Goal: Task Accomplishment & Management: Manage account settings

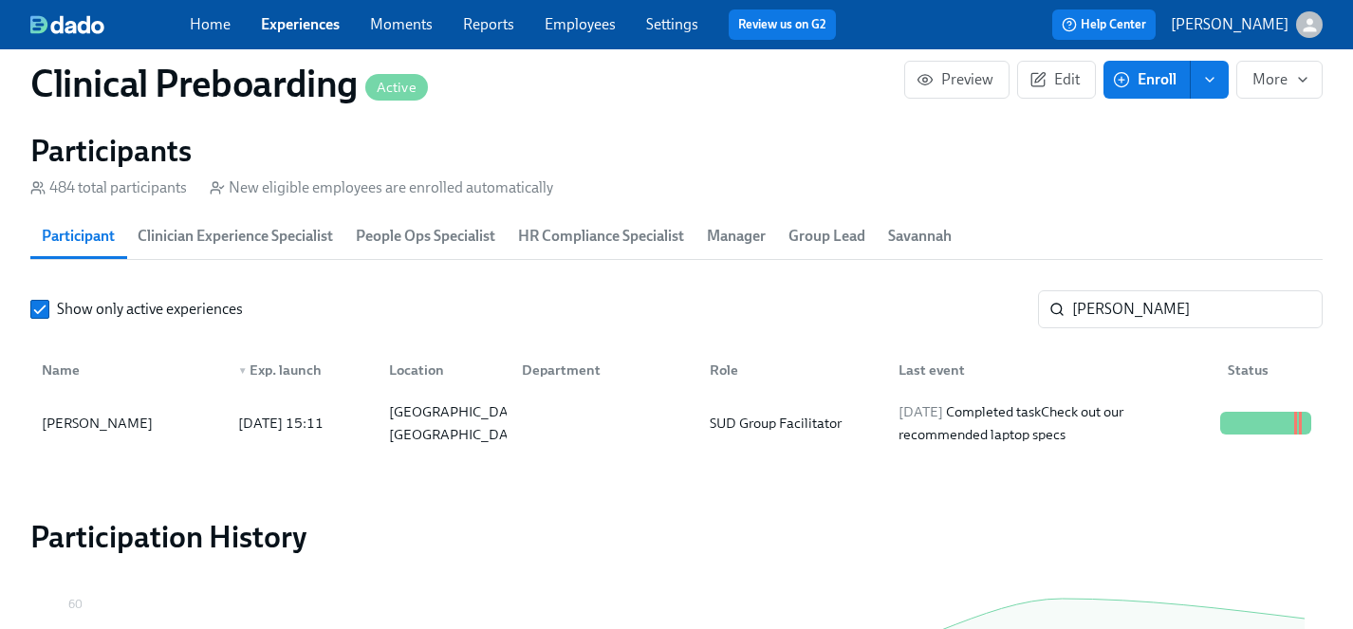
scroll to position [0, 22980]
drag, startPoint x: 1160, startPoint y: 303, endPoint x: 1008, endPoint y: 303, distance: 152.8
click at [1008, 303] on div "Show only active experiences broderick ​" at bounding box center [676, 309] width 1292 height 38
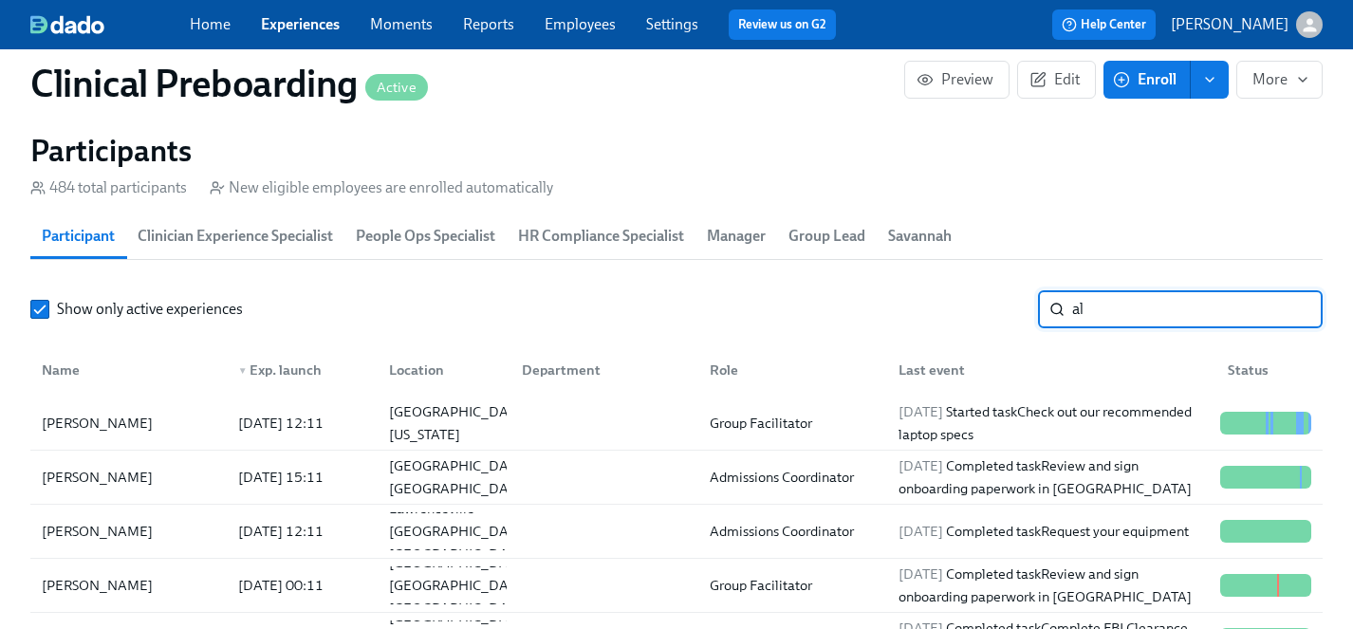
type input "a"
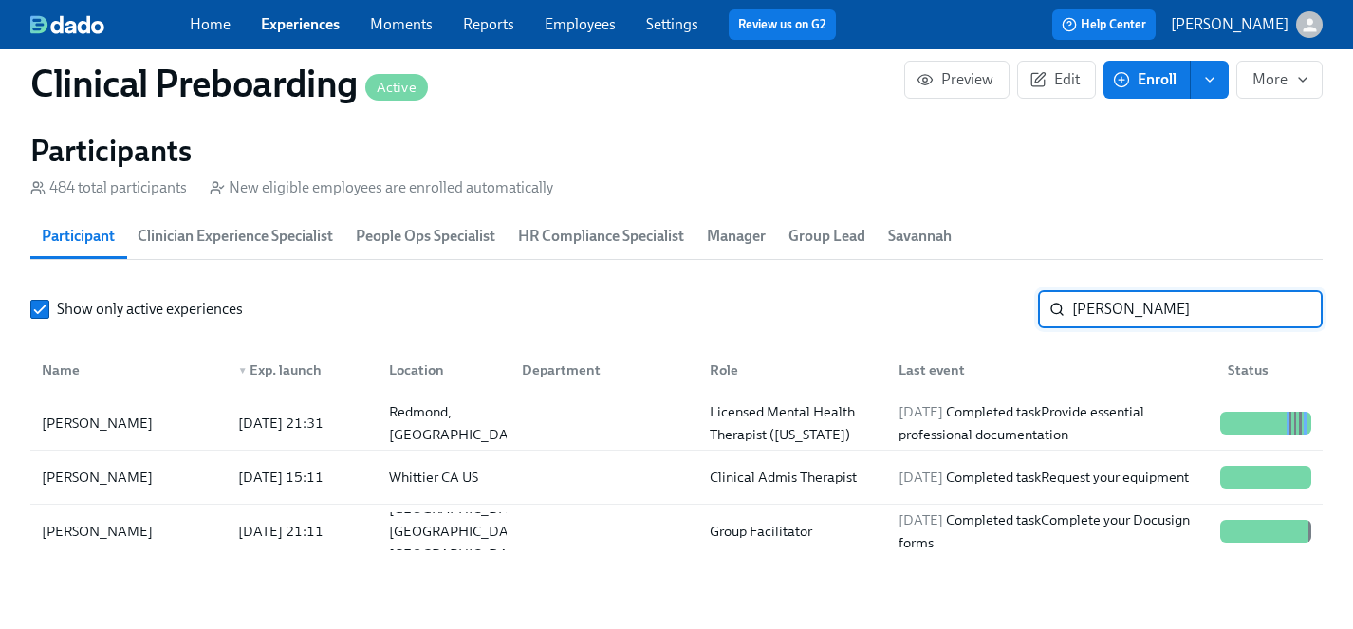
drag, startPoint x: 1160, startPoint y: 309, endPoint x: 938, endPoint y: 306, distance: 221.1
click at [938, 306] on div "Show only active experiences williams ​" at bounding box center [676, 309] width 1292 height 38
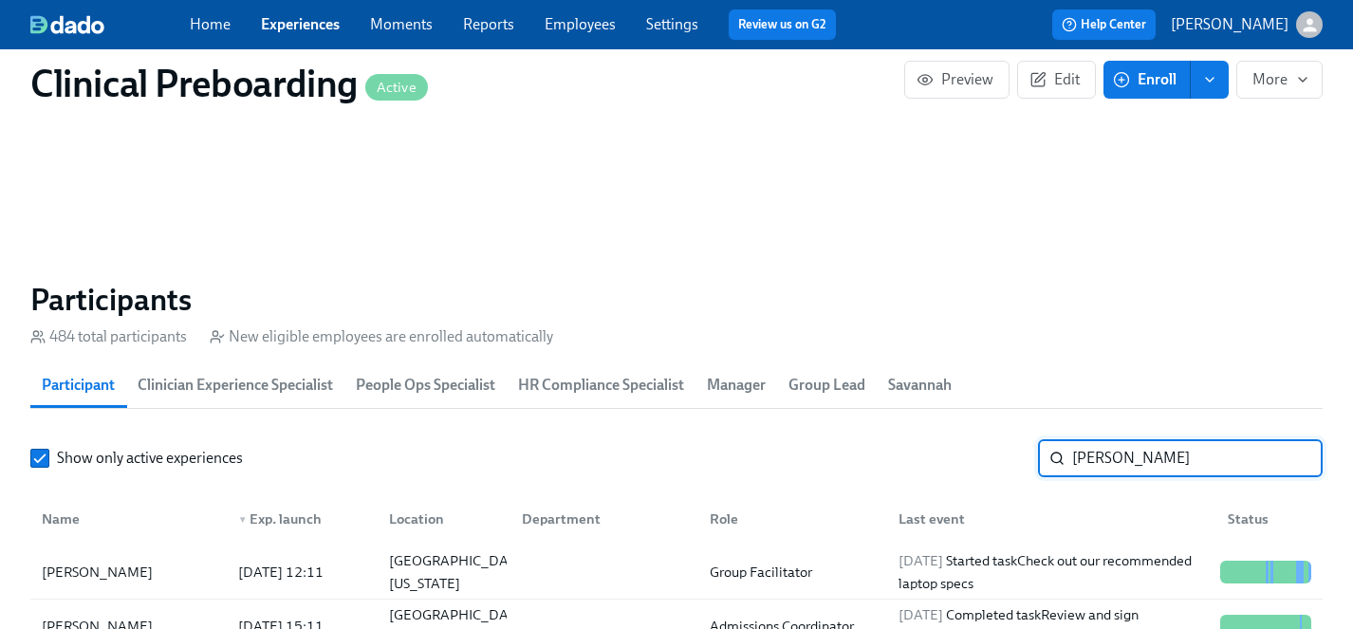
scroll to position [1387, 0]
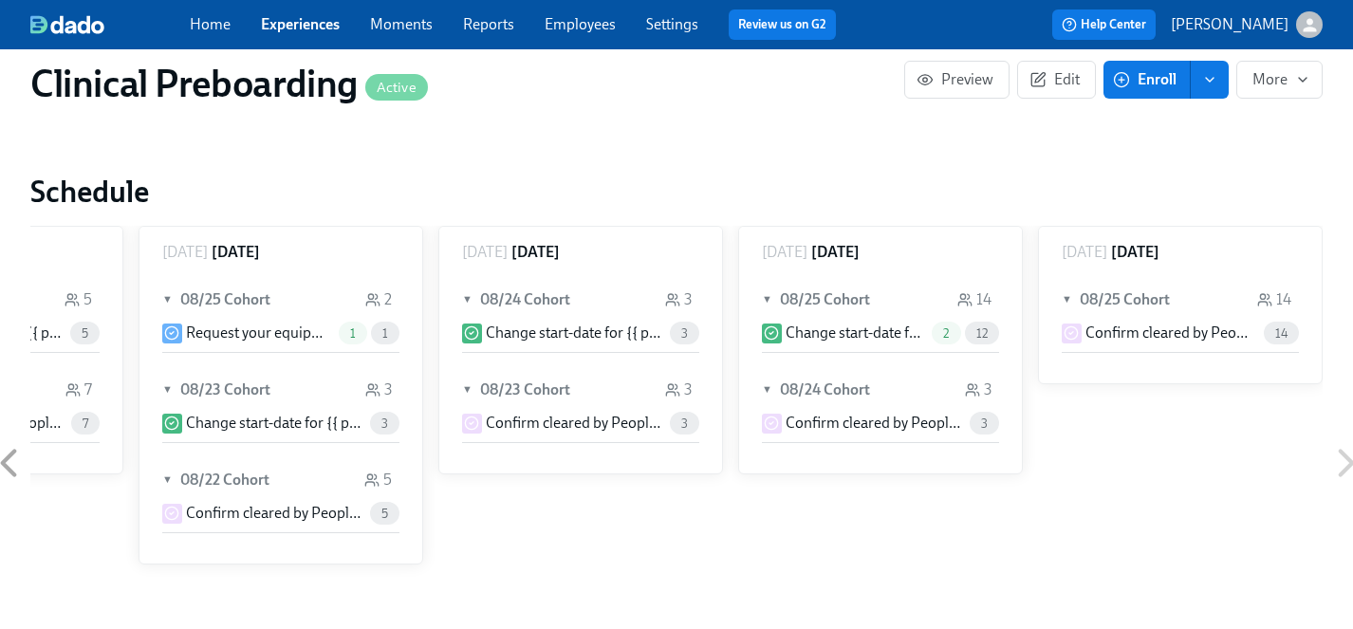
type input "alex"
click at [585, 16] on link "Employees" at bounding box center [580, 24] width 71 height 18
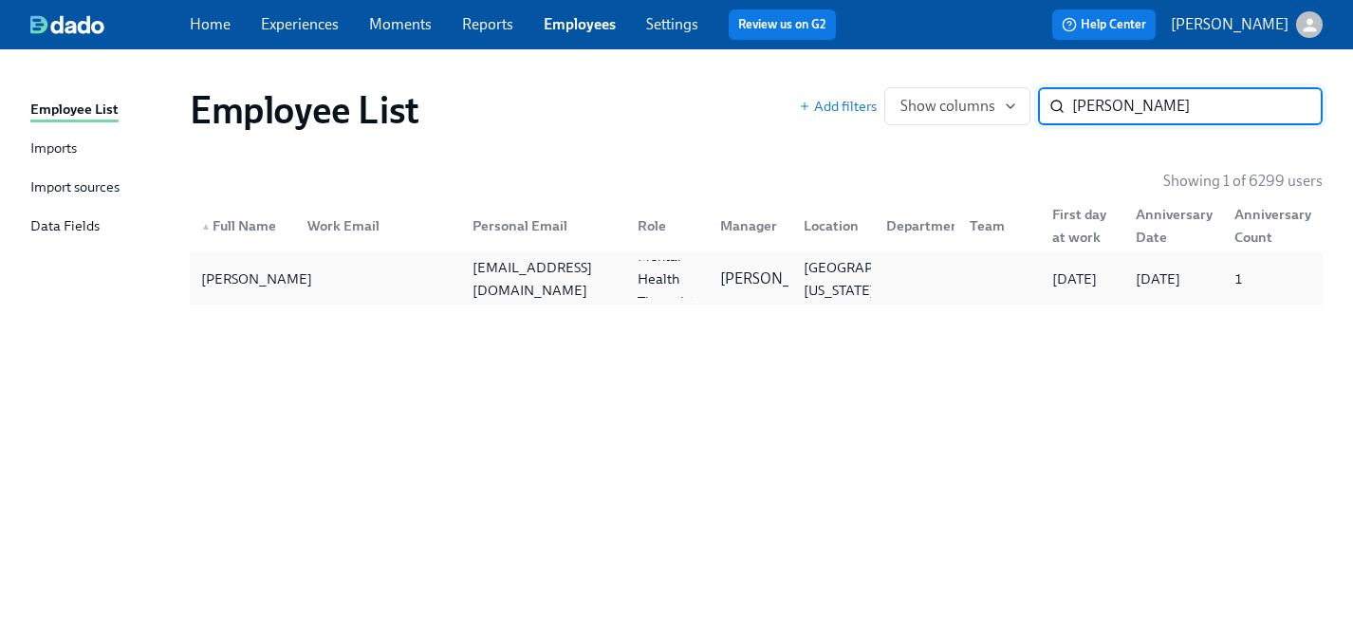
type input "alexandra williams"
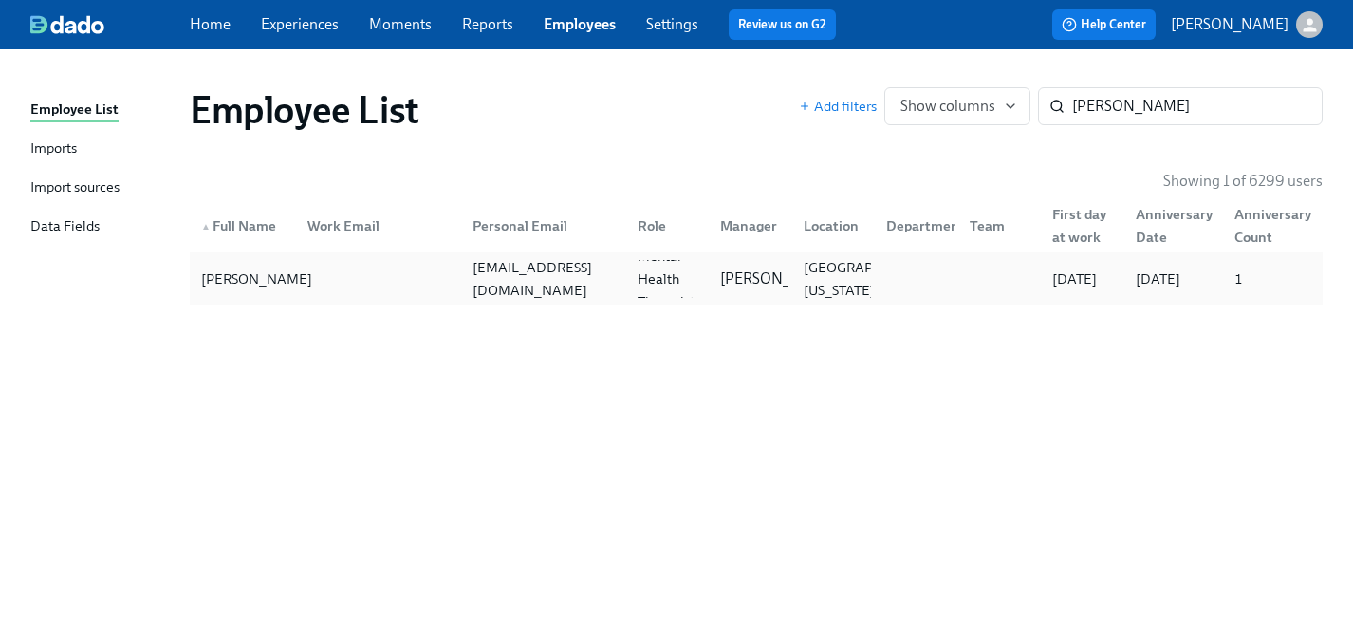
click at [209, 280] on div "Alexandra Williams" at bounding box center [257, 279] width 126 height 23
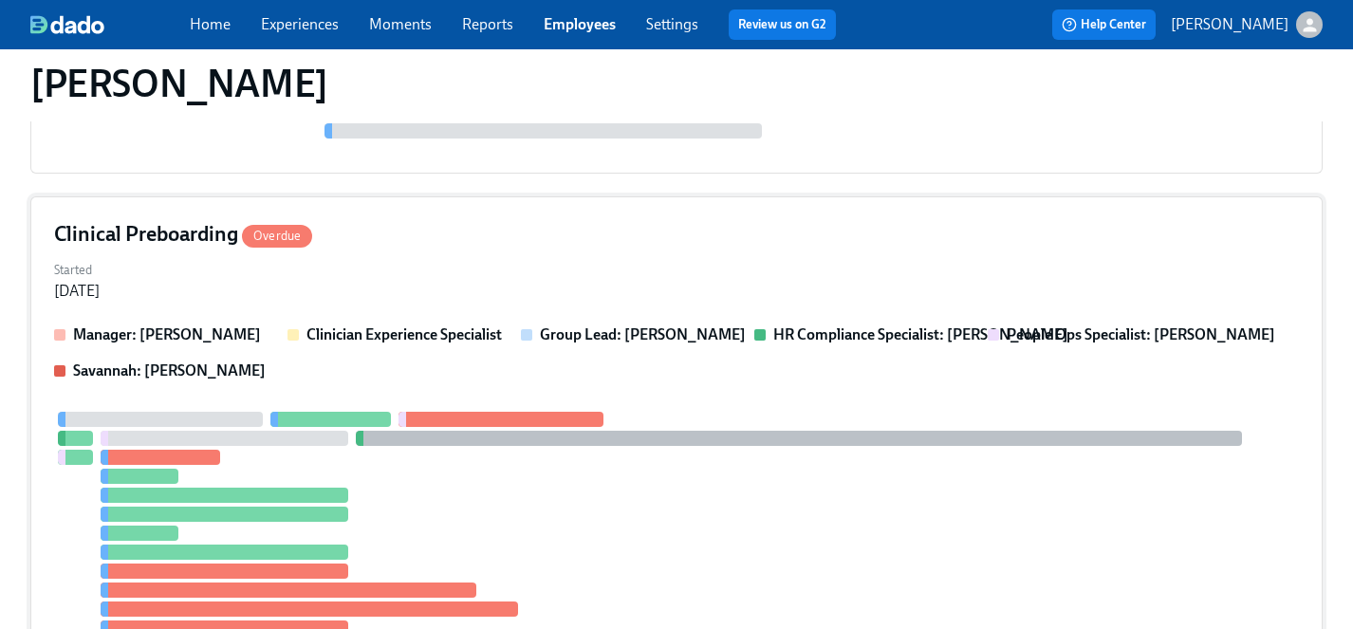
scroll to position [366, 0]
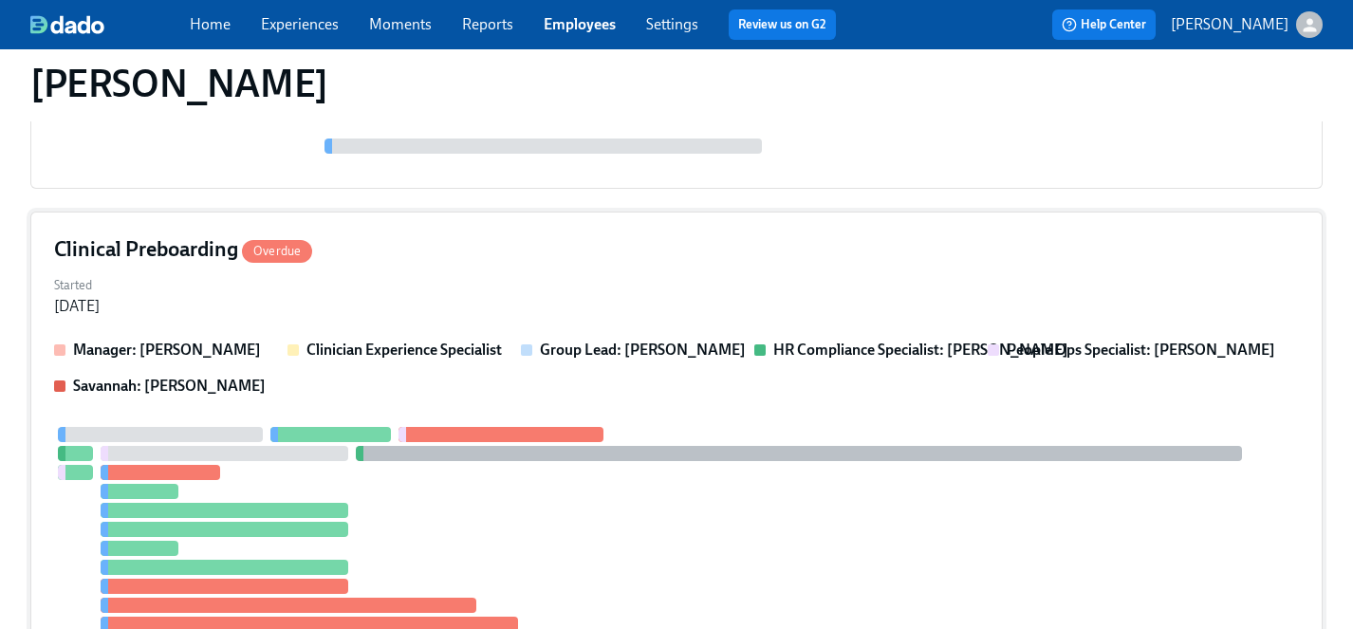
click at [362, 280] on div "Started Jun 29, 2025" at bounding box center [676, 294] width 1245 height 46
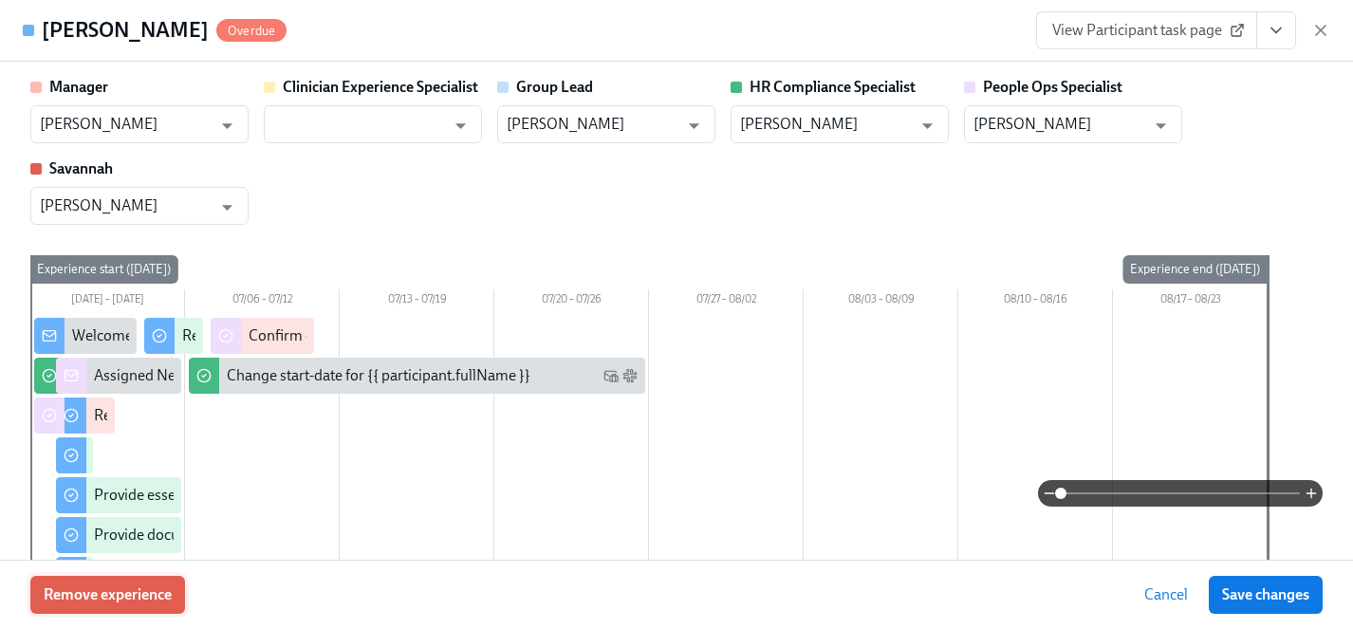
click at [135, 597] on span "Remove experience" at bounding box center [108, 594] width 128 height 19
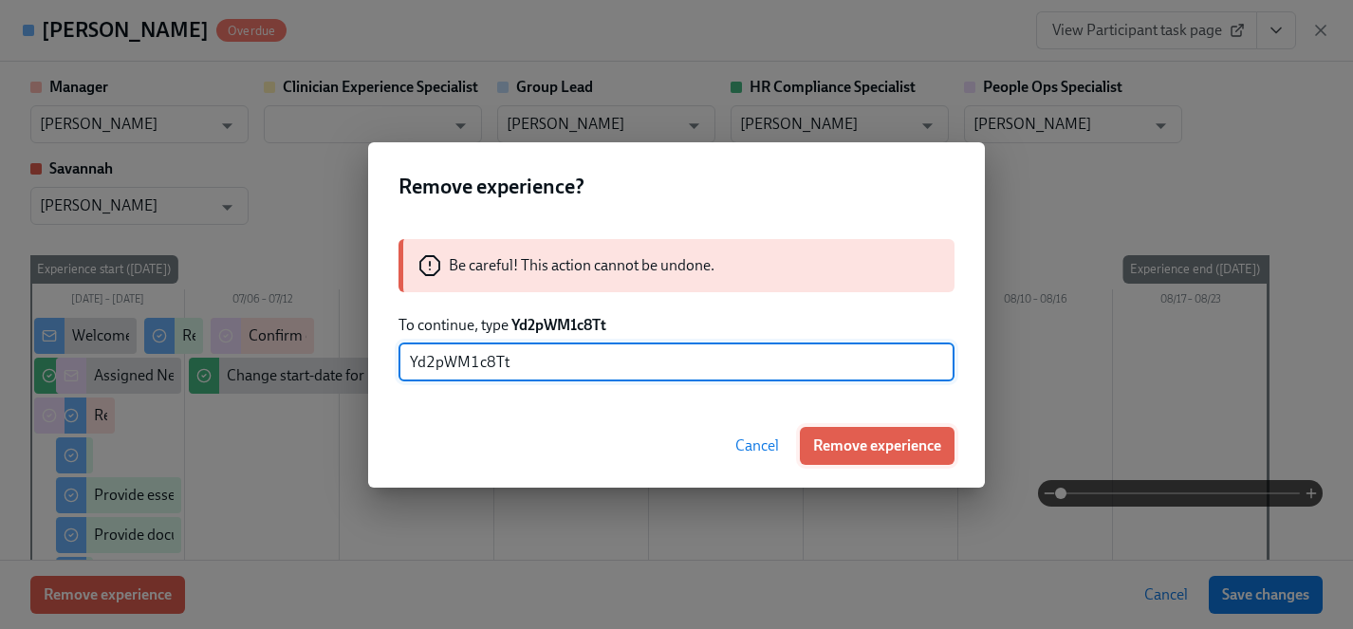
type input "Yd2pWM1c8Tt"
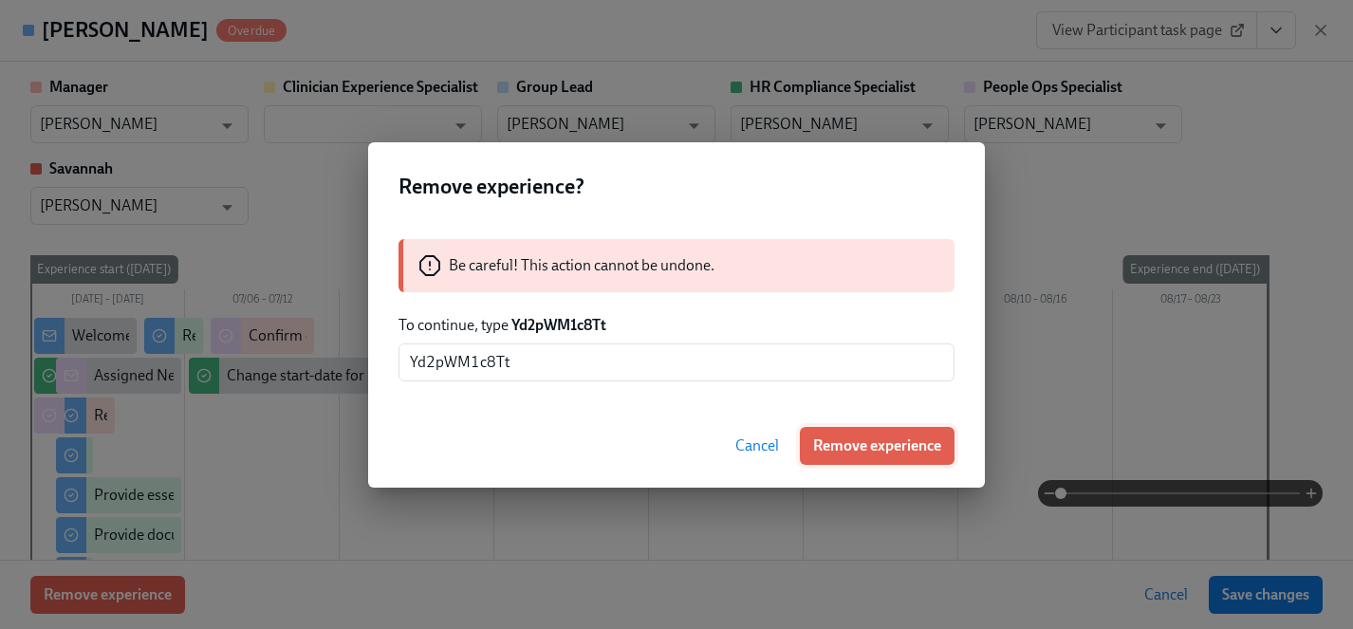
click at [889, 446] on span "Remove experience" at bounding box center [877, 445] width 128 height 19
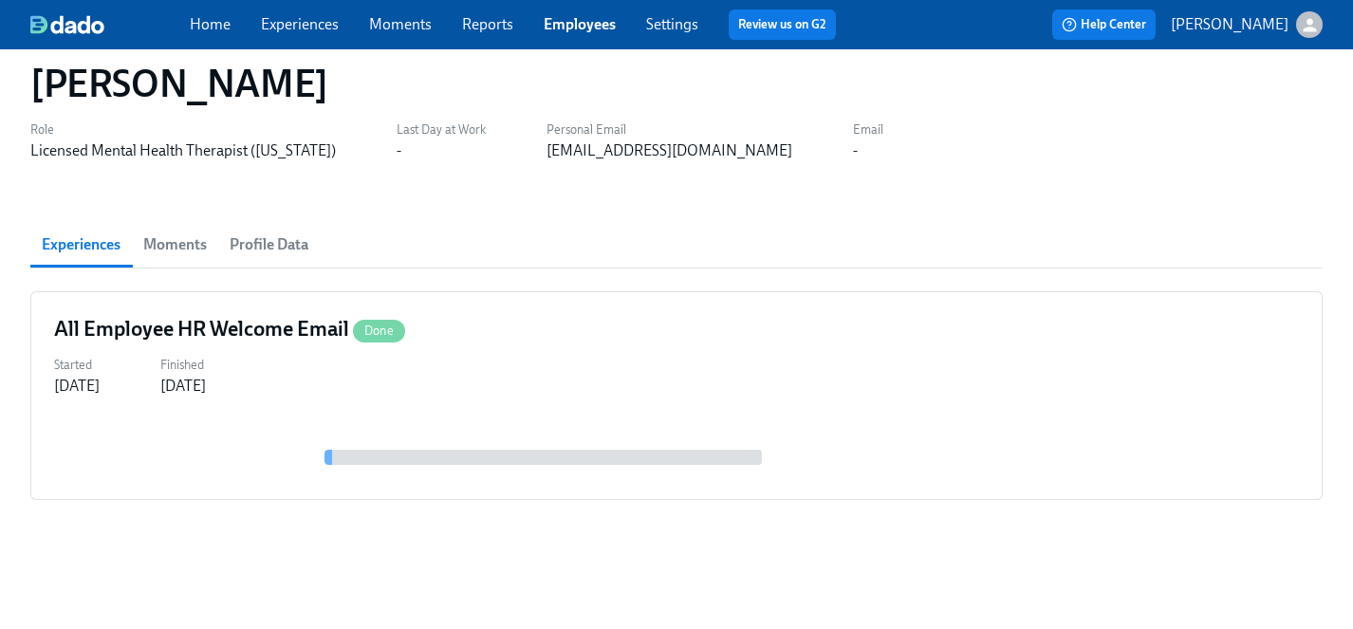
scroll to position [0, 0]
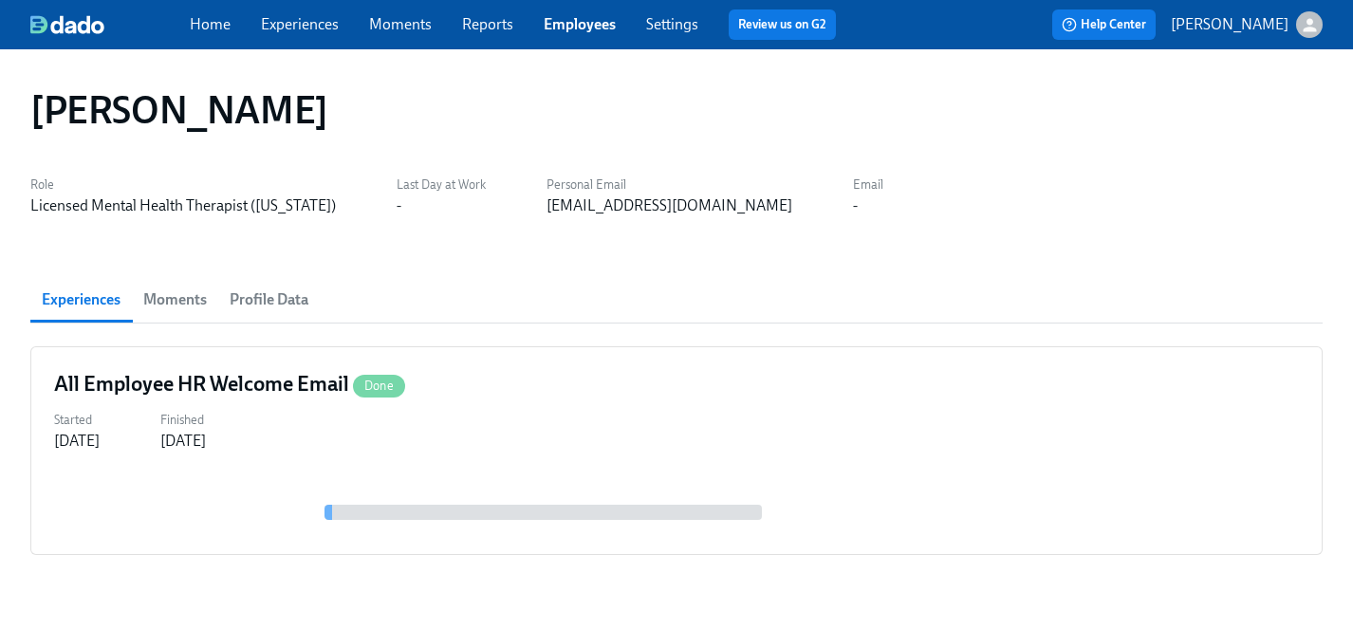
click at [285, 21] on link "Experiences" at bounding box center [300, 24] width 78 height 18
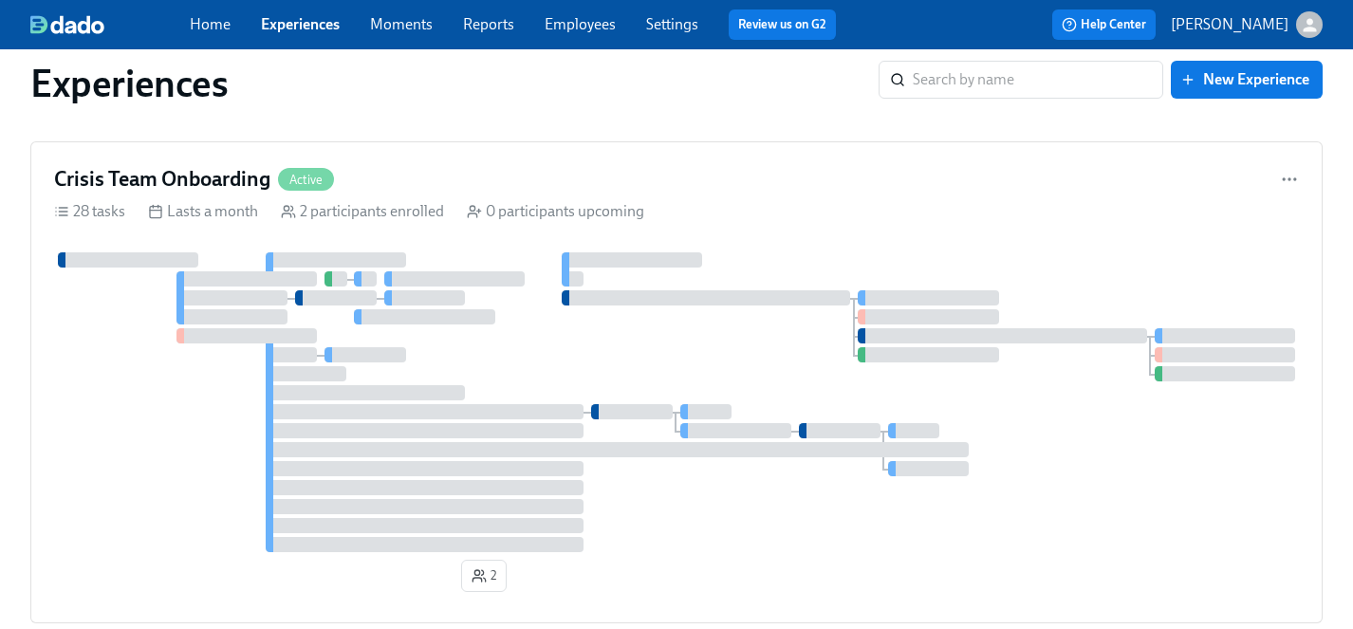
scroll to position [4290, 0]
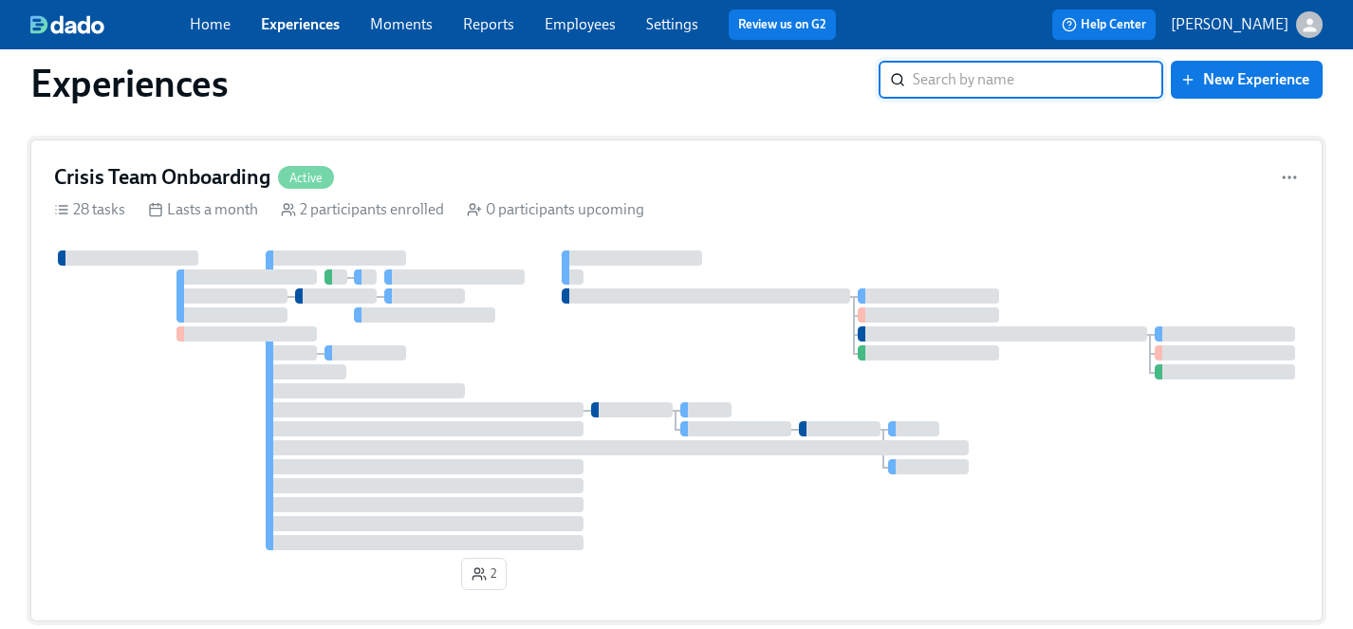
click at [605, 371] on div at bounding box center [676, 401] width 1245 height 300
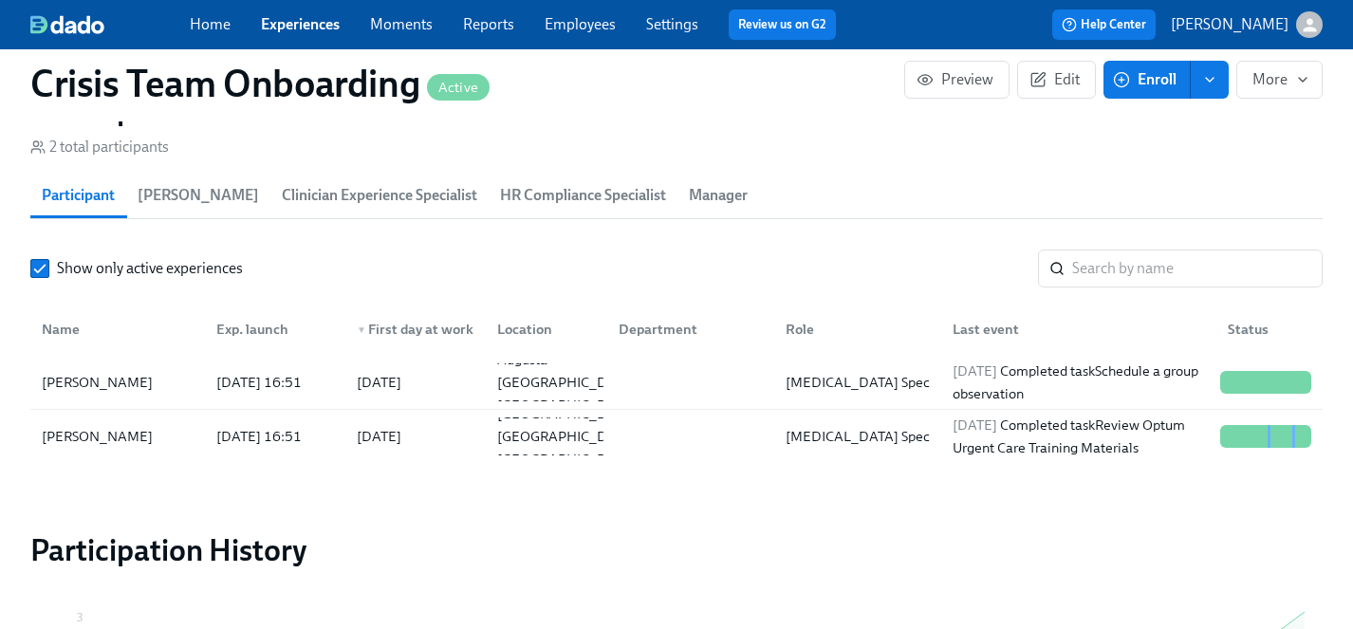
scroll to position [1902, 0]
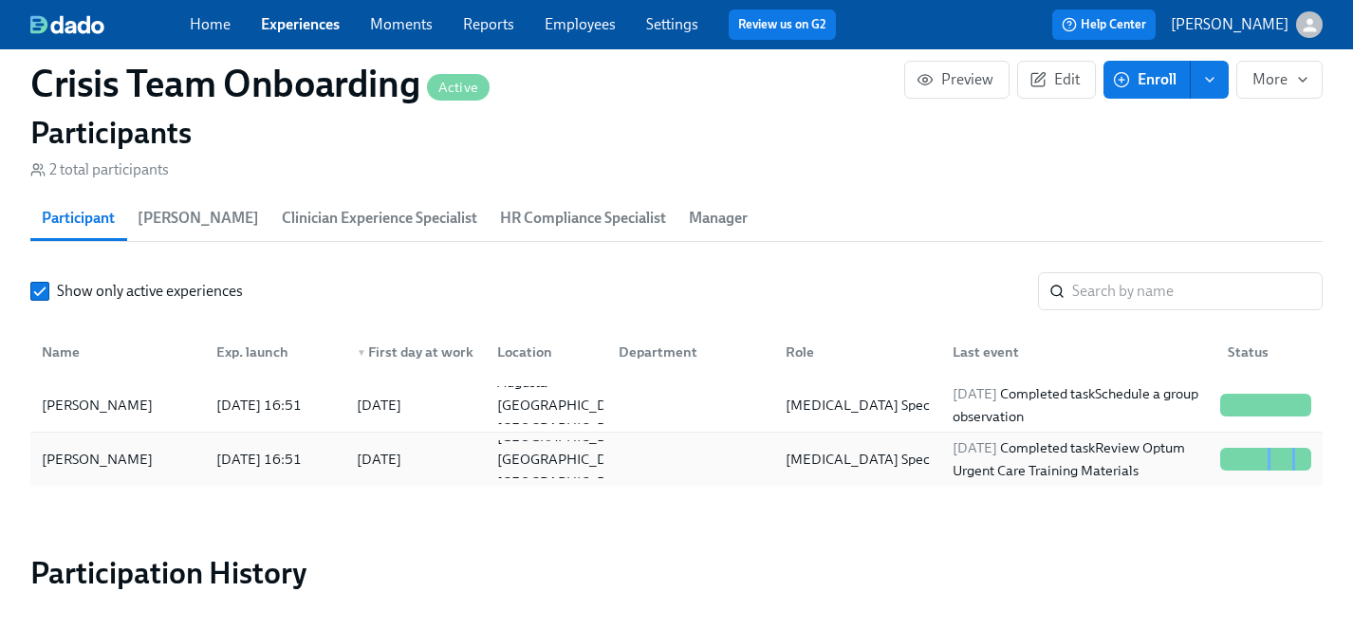
click at [84, 456] on div "Lisa McDermott" at bounding box center [97, 459] width 126 height 23
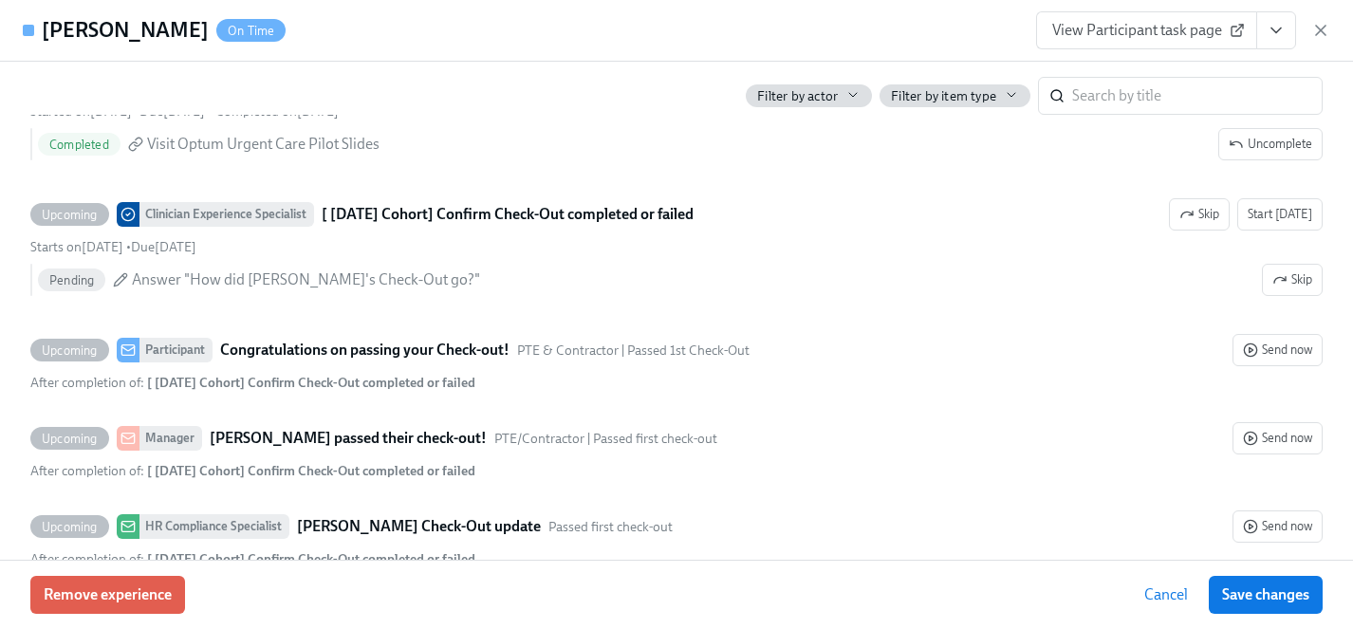
scroll to position [4909, 0]
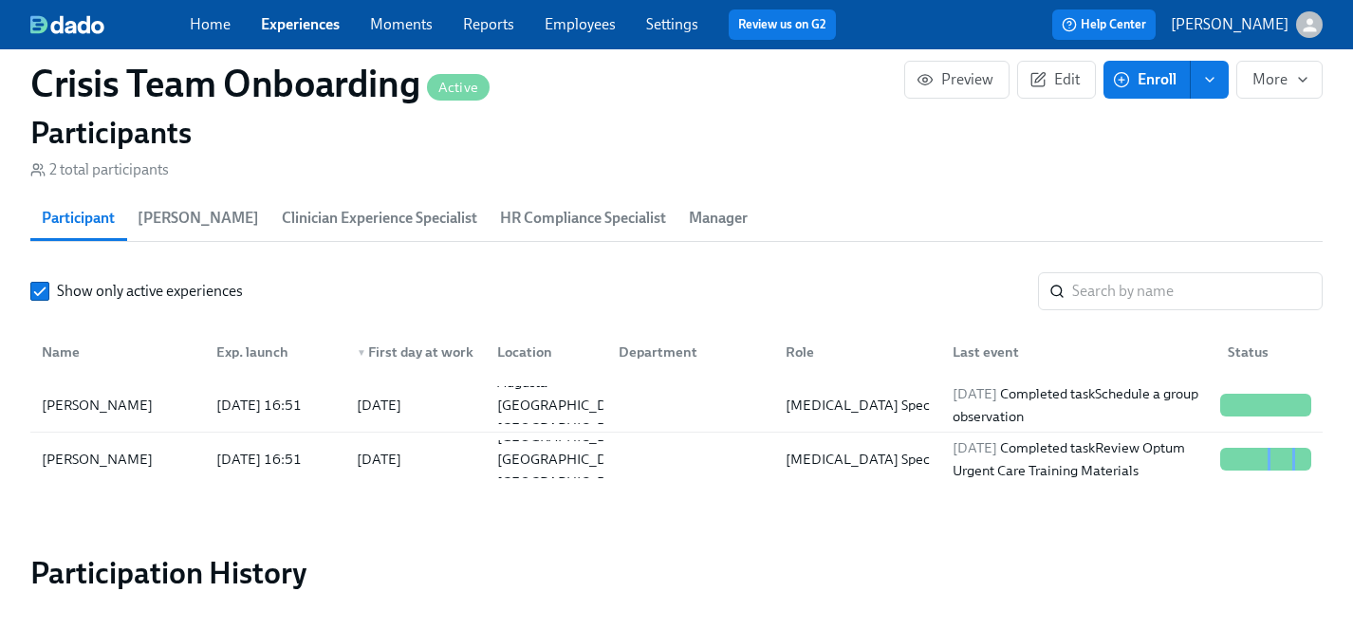
click at [315, 25] on link "Experiences" at bounding box center [300, 24] width 79 height 18
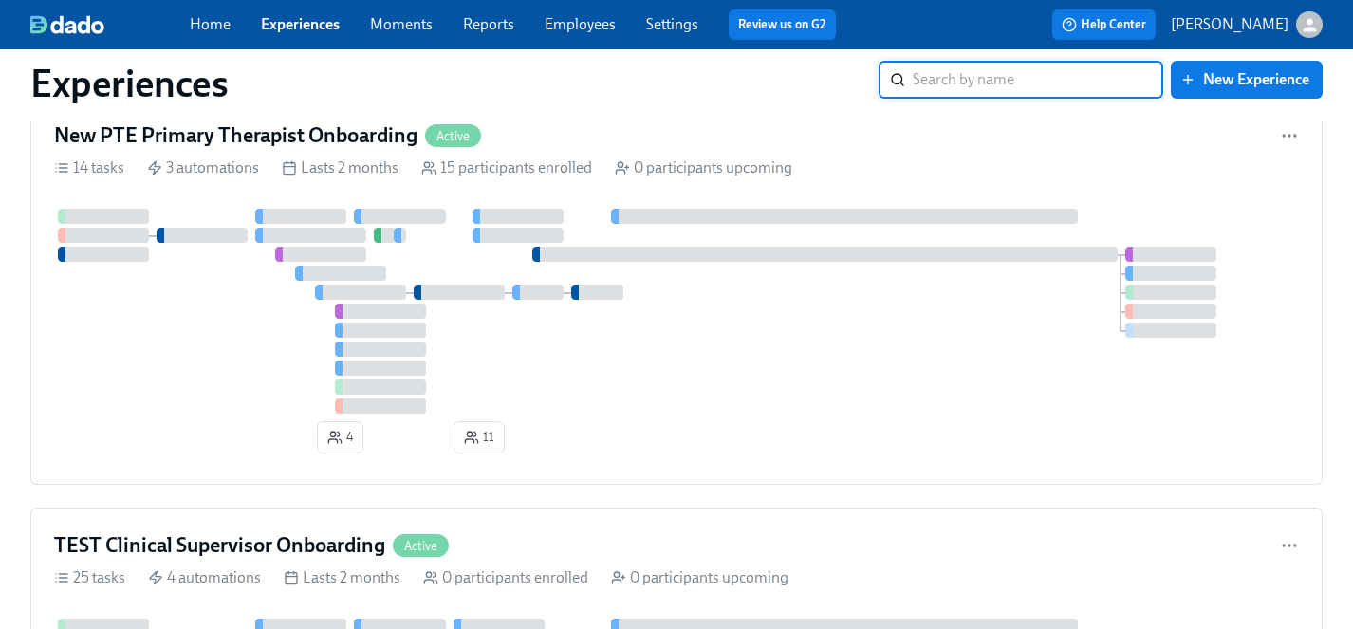
scroll to position [7447, 0]
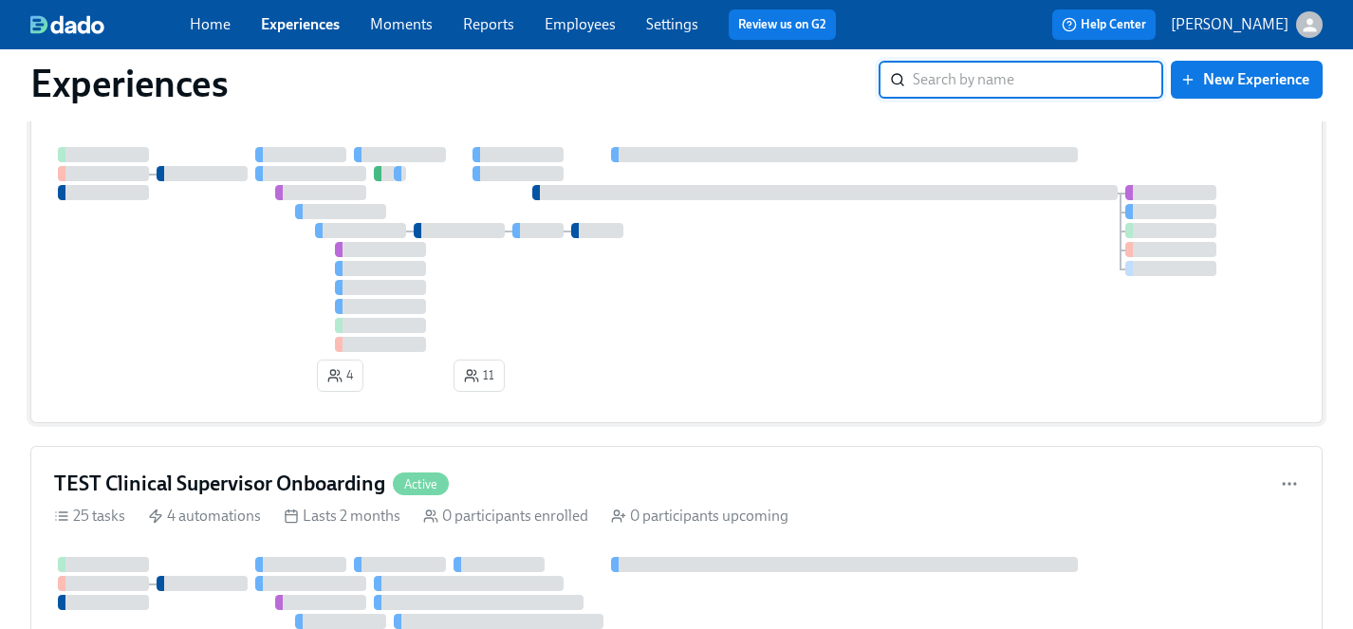
click at [230, 282] on div at bounding box center [676, 249] width 1245 height 205
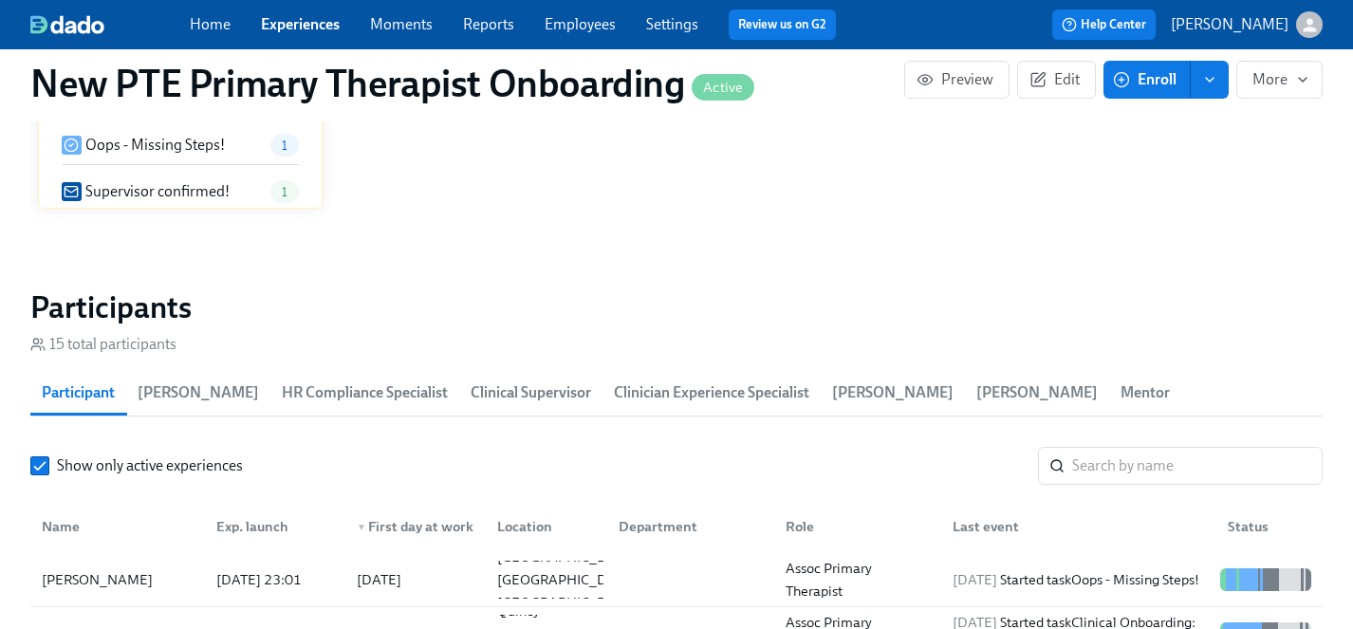
scroll to position [1778, 0]
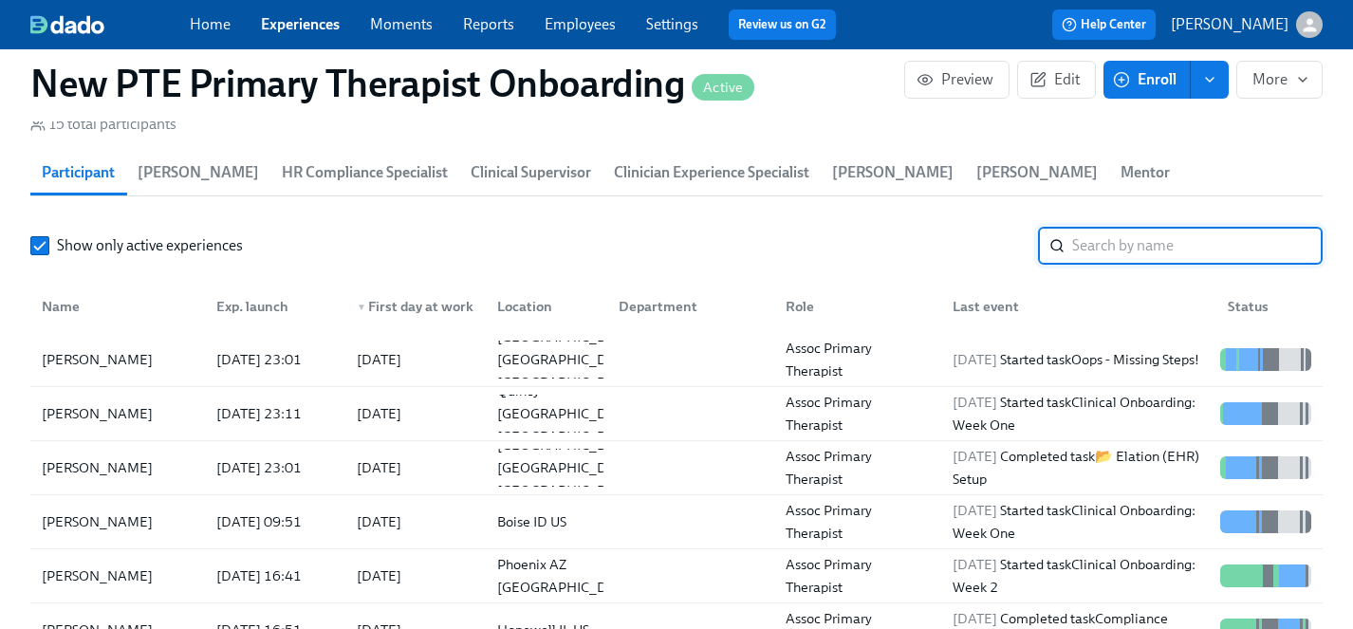
click at [1134, 227] on input "search" at bounding box center [1197, 246] width 251 height 38
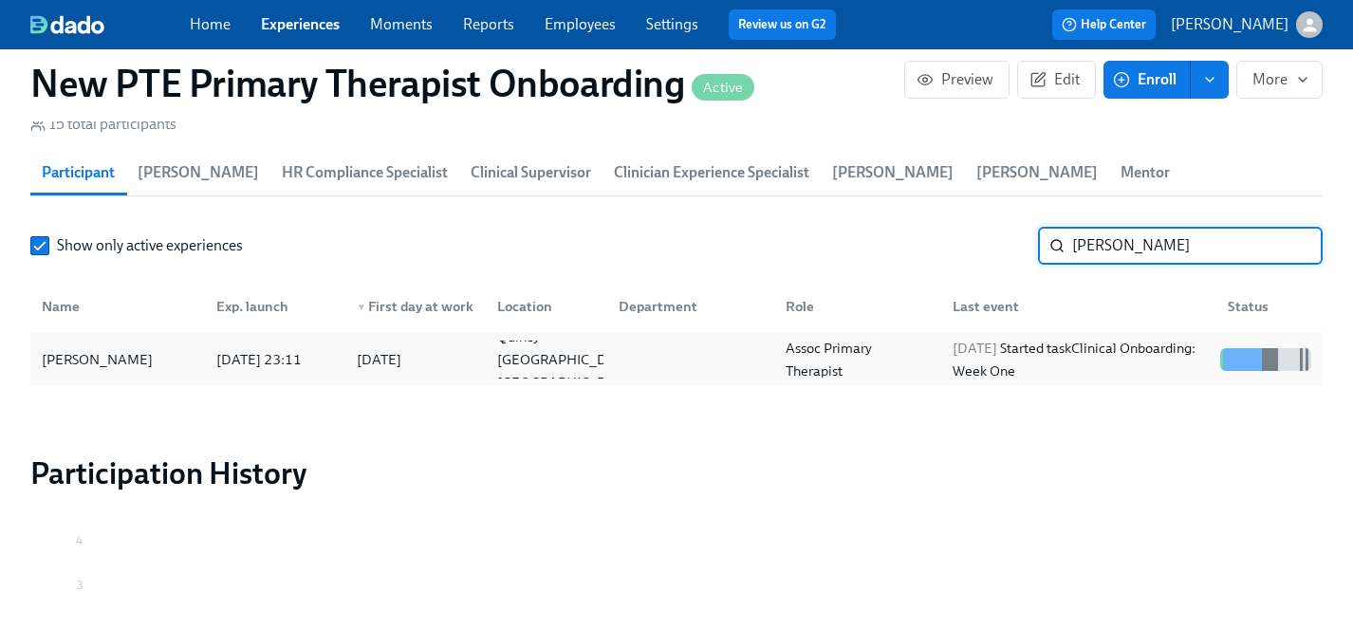
type input "corina"
click at [107, 348] on div "Corina Camacho-Jimenez" at bounding box center [97, 359] width 126 height 23
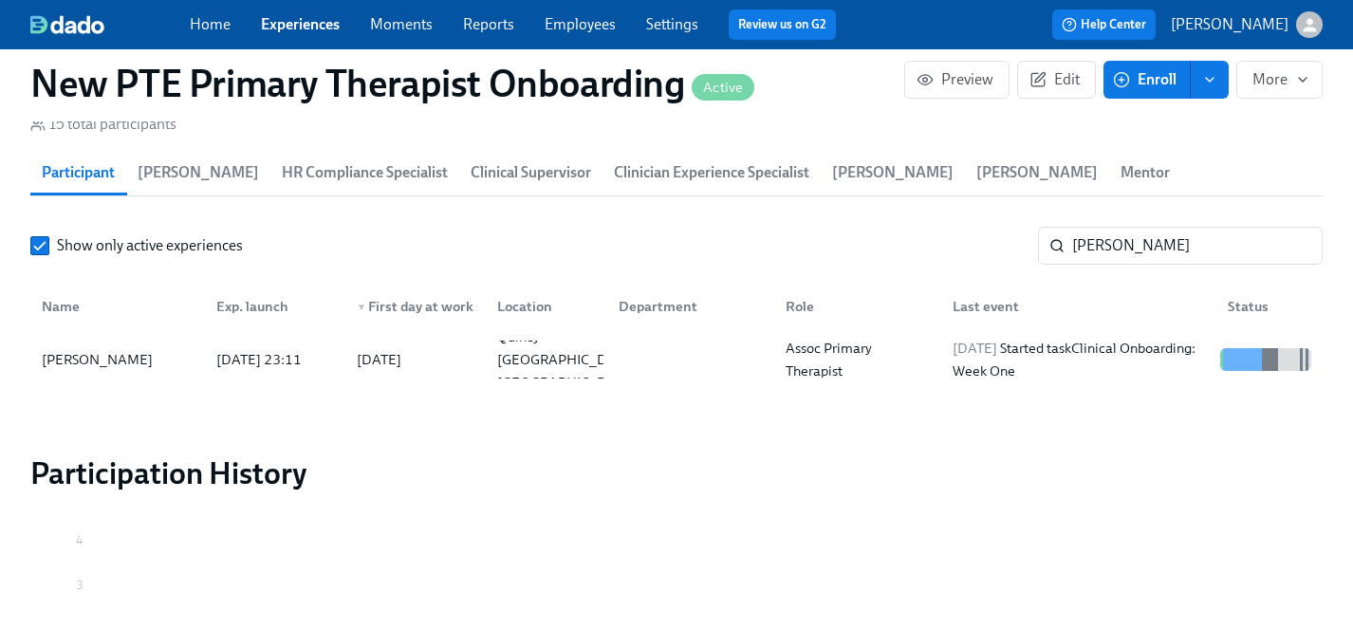
scroll to position [0, 4390]
click at [282, 22] on link "Experiences" at bounding box center [300, 24] width 79 height 18
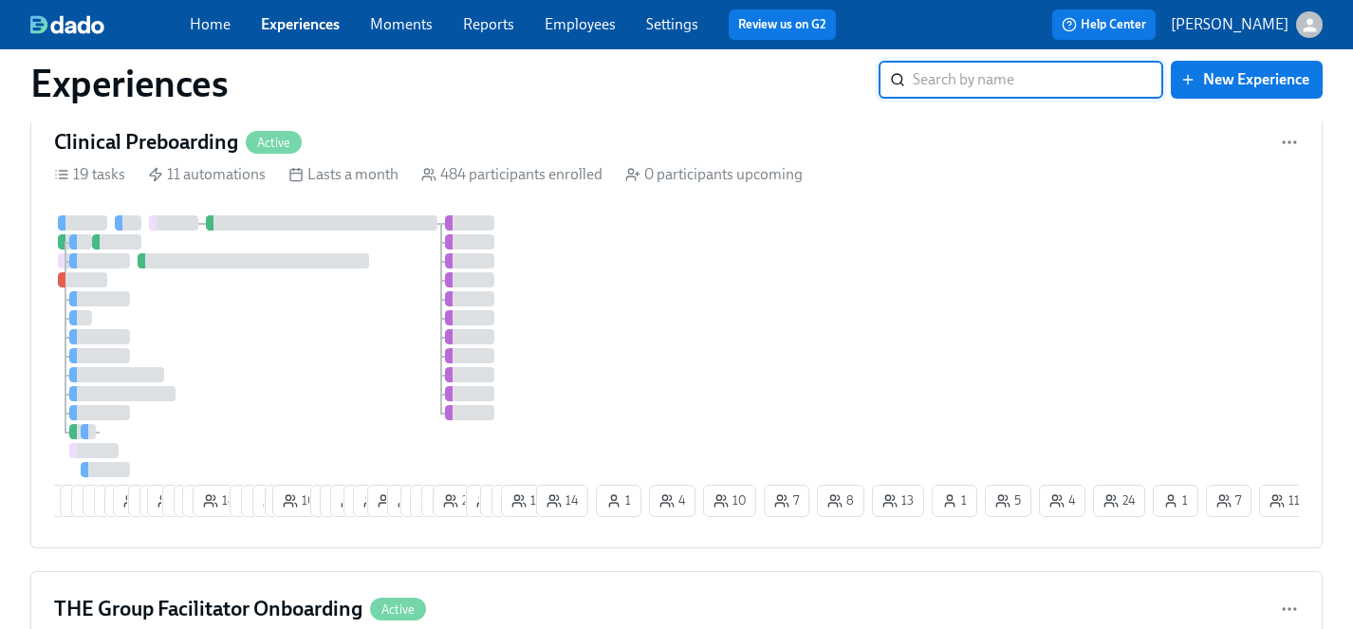
scroll to position [5051, 0]
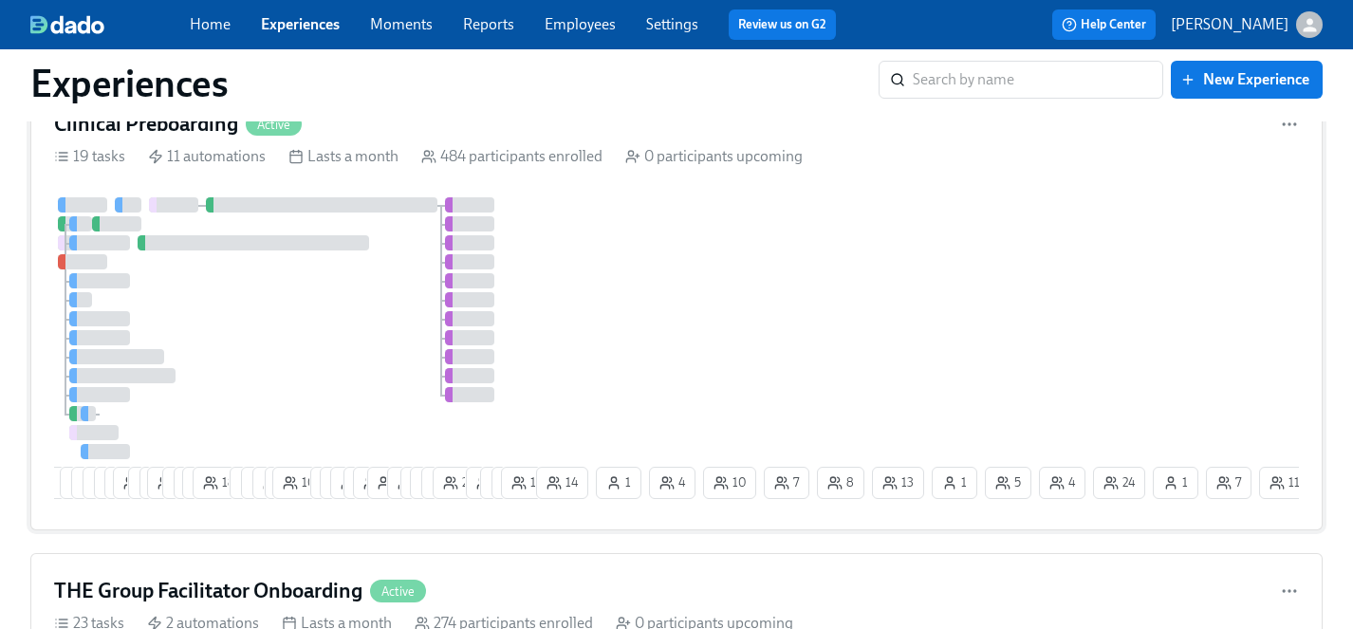
click at [303, 347] on div at bounding box center [293, 328] width 478 height 262
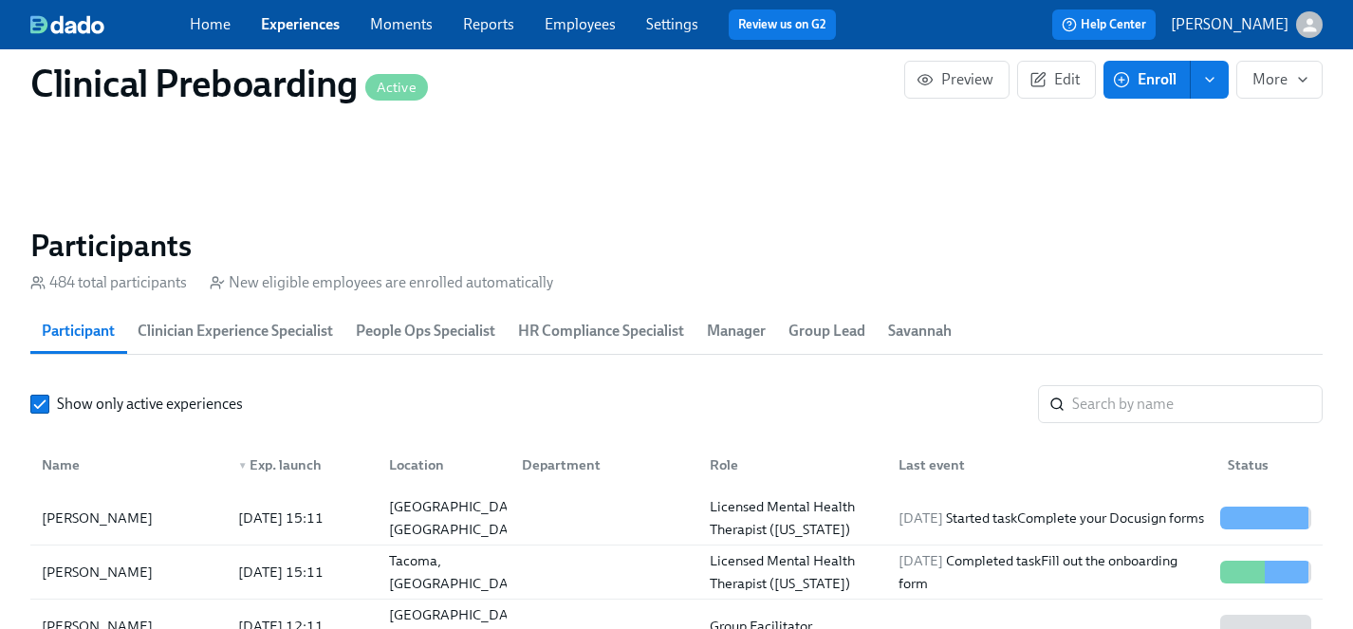
scroll to position [1940, 0]
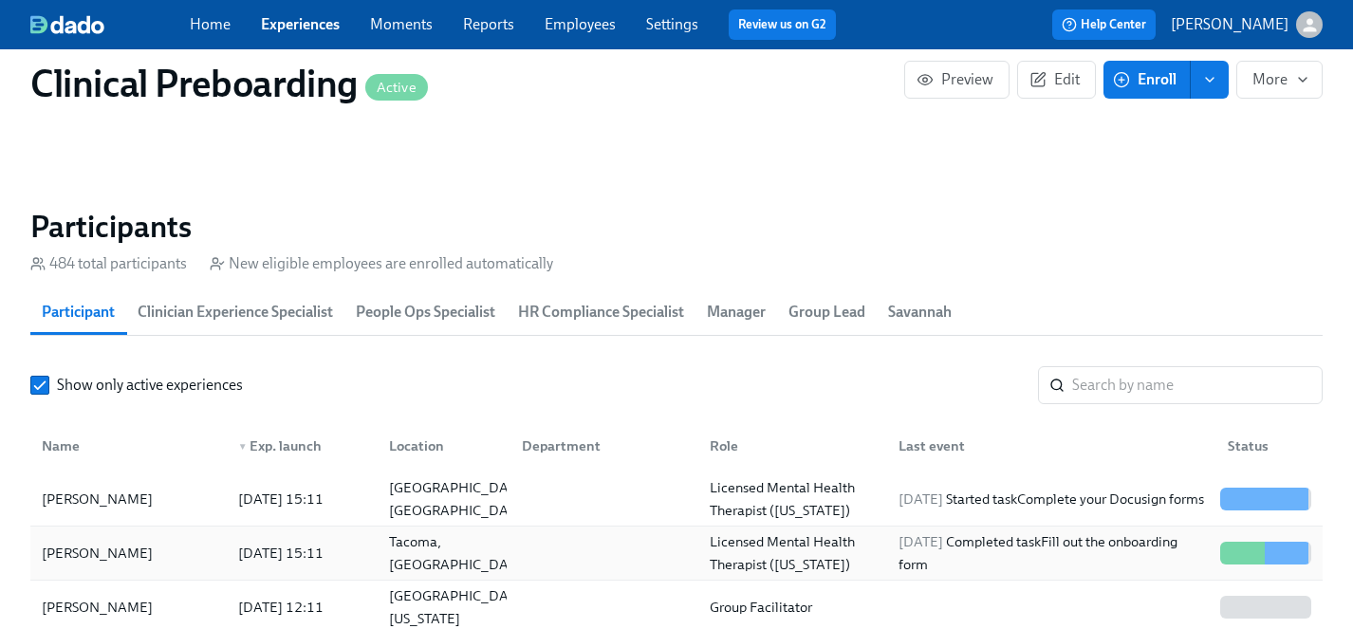
click at [92, 556] on div "Jaymie Murdoch" at bounding box center [97, 553] width 126 height 23
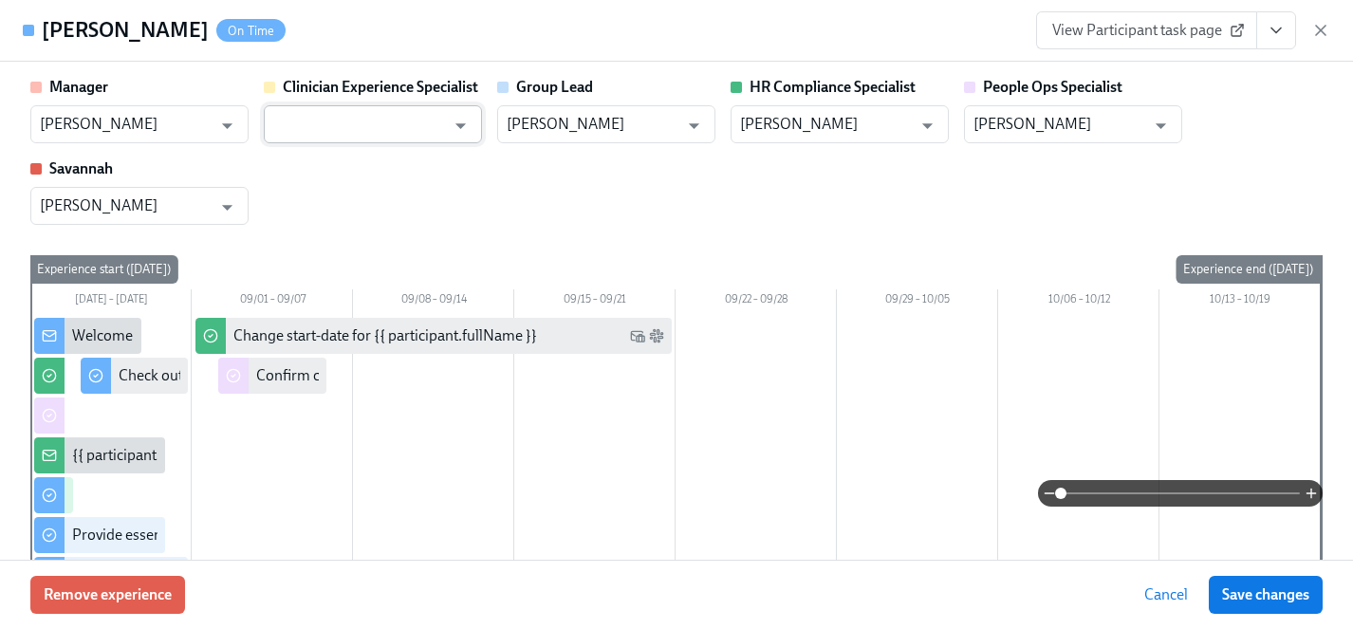
click at [350, 124] on input "text" at bounding box center [359, 124] width 172 height 38
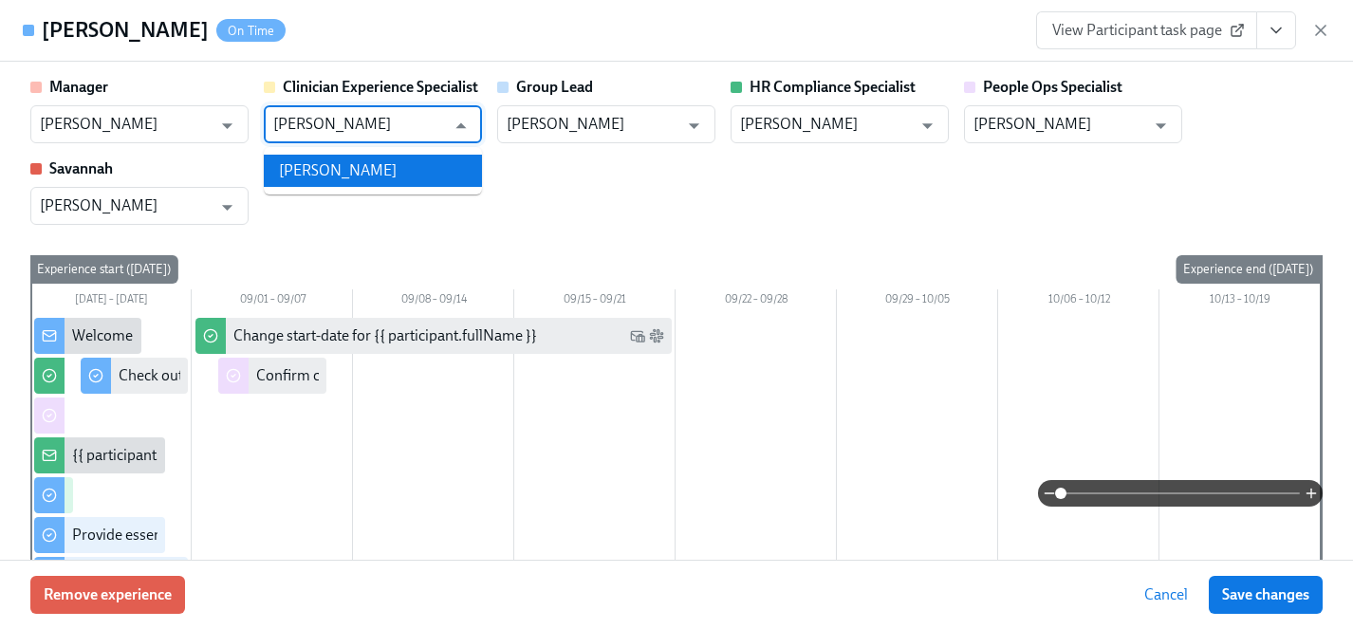
click at [365, 170] on li "Haylee Bova" at bounding box center [373, 171] width 218 height 32
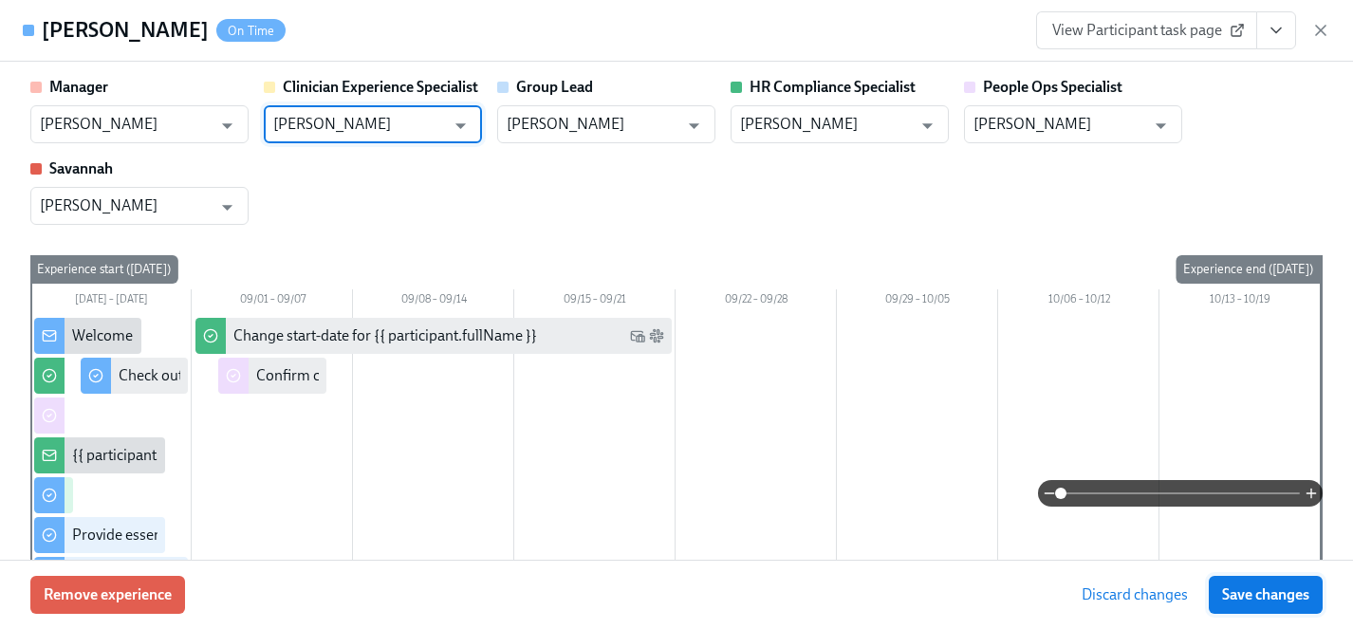
type input "Haylee Bova"
click at [1261, 596] on span "Save changes" at bounding box center [1265, 594] width 87 height 19
type input "Haylee Bova"
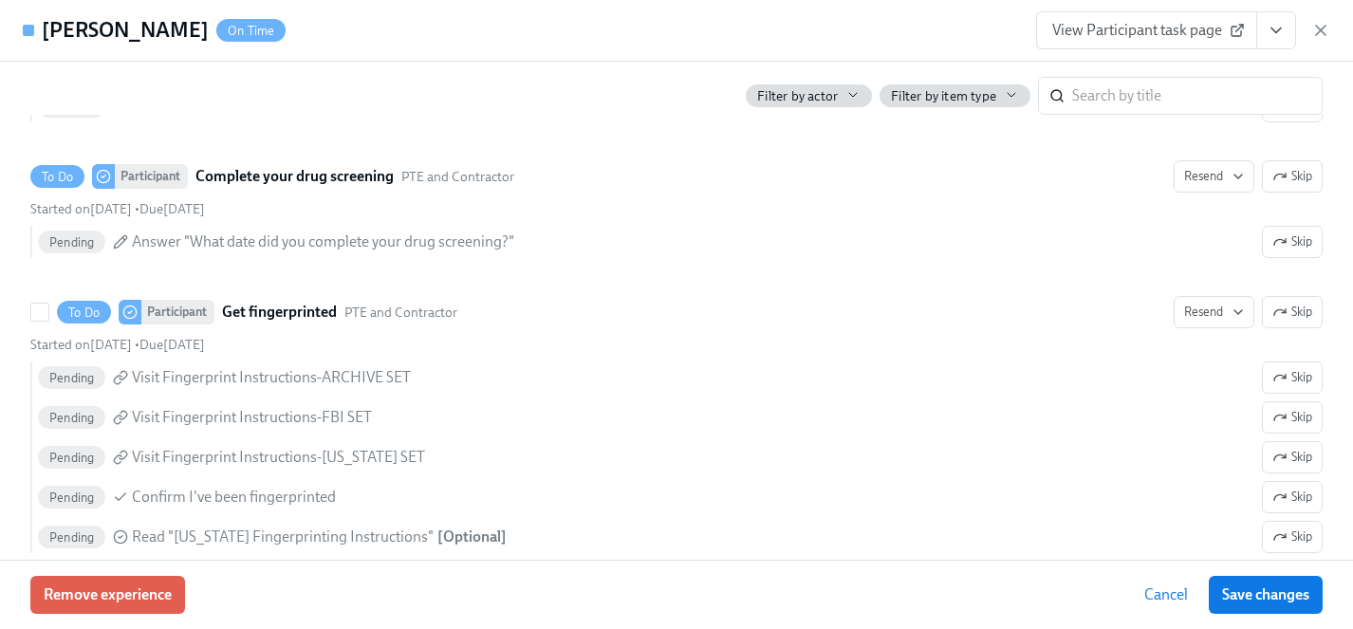
scroll to position [2884, 0]
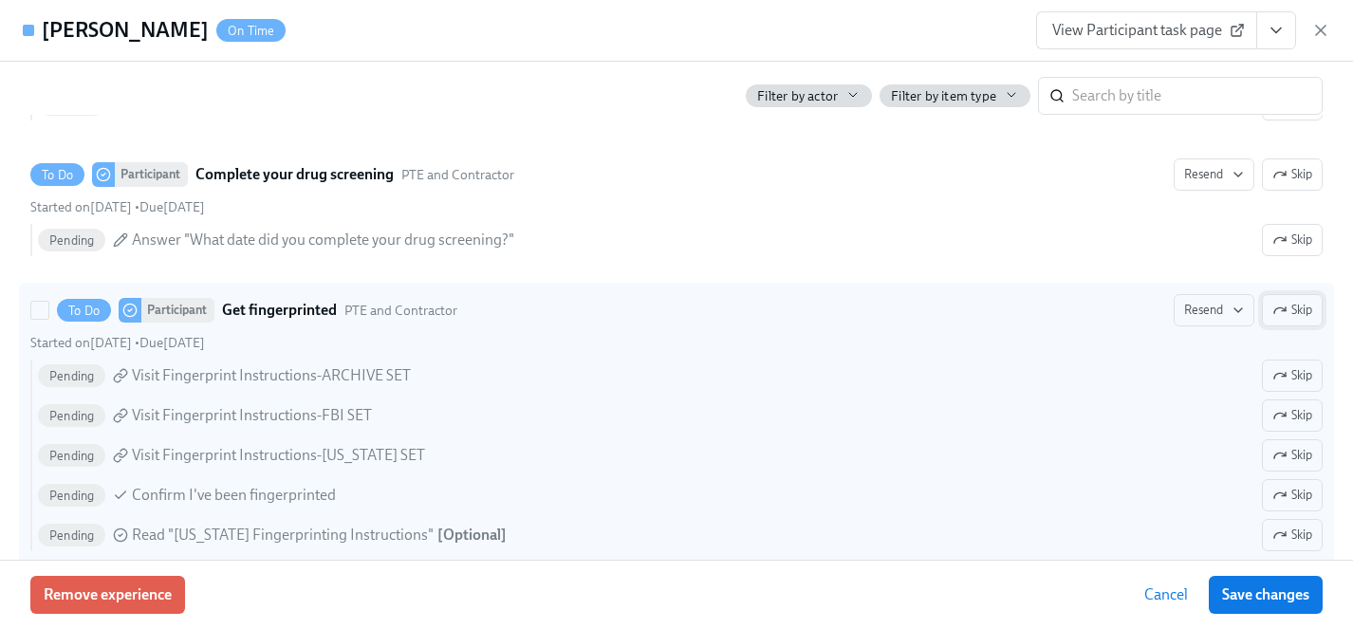
click at [1307, 310] on span "Skip" at bounding box center [1292, 310] width 40 height 19
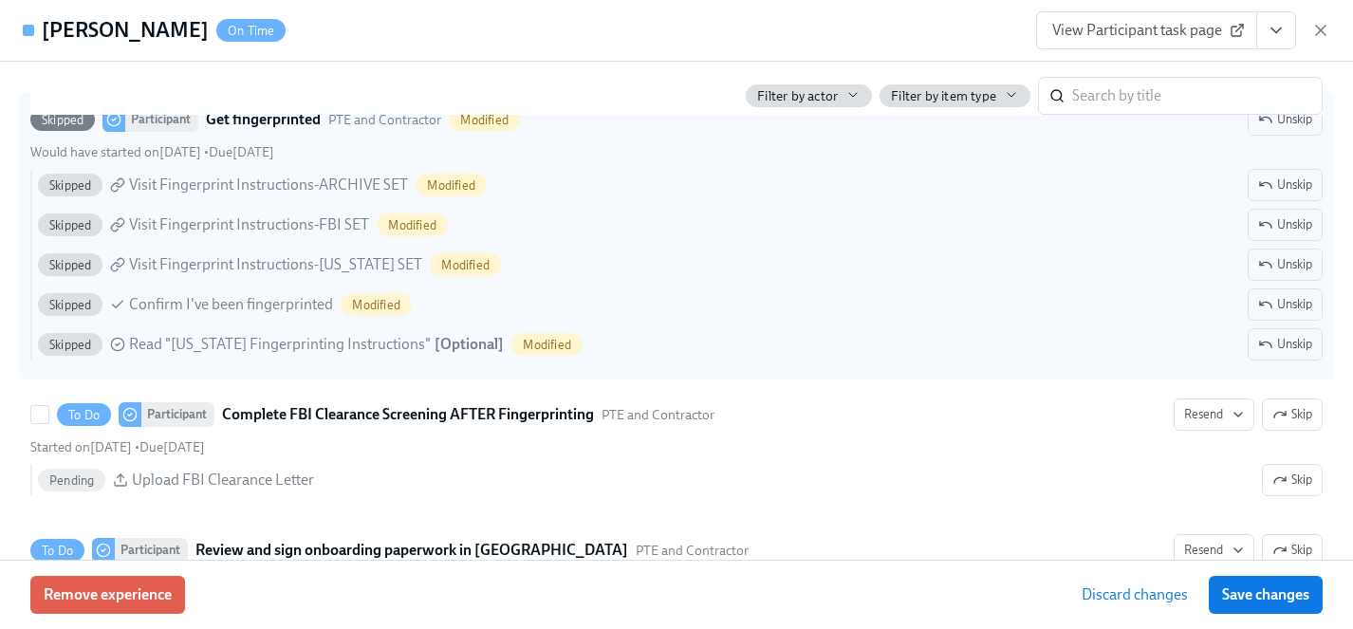
scroll to position [3166, 0]
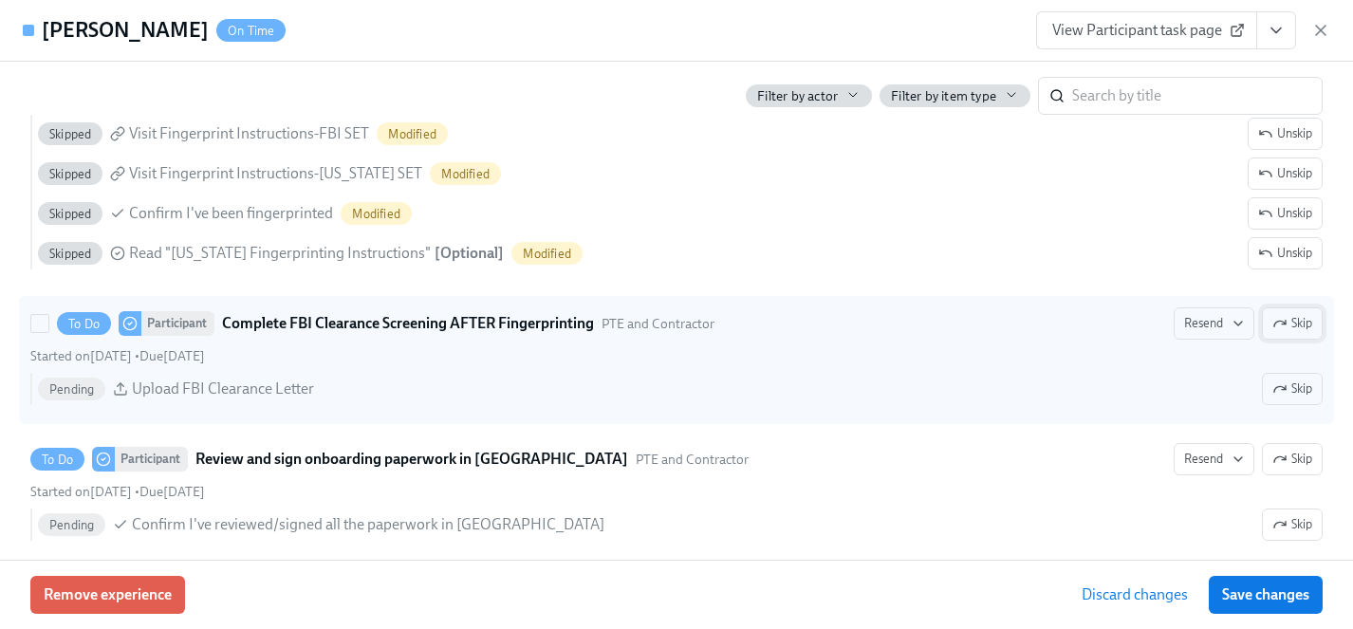
click at [1318, 321] on button "Skip" at bounding box center [1292, 323] width 61 height 32
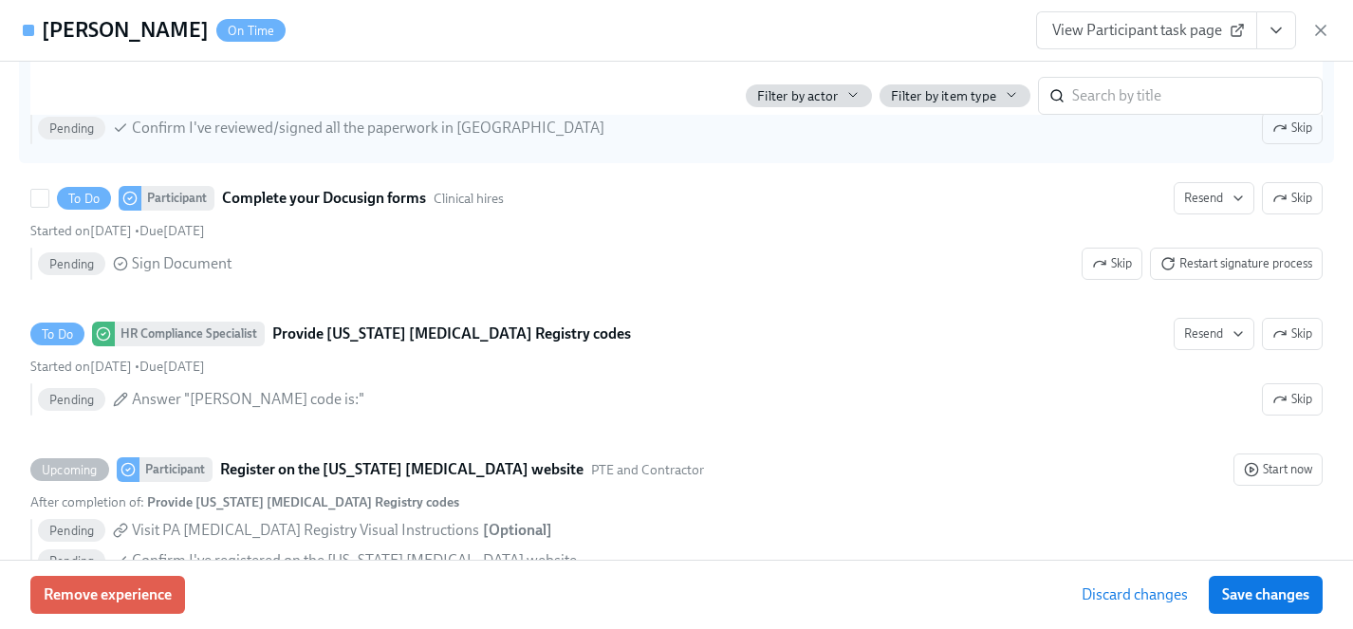
scroll to position [3573, 0]
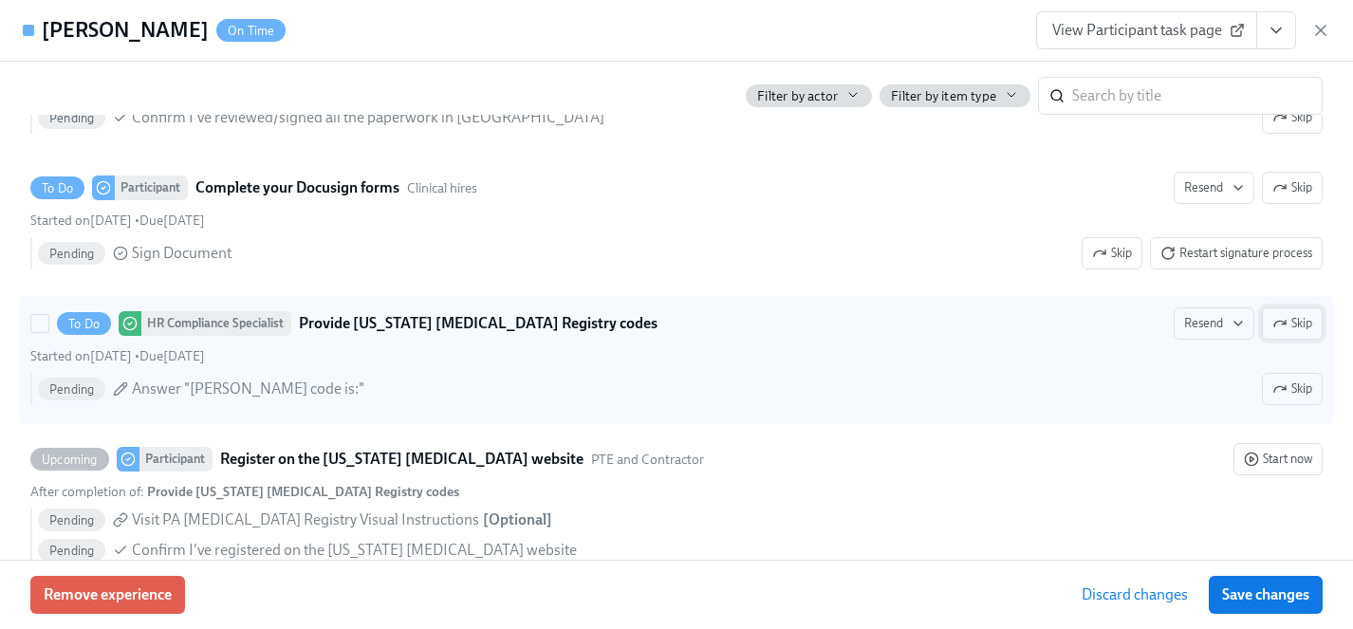
click at [1292, 318] on span "Skip" at bounding box center [1292, 323] width 40 height 19
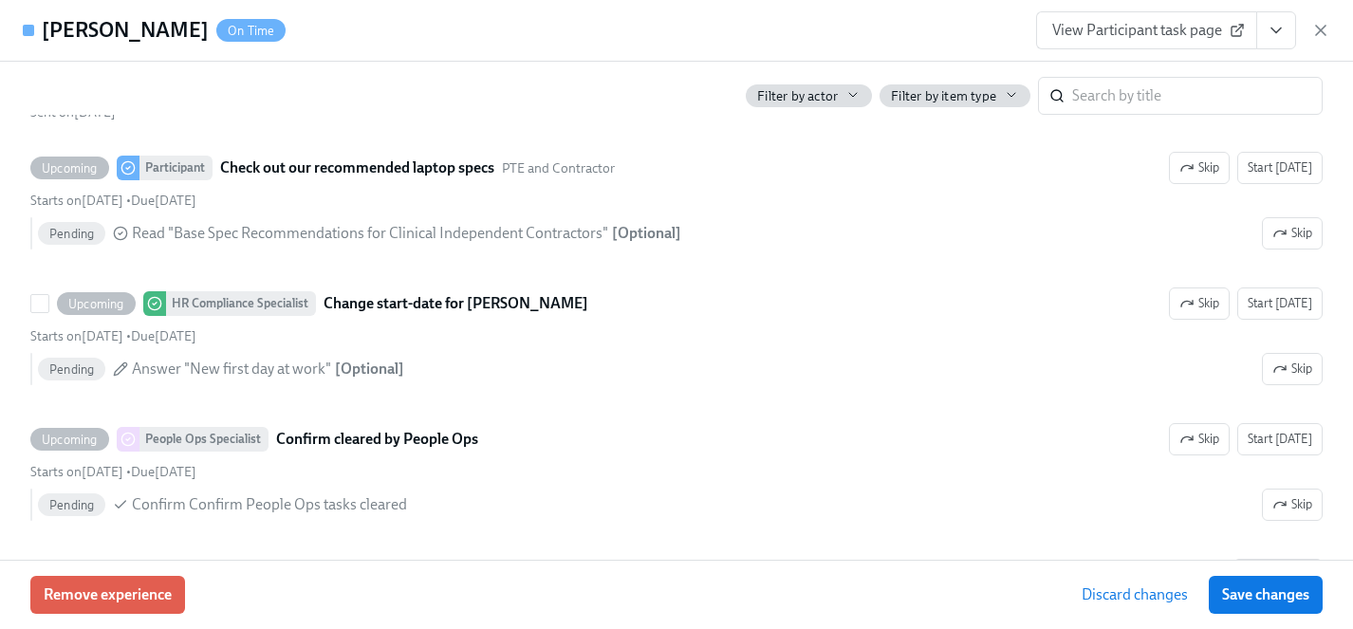
scroll to position [4113, 0]
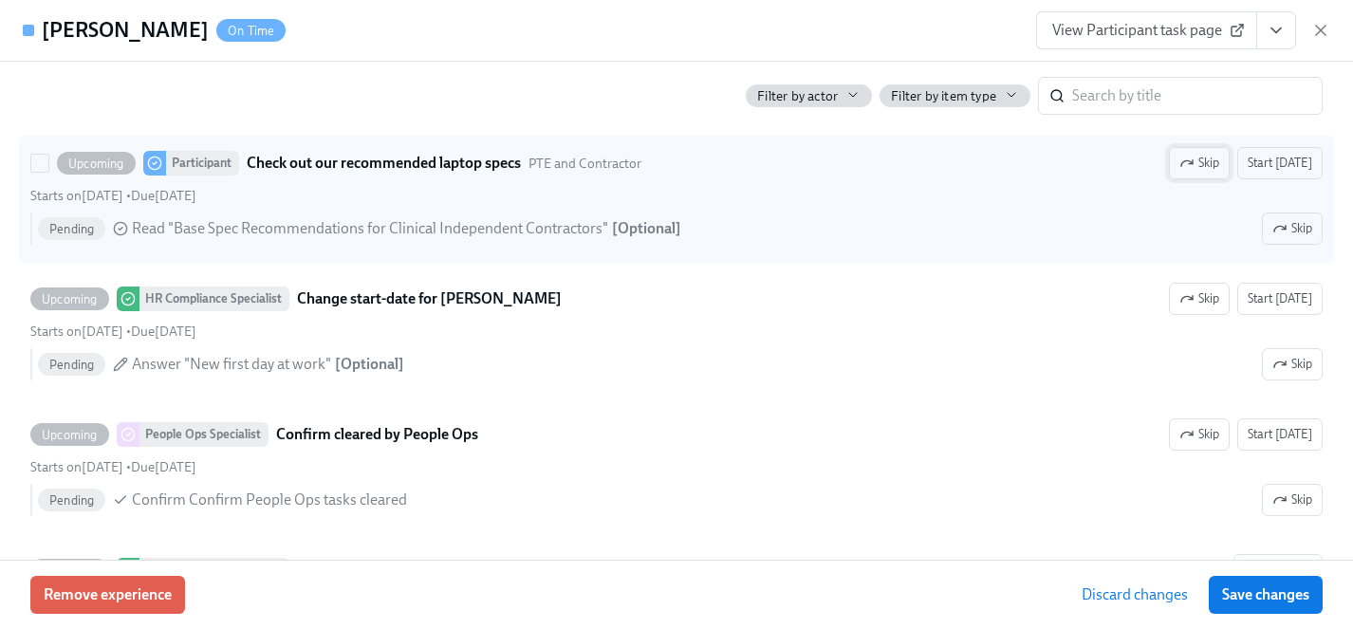
click at [1216, 159] on span "Skip" at bounding box center [1199, 163] width 40 height 19
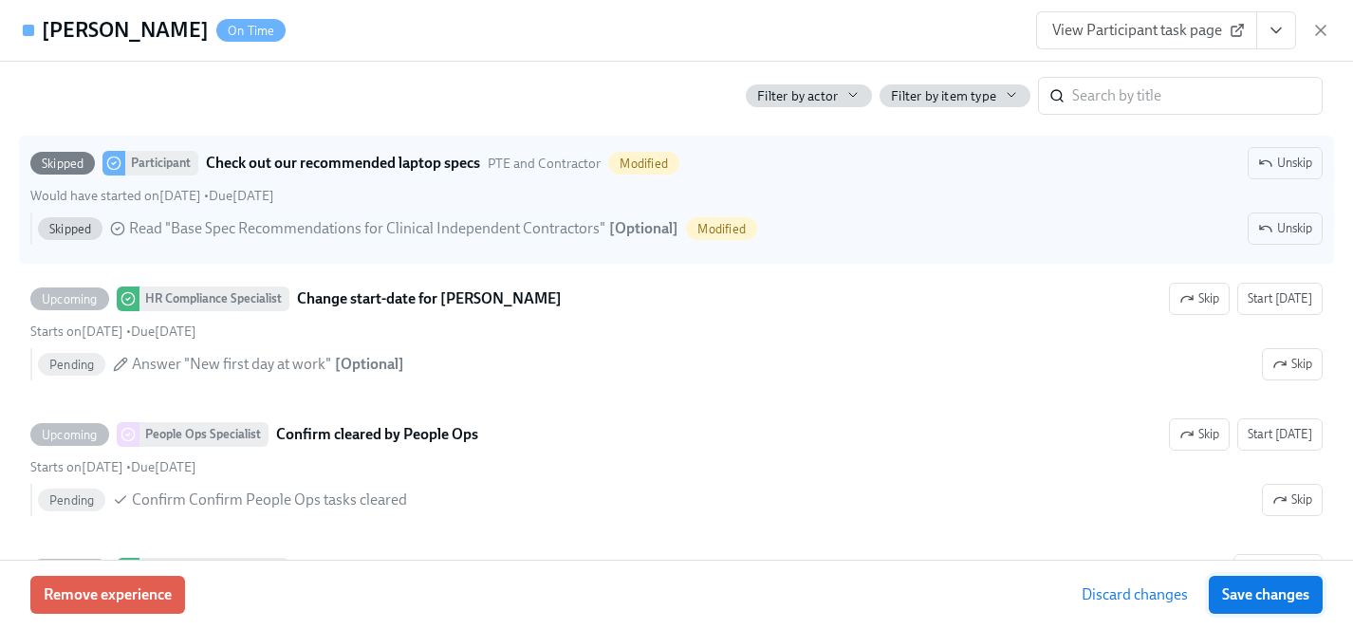
click at [1249, 589] on span "Save changes" at bounding box center [1265, 594] width 87 height 19
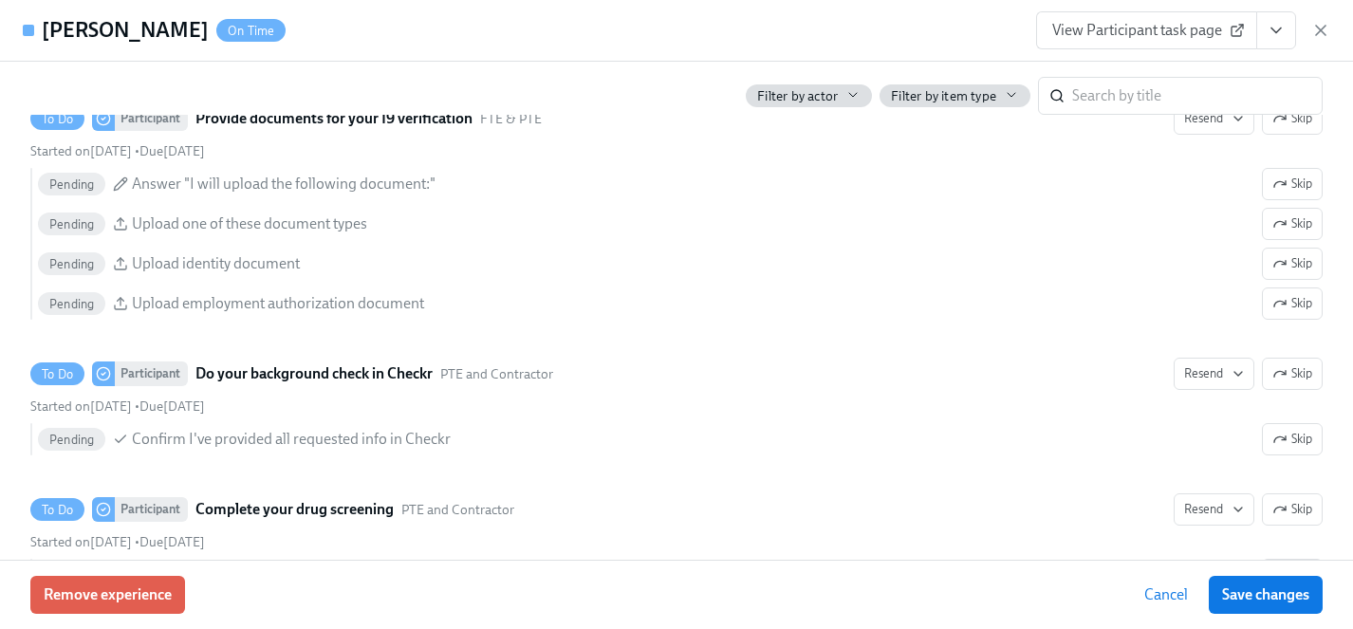
scroll to position [2387, 0]
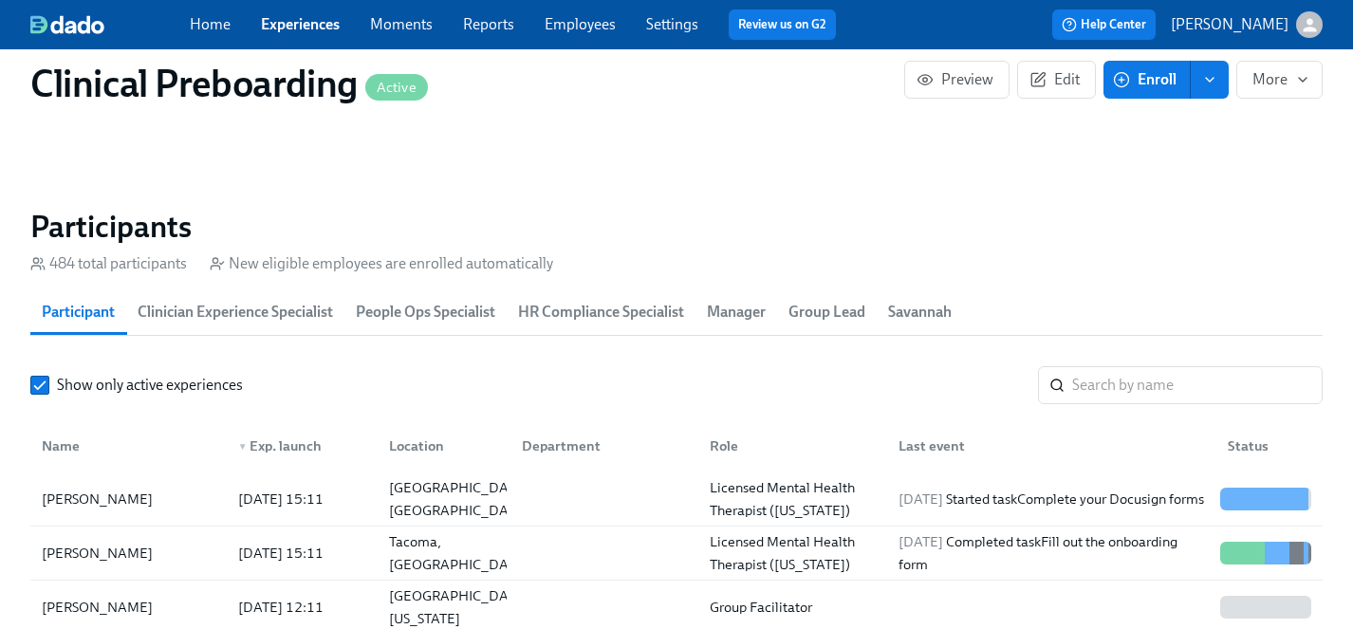
drag, startPoint x: 1109, startPoint y: 376, endPoint x: 1109, endPoint y: 362, distance: 14.2
click at [1109, 376] on input "search" at bounding box center [1197, 385] width 251 height 38
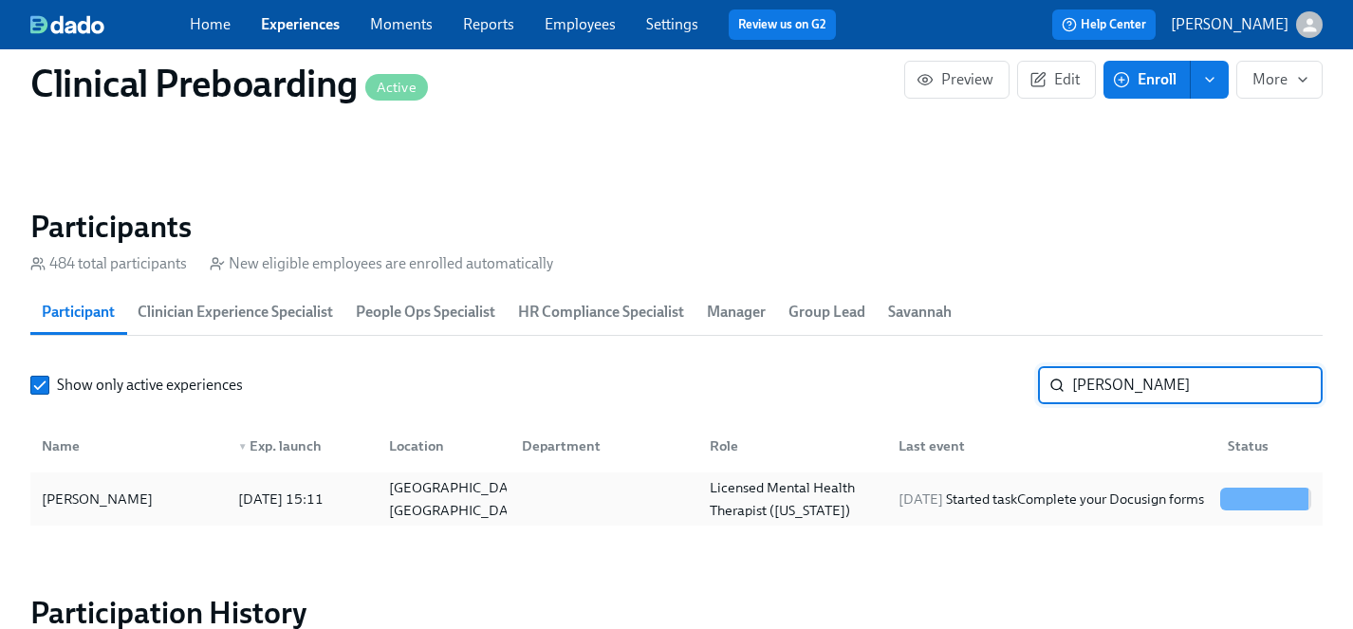
type input "[PERSON_NAME]"
click at [136, 491] on div "[PERSON_NAME]" at bounding box center [97, 499] width 126 height 23
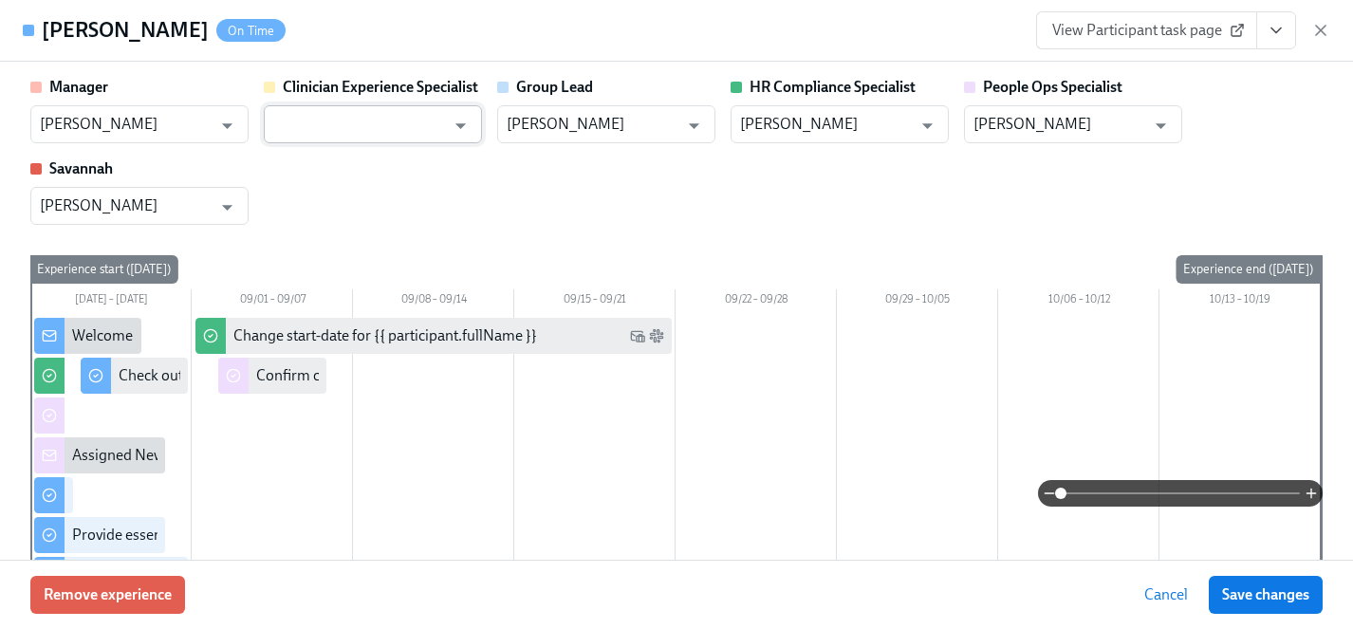
click at [356, 124] on input "text" at bounding box center [359, 124] width 172 height 38
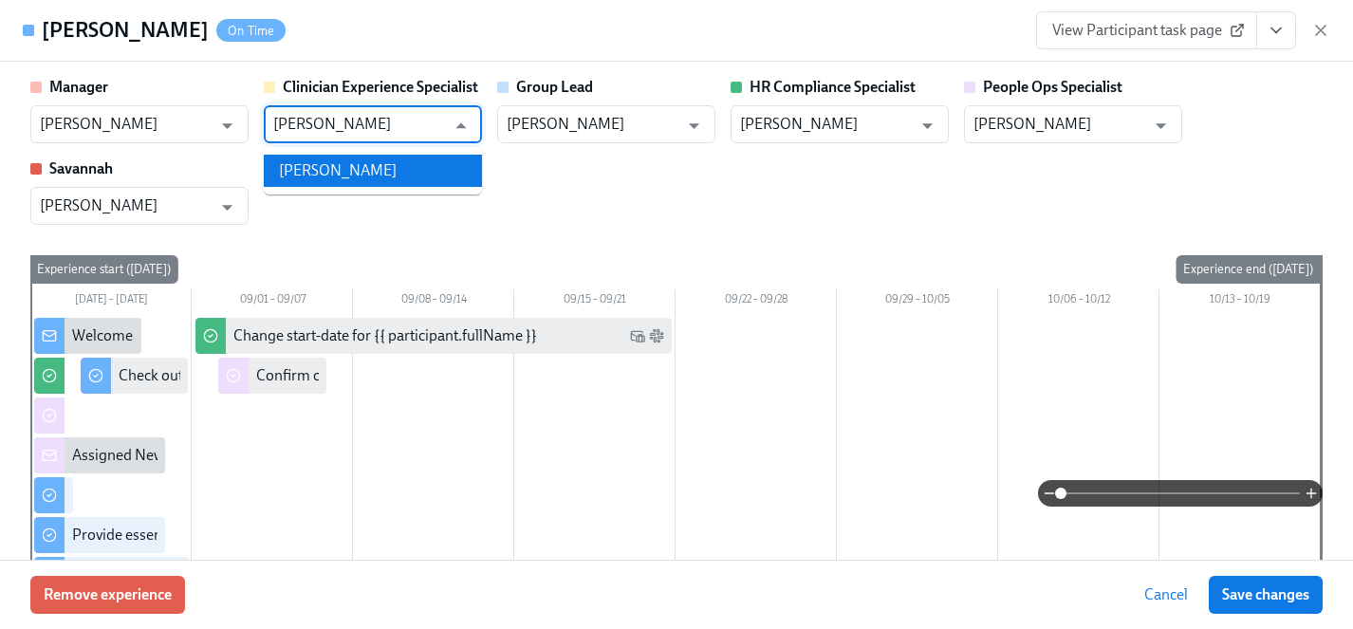
click at [350, 172] on li "Haylee Bova" at bounding box center [373, 171] width 218 height 32
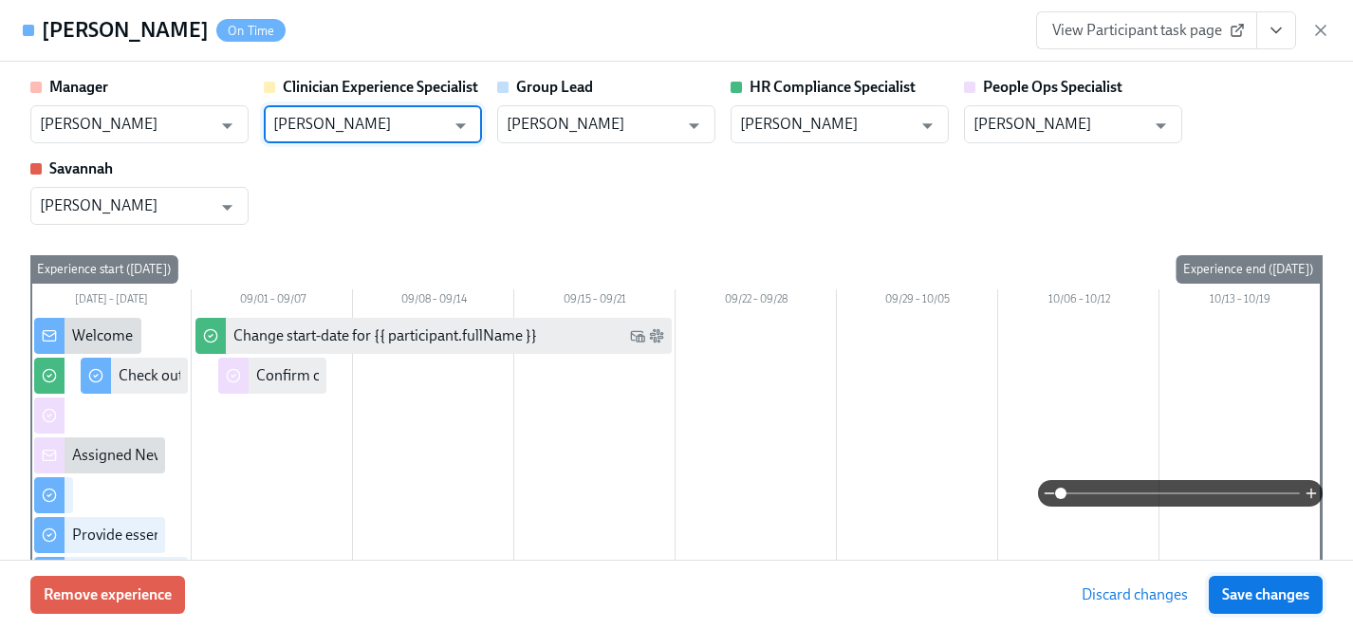
type input "Haylee Bova"
click at [1226, 596] on span "Save changes" at bounding box center [1265, 594] width 87 height 19
type input "Haylee Bova"
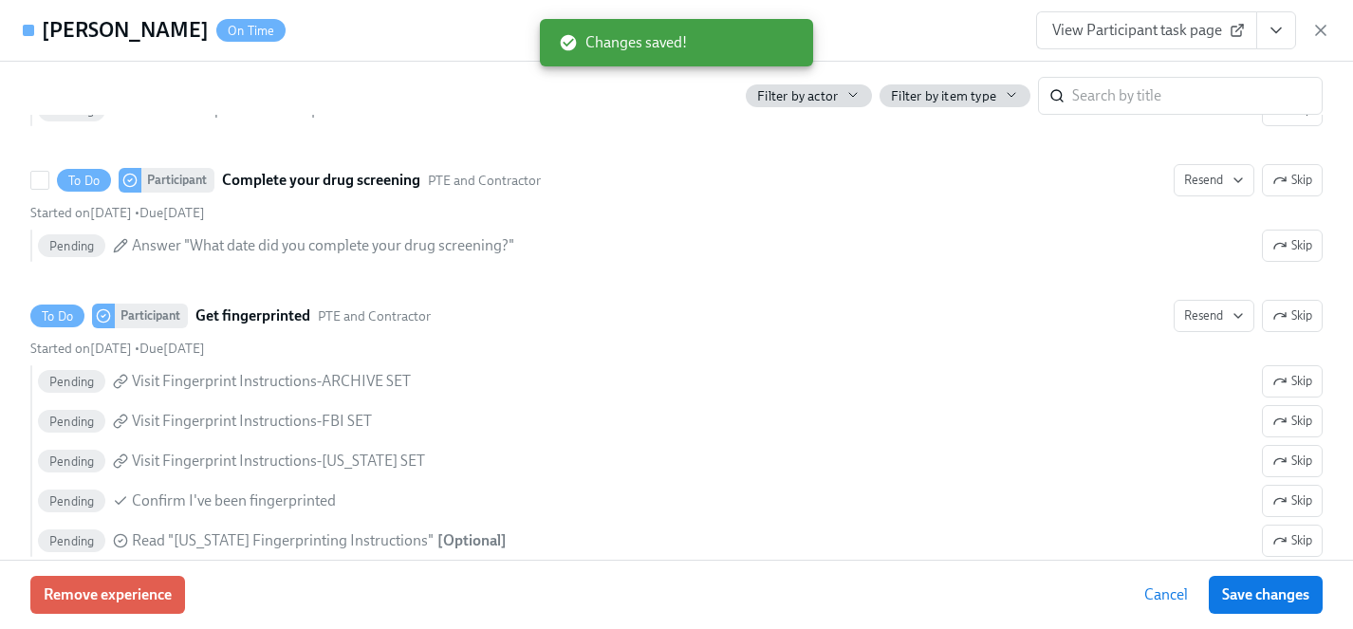
scroll to position [2859, 0]
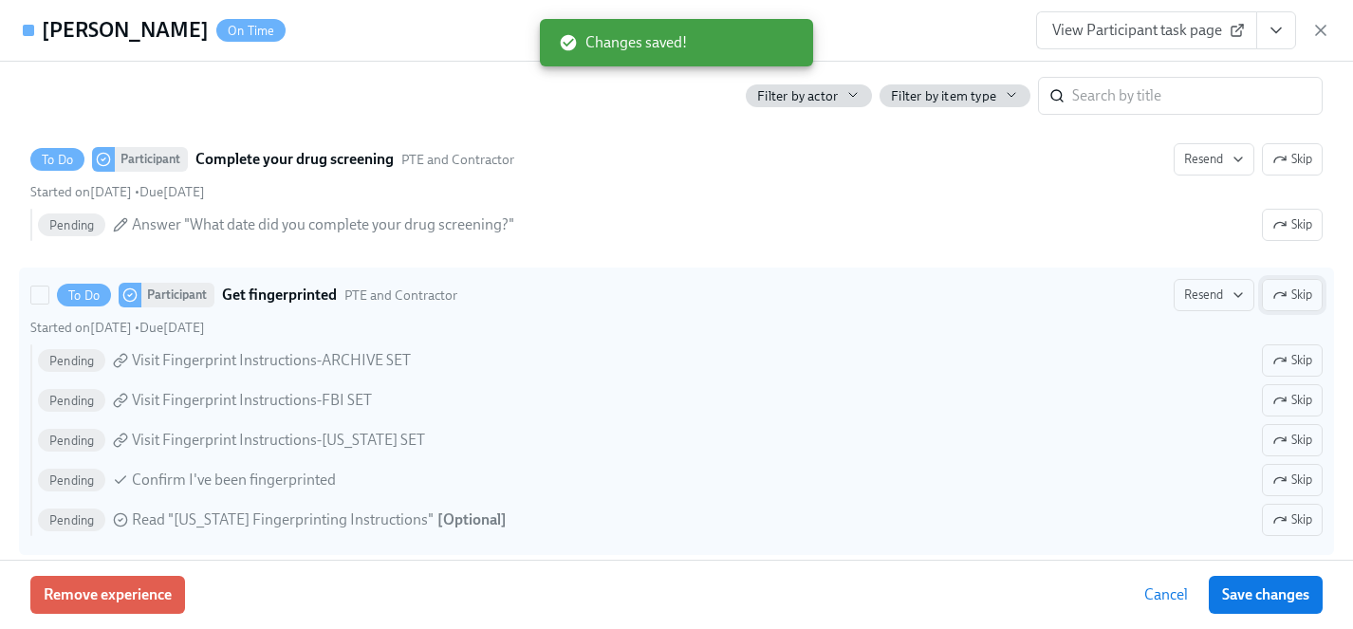
click at [1283, 291] on icon "button" at bounding box center [1279, 295] width 15 height 15
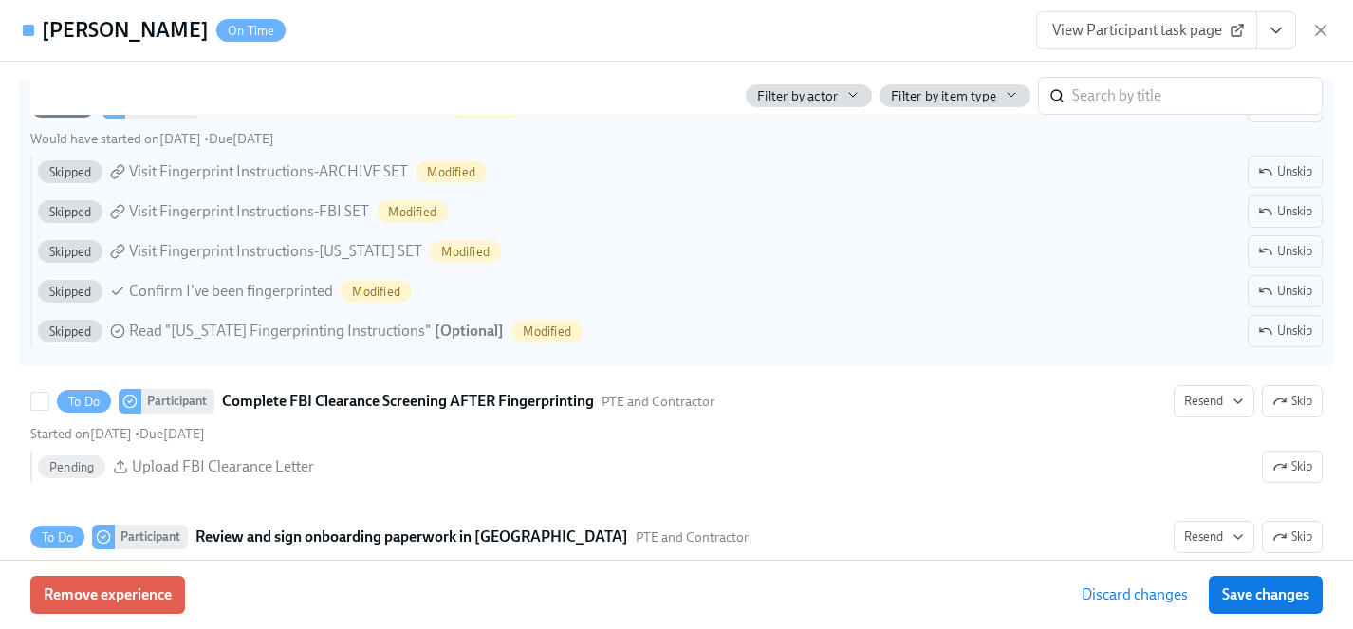
scroll to position [3096, 0]
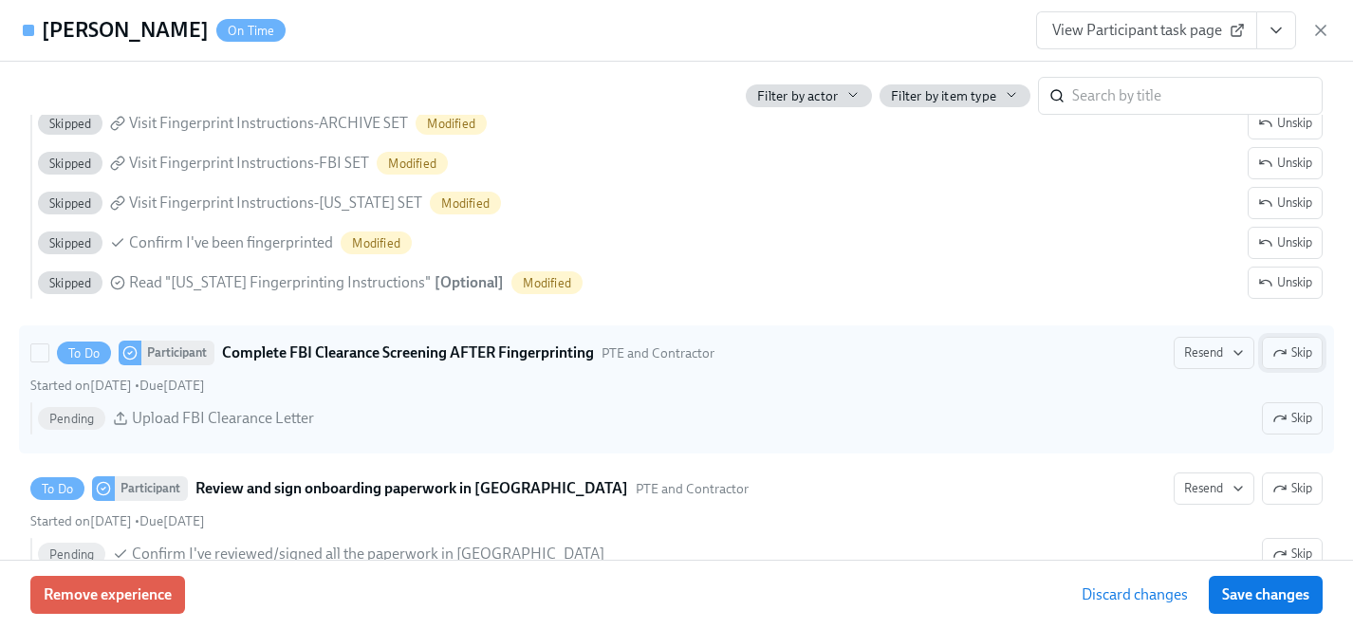
click at [1297, 355] on span "Skip" at bounding box center [1292, 352] width 40 height 19
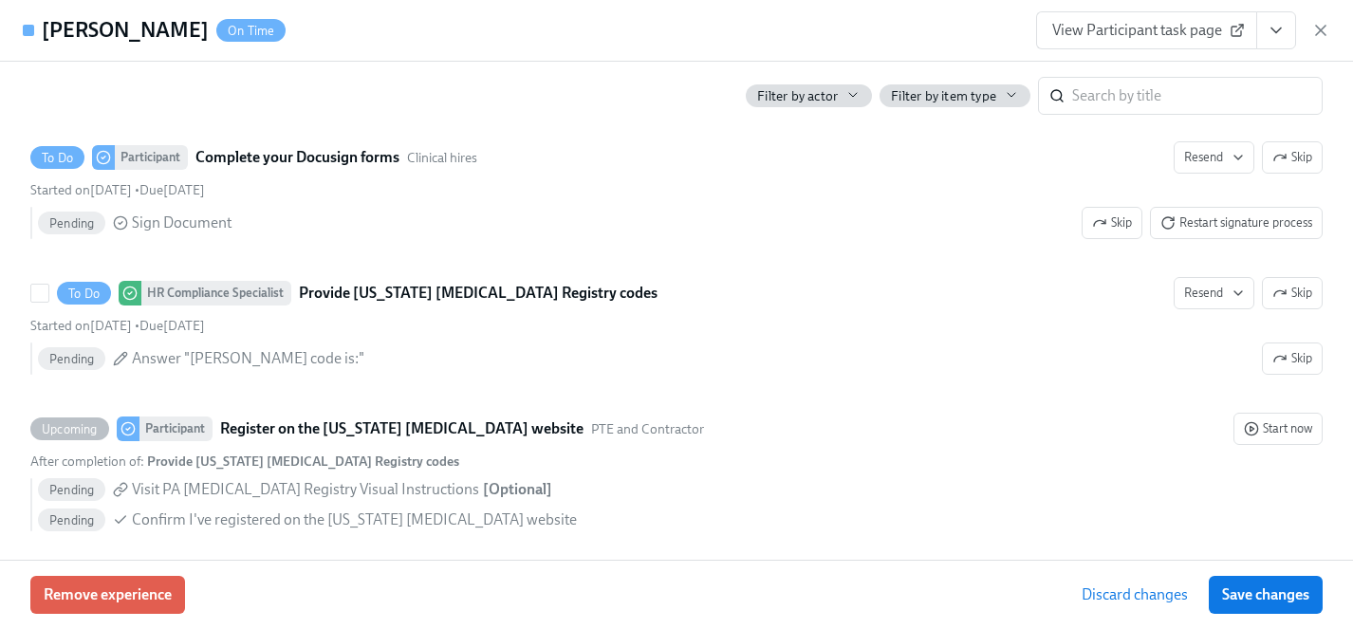
scroll to position [3571, 0]
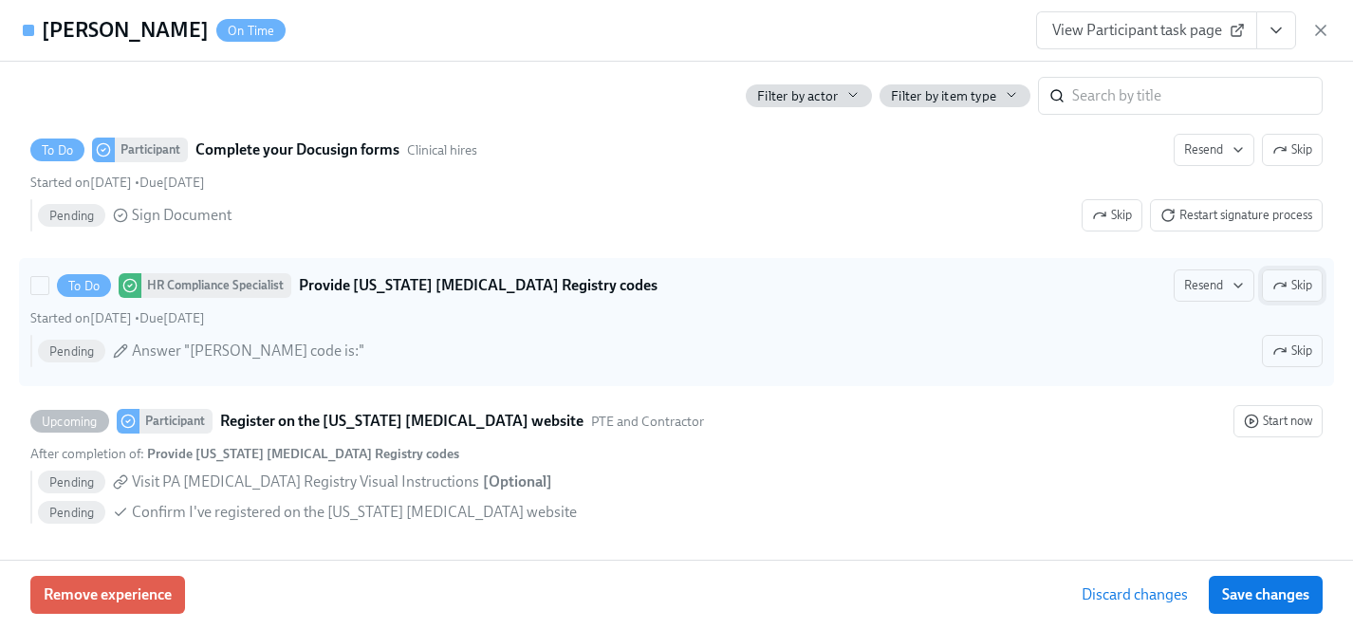
click at [1288, 278] on span "Skip" at bounding box center [1292, 285] width 40 height 19
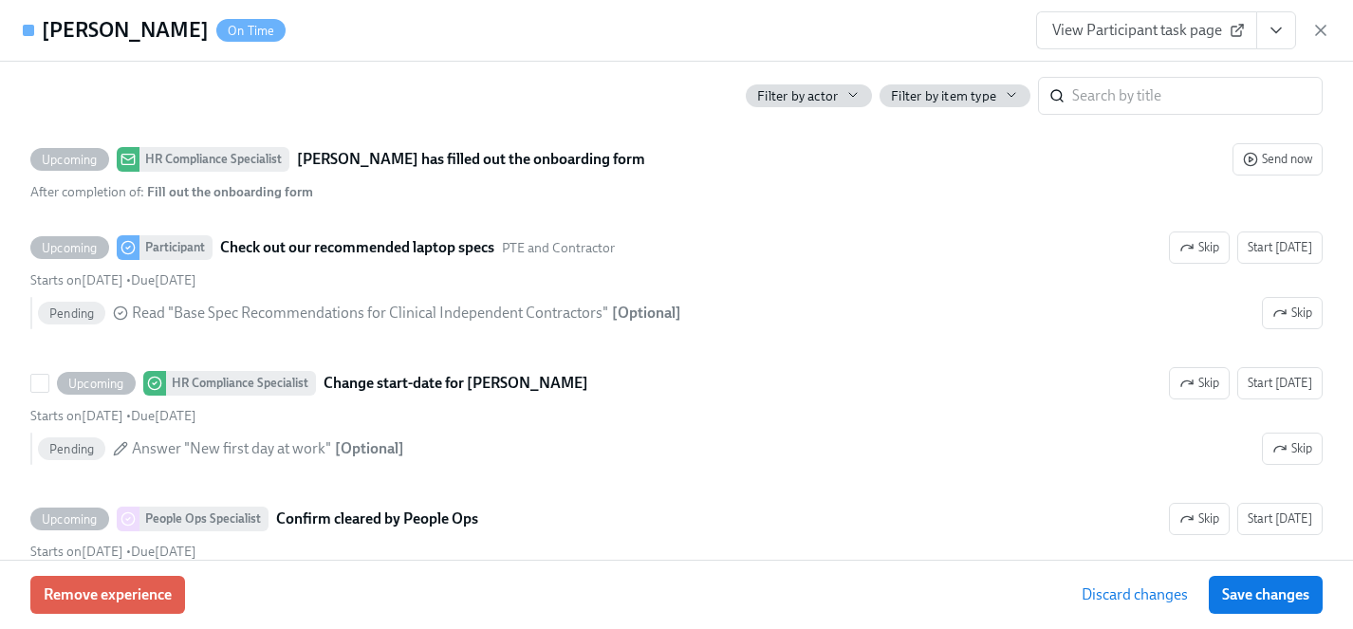
scroll to position [3990, 0]
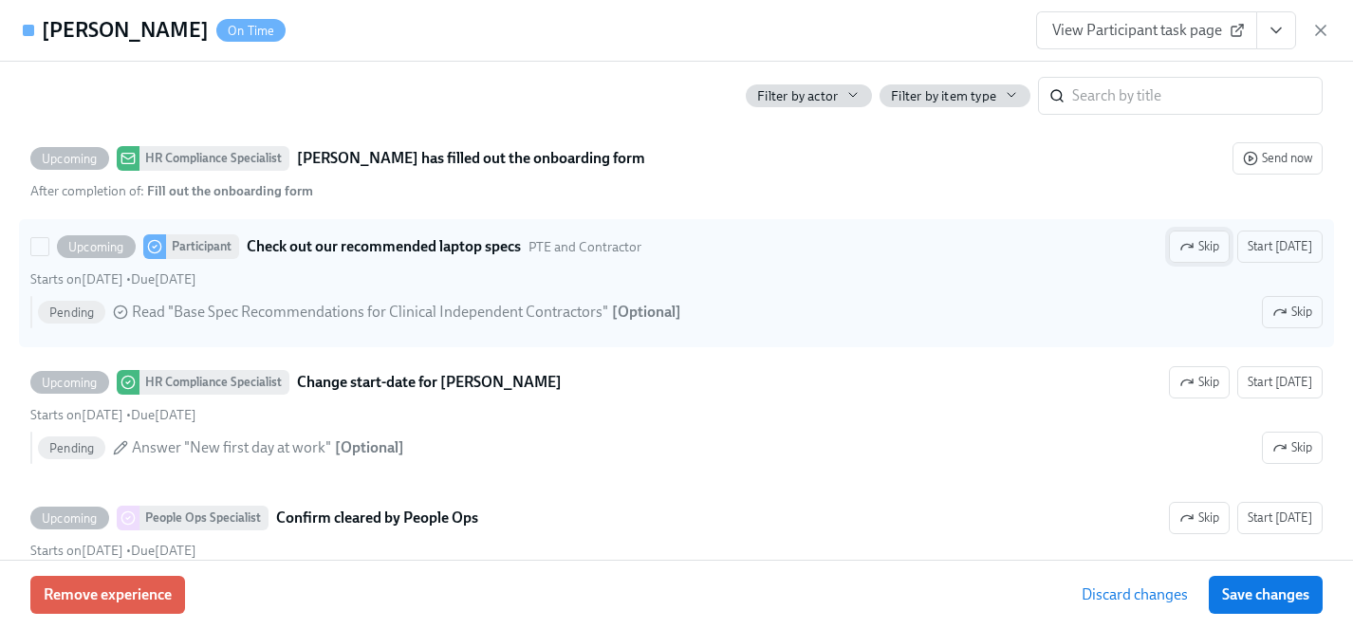
click at [1216, 248] on span "Skip" at bounding box center [1199, 246] width 40 height 19
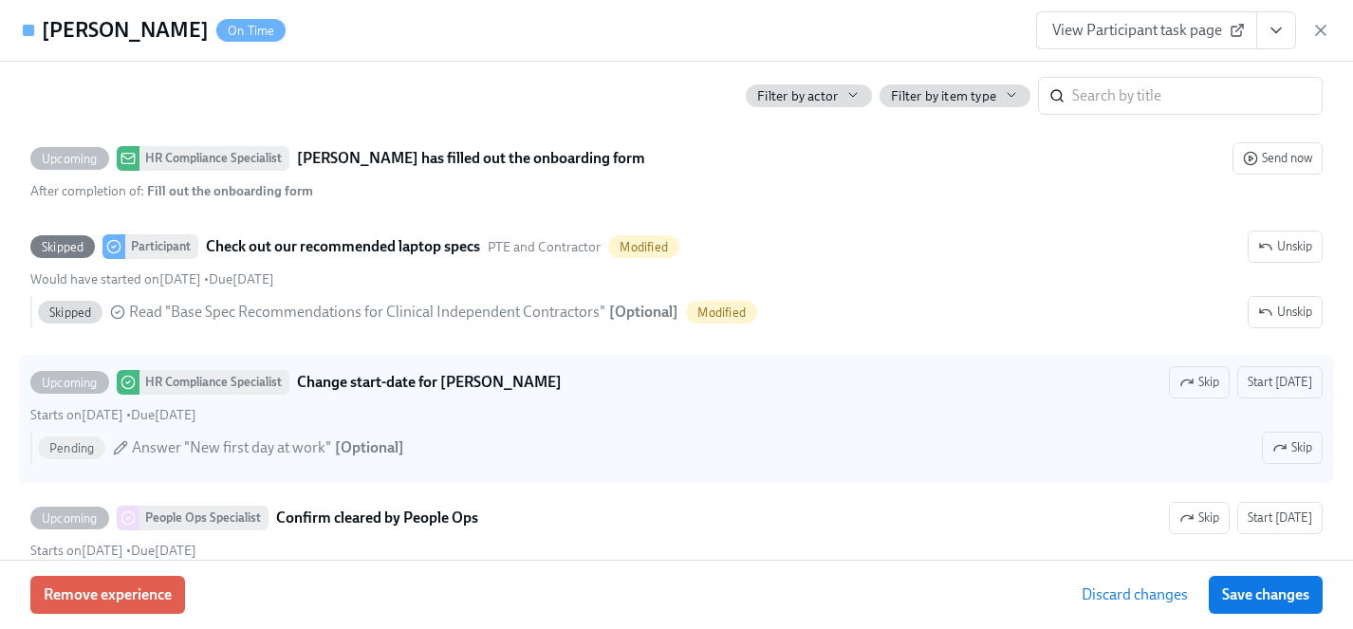
click at [1250, 596] on span "Save changes" at bounding box center [1265, 594] width 87 height 19
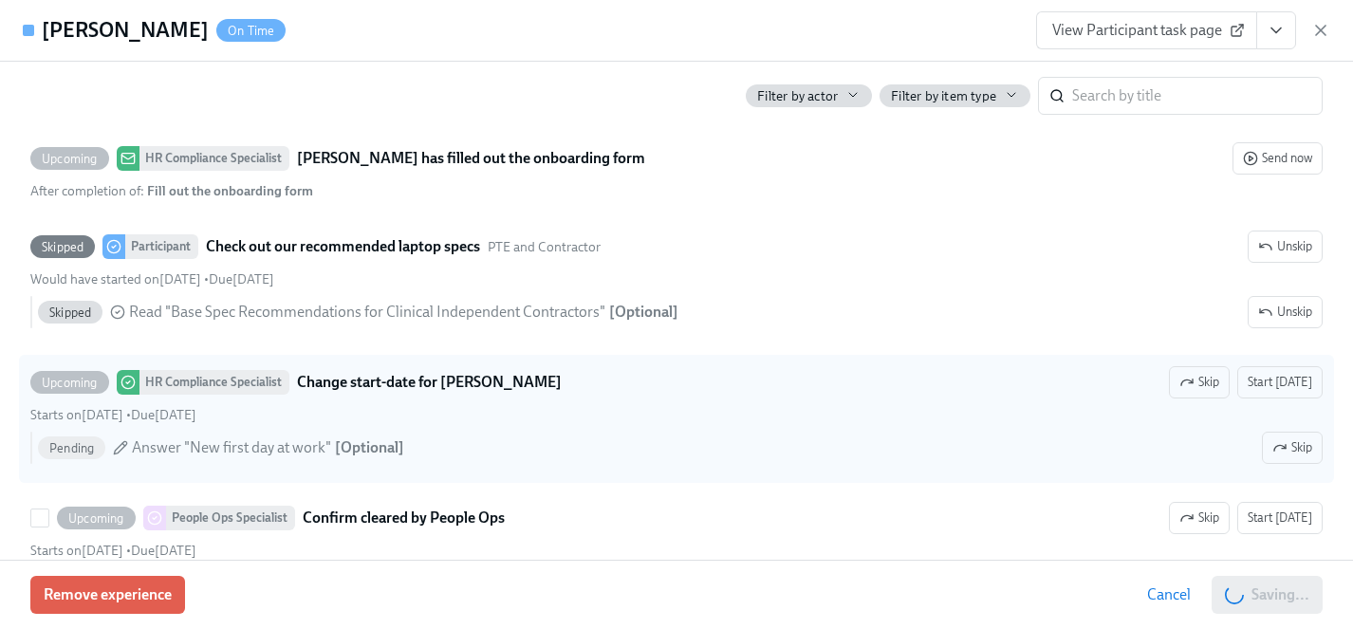
scroll to position [4070, 0]
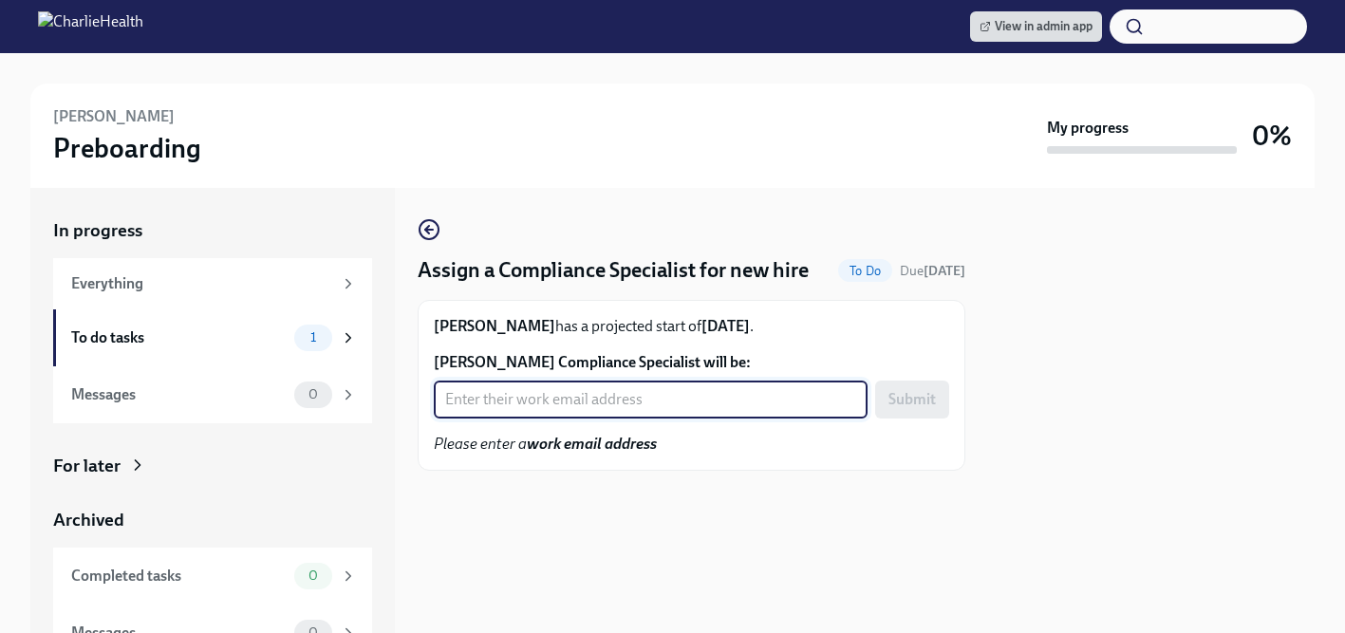
click at [564, 403] on input "[PERSON_NAME] Compliance Specialist will be:" at bounding box center [651, 400] width 434 height 38
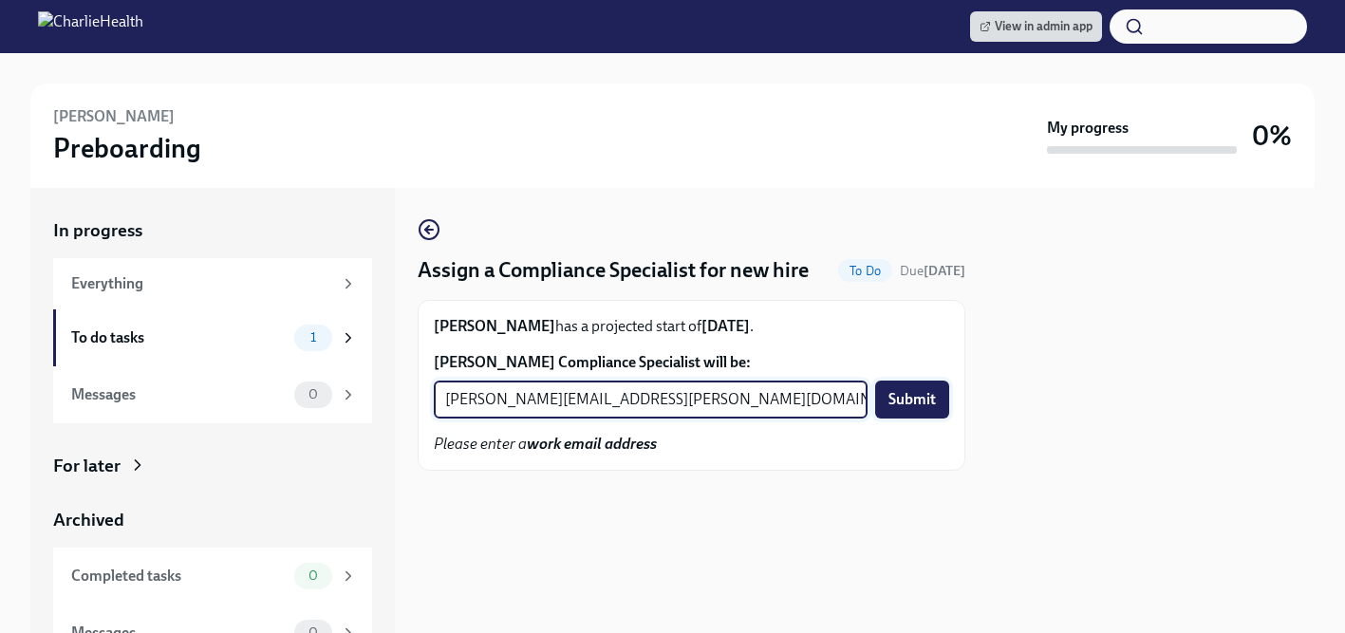
type input "[PERSON_NAME][EMAIL_ADDRESS][PERSON_NAME][DOMAIN_NAME]"
click at [927, 393] on span "Submit" at bounding box center [911, 399] width 47 height 19
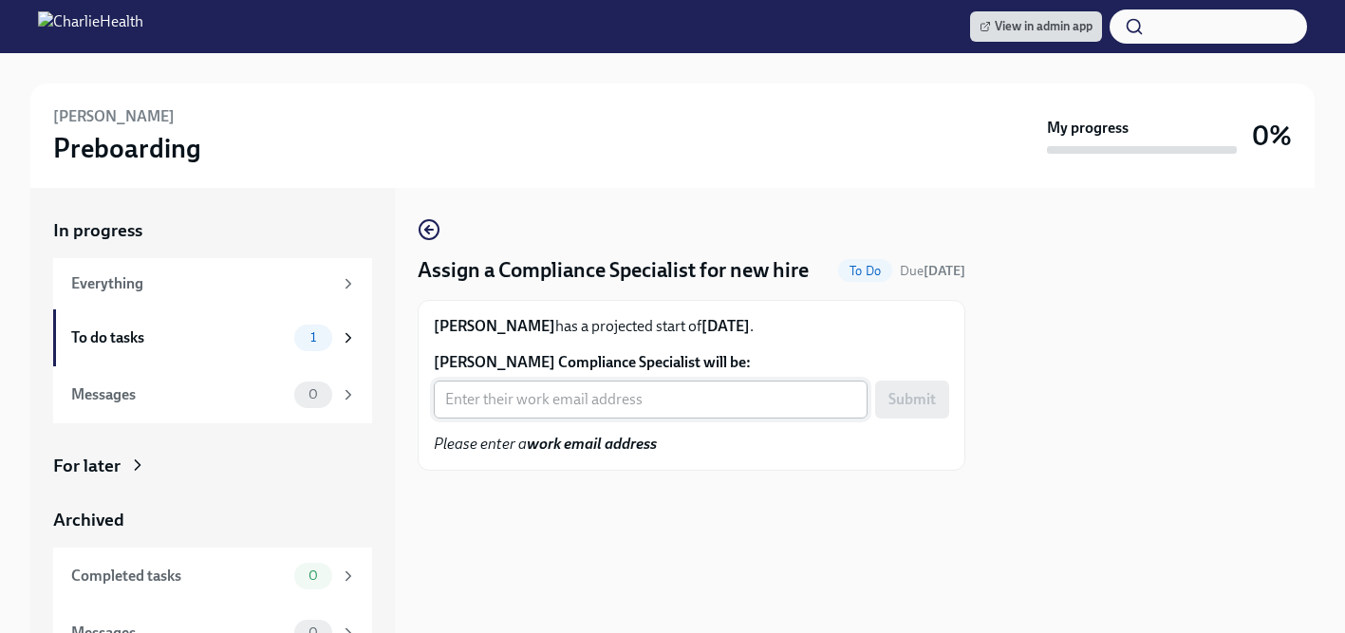
click at [543, 407] on input "Tejah Stanley's Compliance Specialist will be:" at bounding box center [651, 400] width 434 height 38
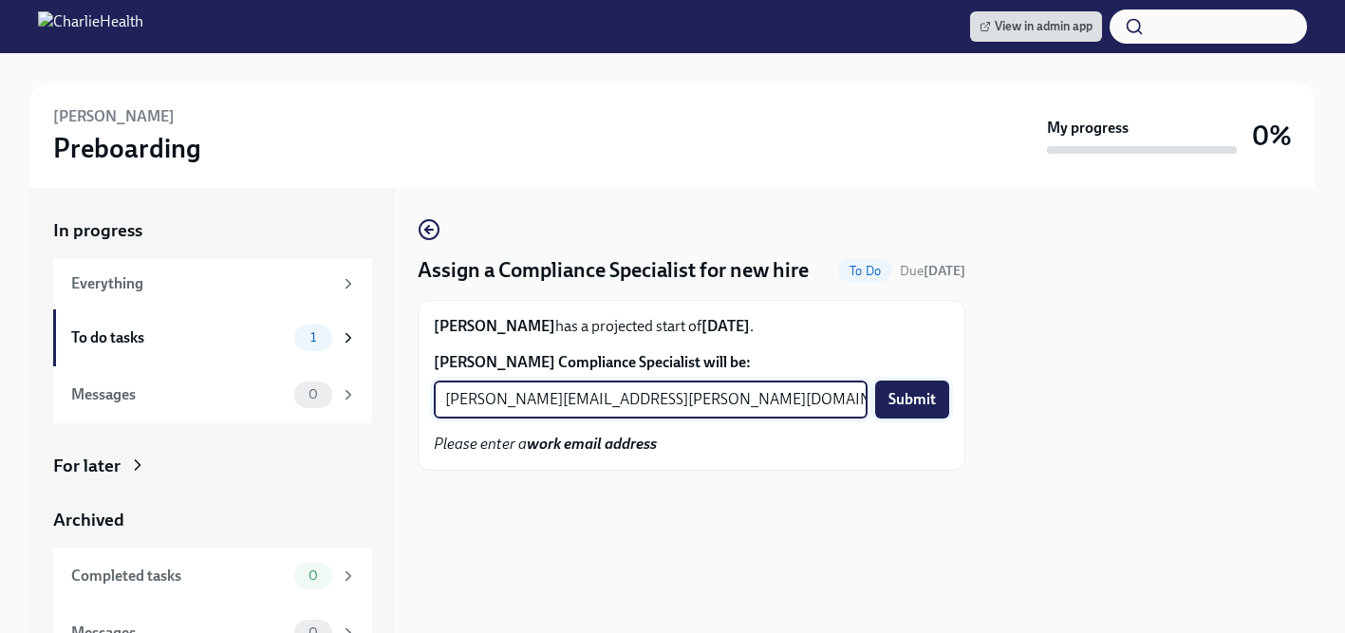
type input "tyler.pieper@charliehealth.com"
click at [932, 405] on span "Submit" at bounding box center [911, 399] width 47 height 19
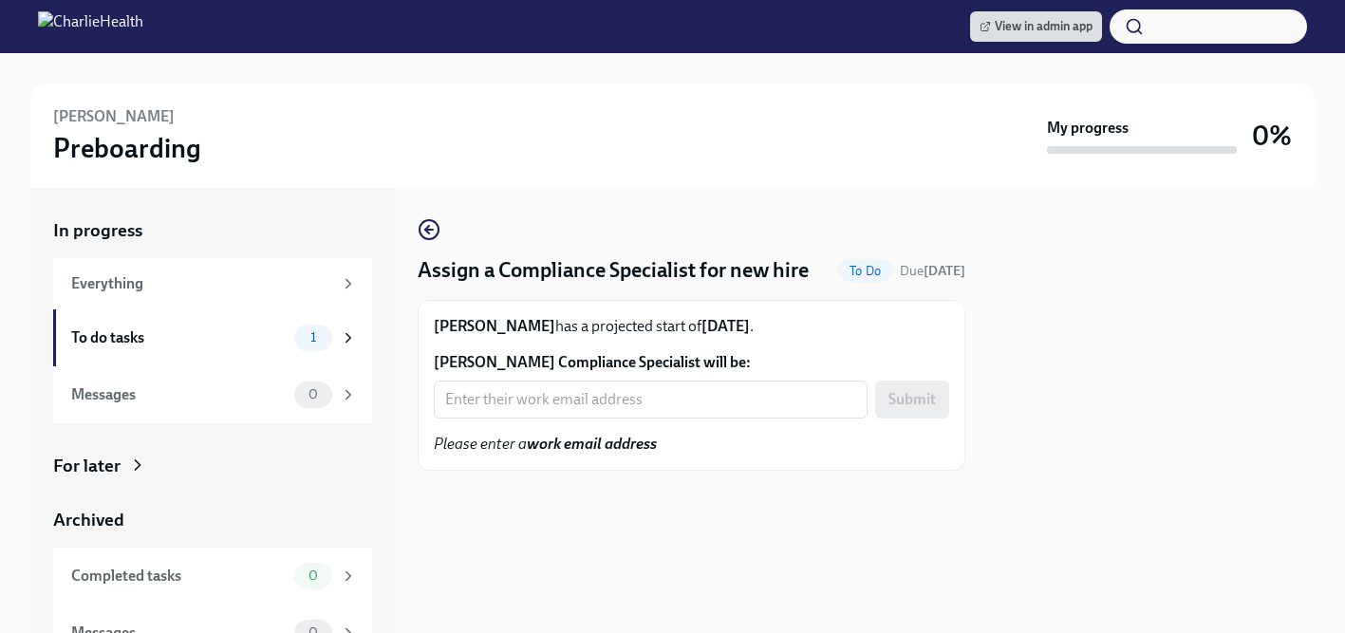
click at [527, 378] on form "Felicia Garrett's Compliance Specialist will be: ​ Submit" at bounding box center [691, 385] width 515 height 66
click at [516, 402] on input "Felicia Garrett's Compliance Specialist will be:" at bounding box center [651, 400] width 434 height 38
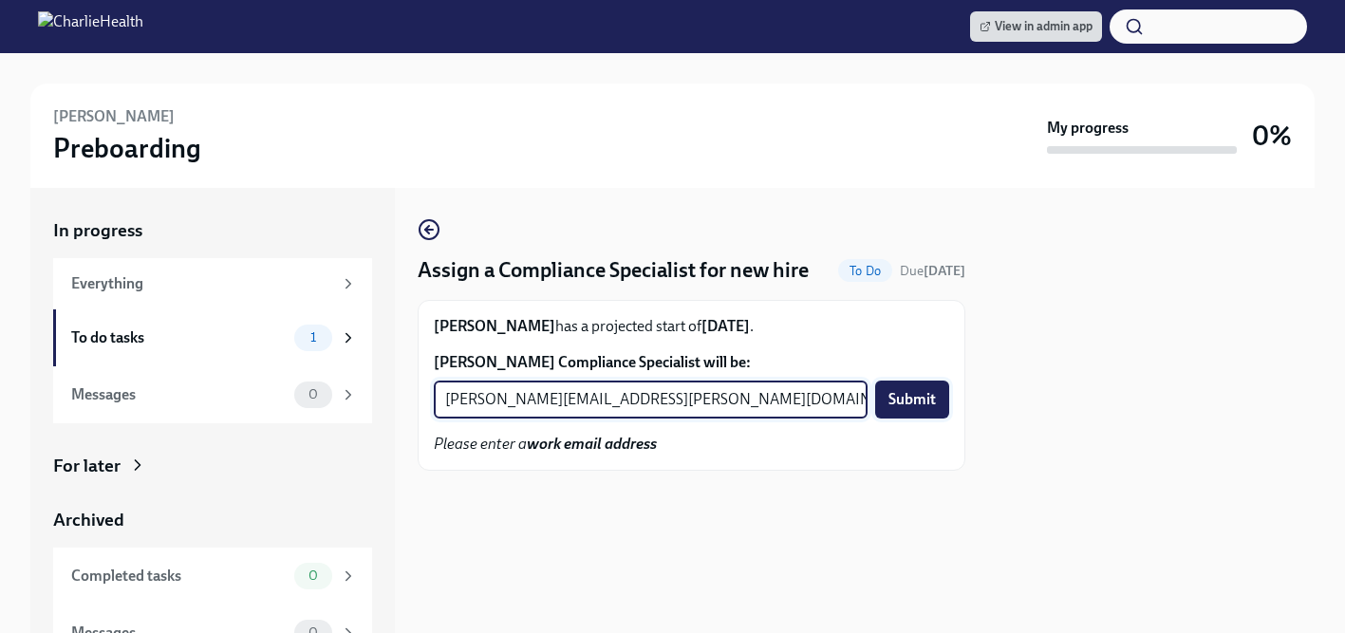
type input "briana.holloway@charliehealth.com"
click at [907, 403] on span "Submit" at bounding box center [911, 399] width 47 height 19
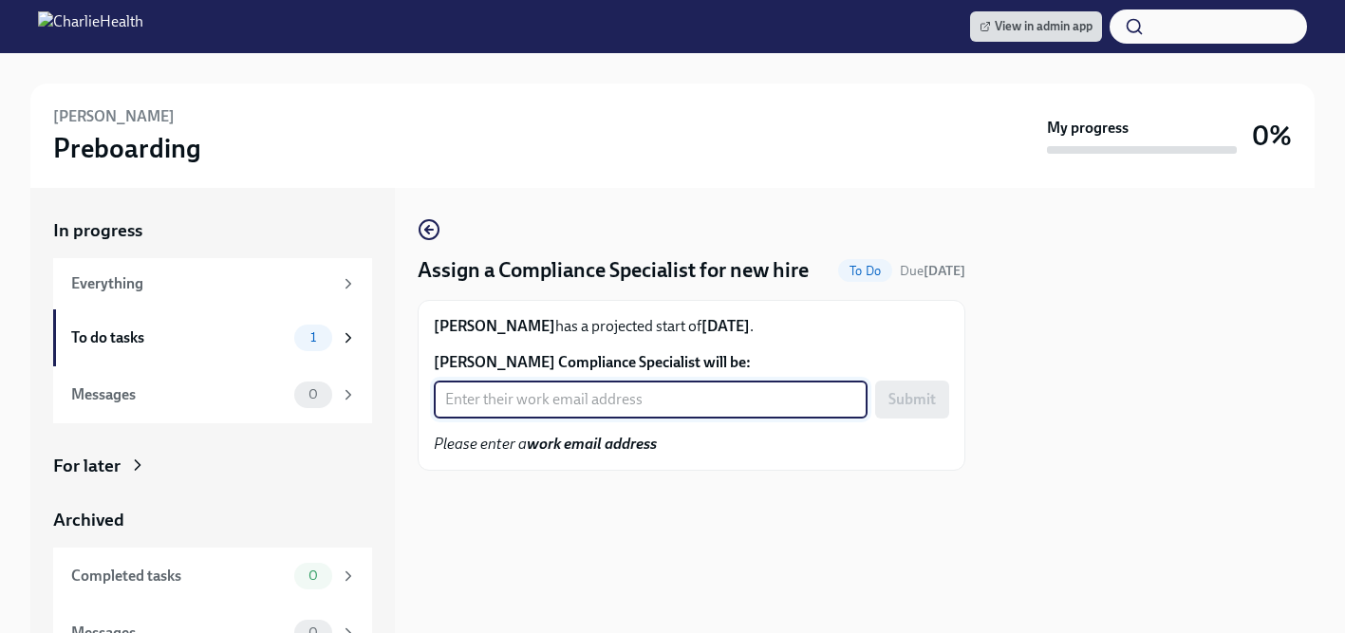
click at [634, 399] on input "Jessica Schaffer's Compliance Specialist will be:" at bounding box center [651, 400] width 434 height 38
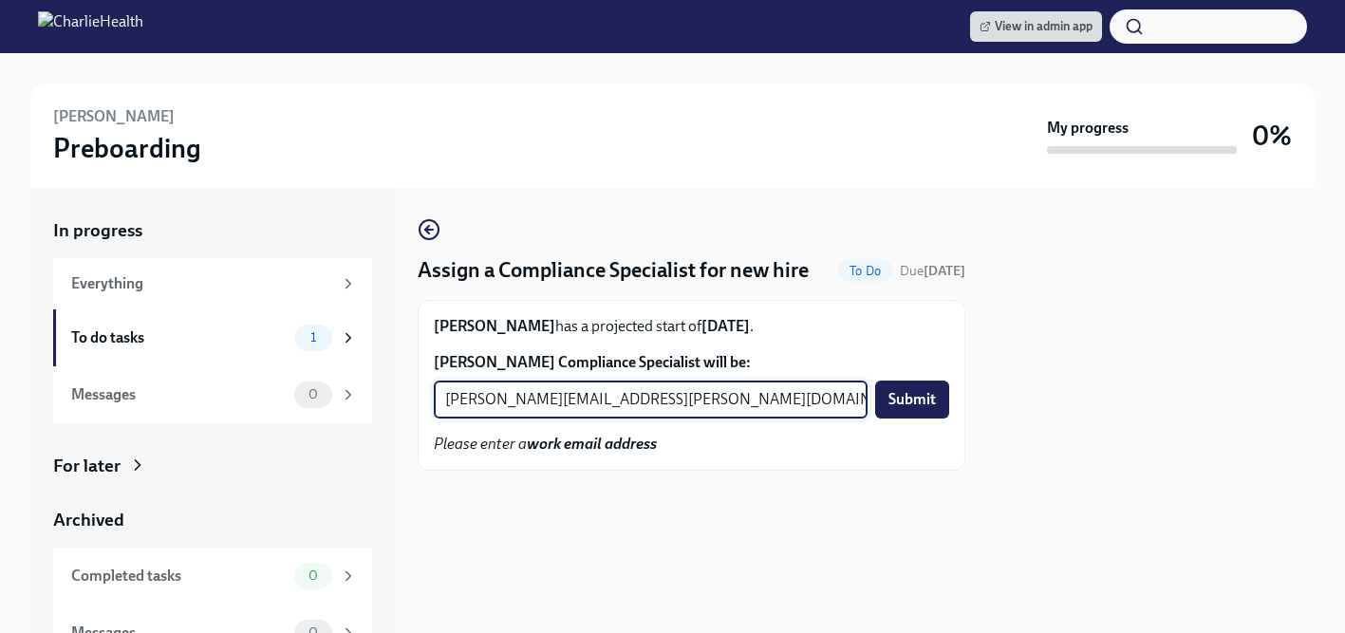
type input "michelle.winograd@charliehealth.com"
click at [873, 406] on div "michelle.winograd@charliehealth.com ​ Submit" at bounding box center [691, 400] width 515 height 38
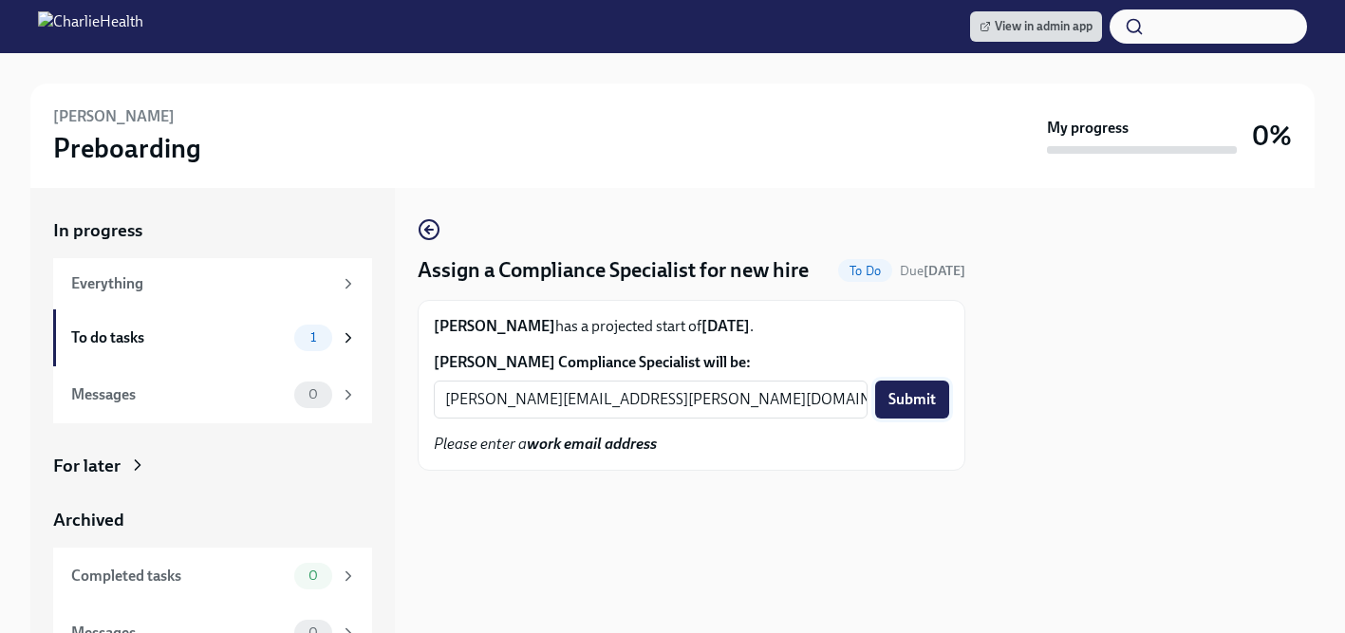
click at [892, 406] on span "Submit" at bounding box center [911, 399] width 47 height 19
click at [634, 407] on input "[PERSON_NAME] Compliance Specialist will be:" at bounding box center [651, 400] width 434 height 38
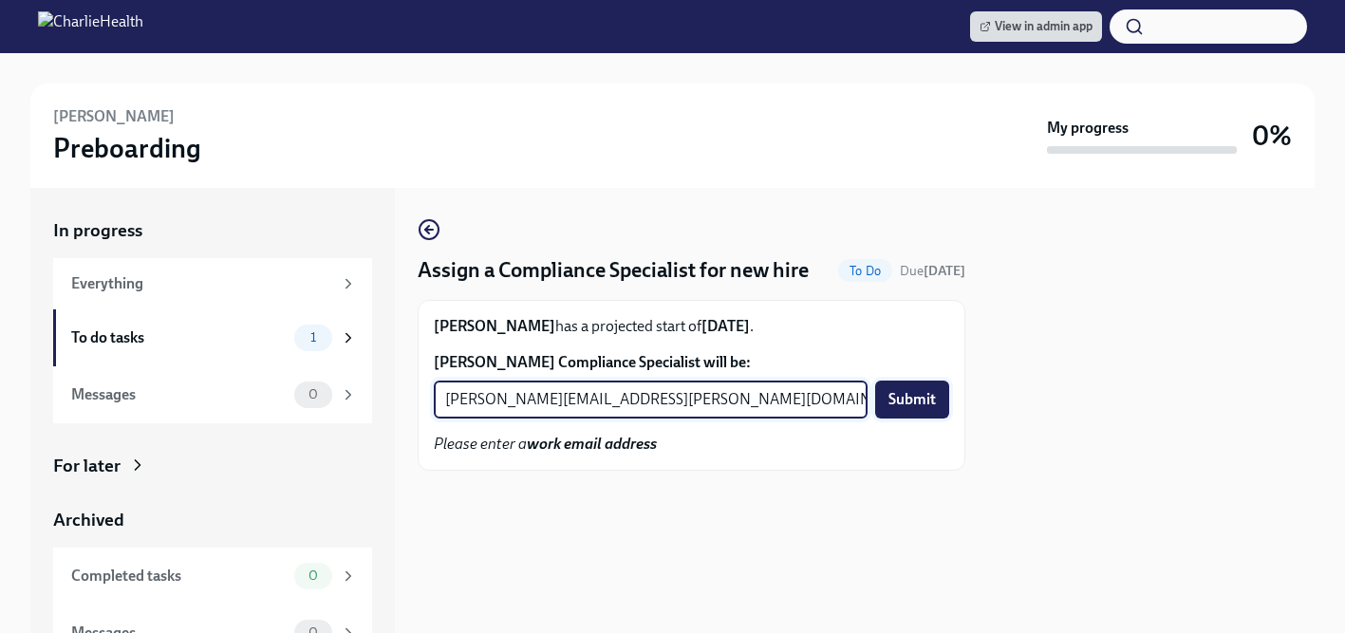
type input "[PERSON_NAME][EMAIL_ADDRESS][PERSON_NAME][DOMAIN_NAME]"
click at [908, 395] on span "Submit" at bounding box center [911, 399] width 47 height 19
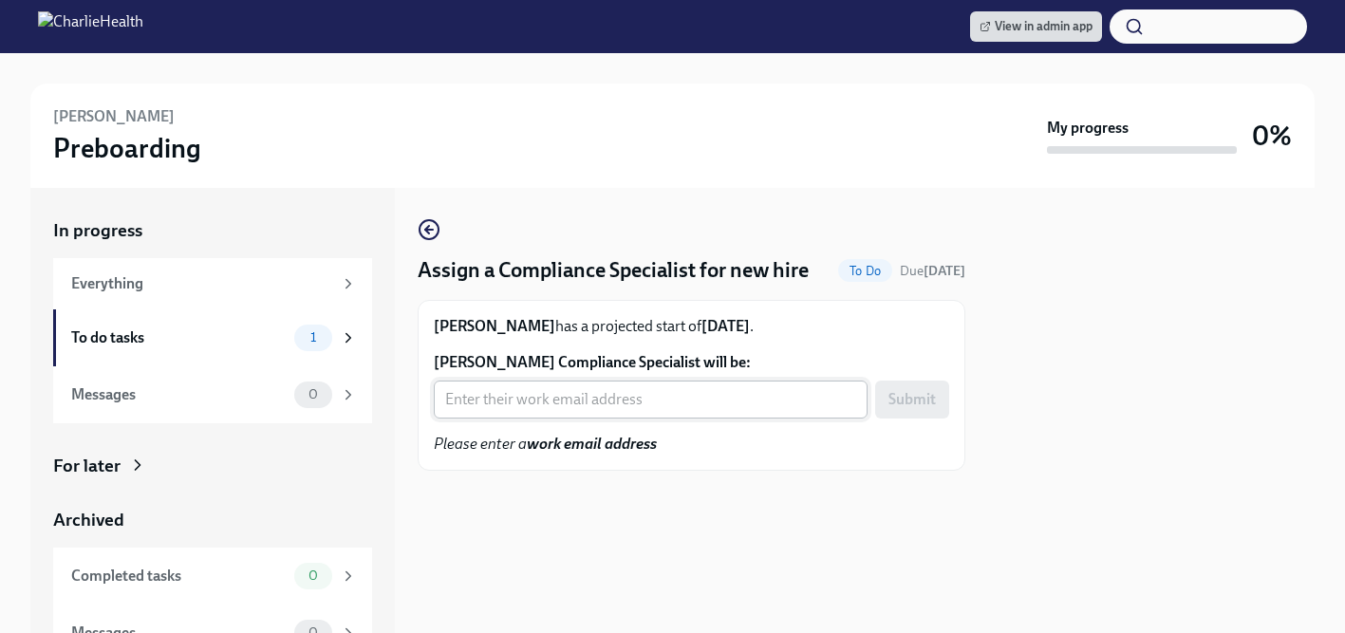
click at [558, 400] on input "Amber Johnson's Compliance Specialist will be:" at bounding box center [651, 400] width 434 height 38
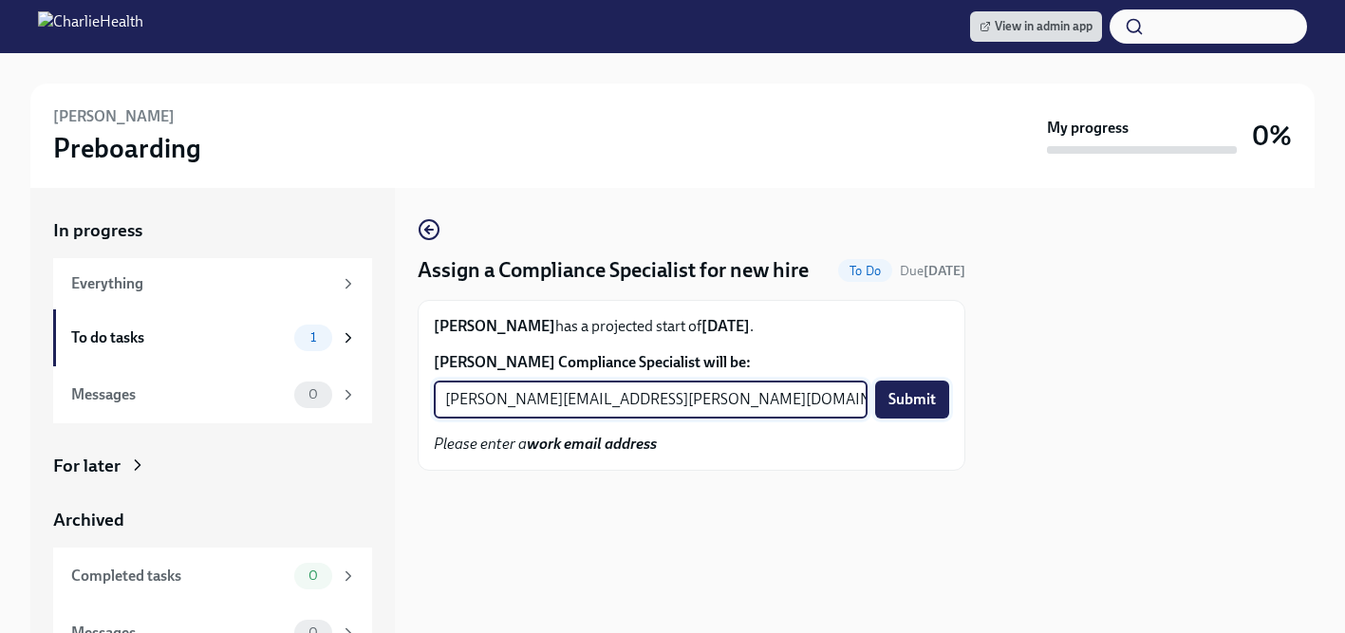
type input "kristy.johnson@charliehealth.com"
click at [916, 400] on span "Submit" at bounding box center [911, 399] width 47 height 19
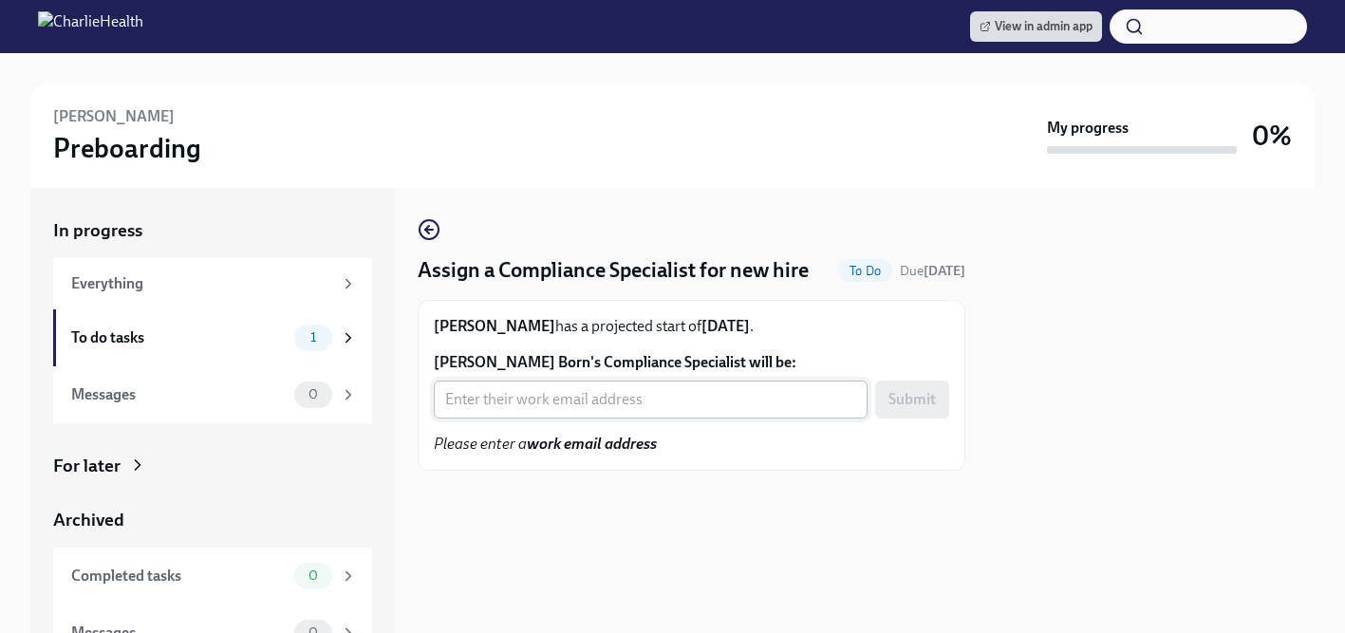
click at [510, 391] on input "Shea Born's Compliance Specialist will be:" at bounding box center [651, 400] width 434 height 38
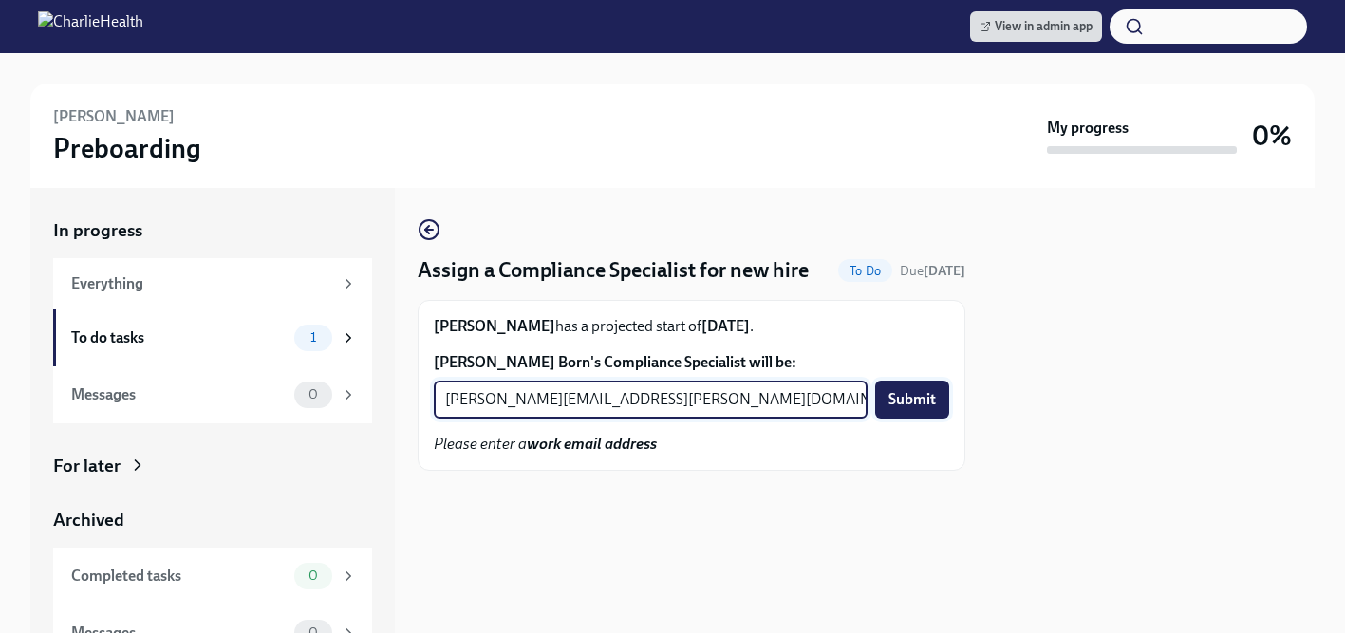
type input "chelsey.mendoza@charliehealth.com"
click at [914, 400] on span "Submit" at bounding box center [911, 399] width 47 height 19
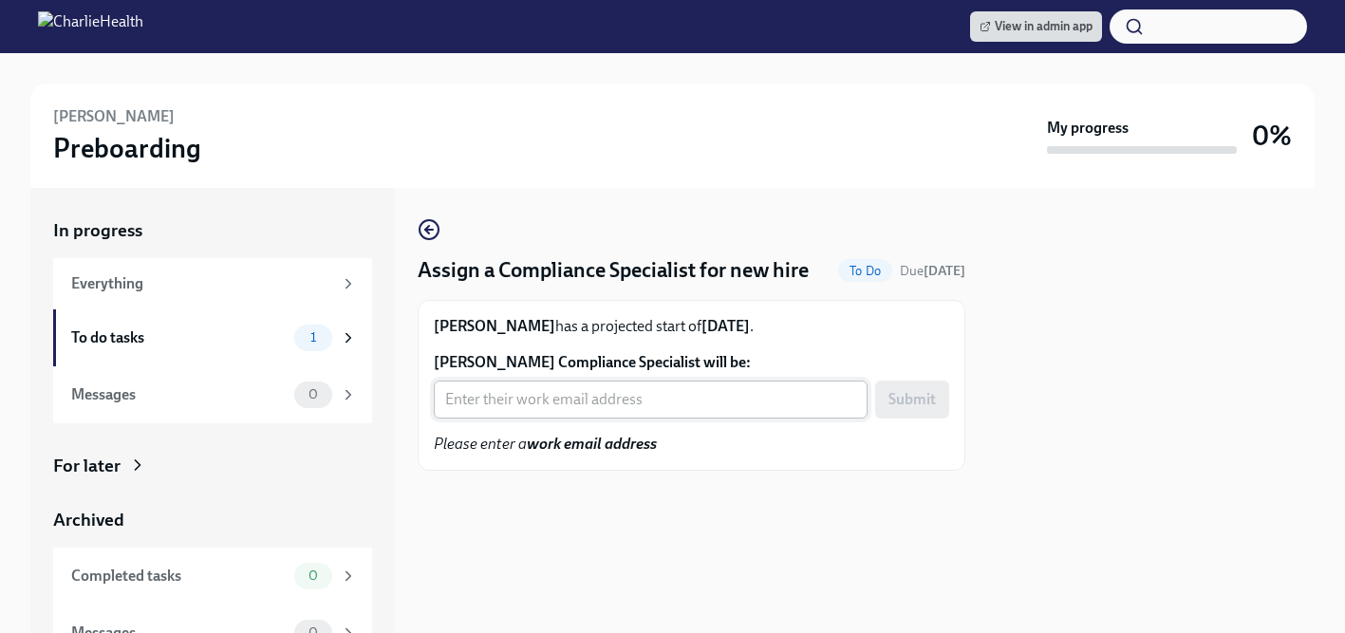
click at [601, 411] on input "Ashley Belcourt's Compliance Specialist will be:" at bounding box center [651, 400] width 434 height 38
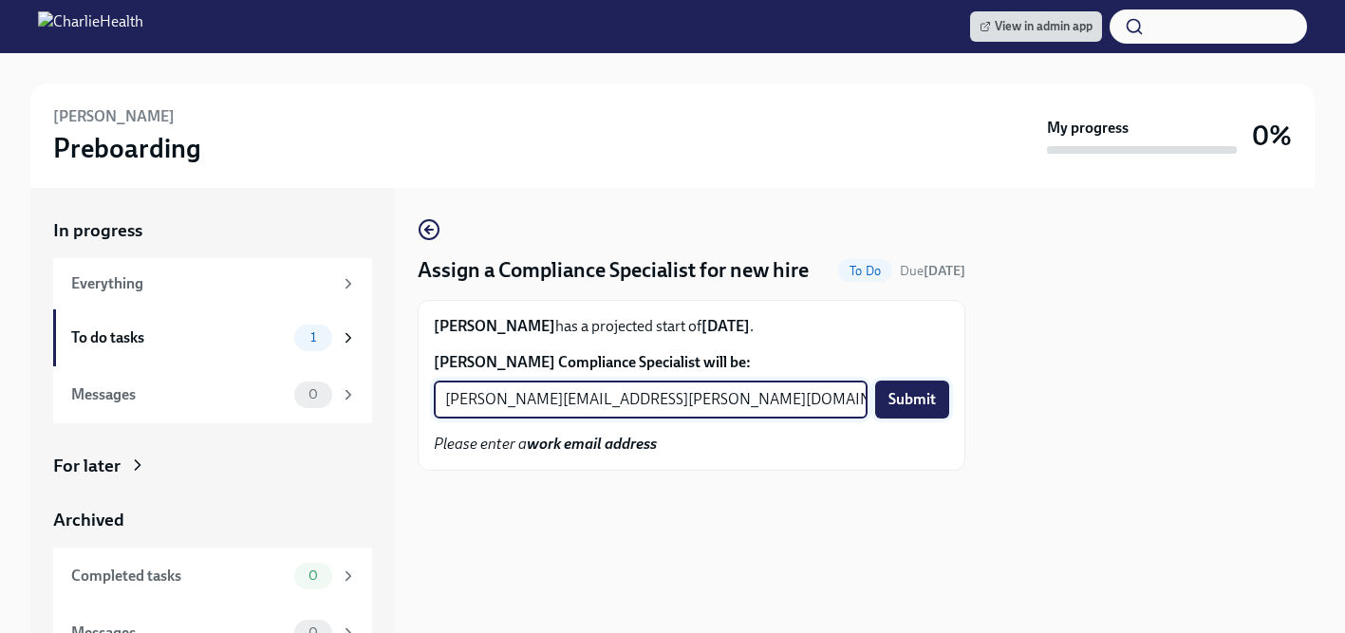
type input "kristy.johnson@charliehealth.com"
click at [913, 398] on span "Submit" at bounding box center [911, 399] width 47 height 19
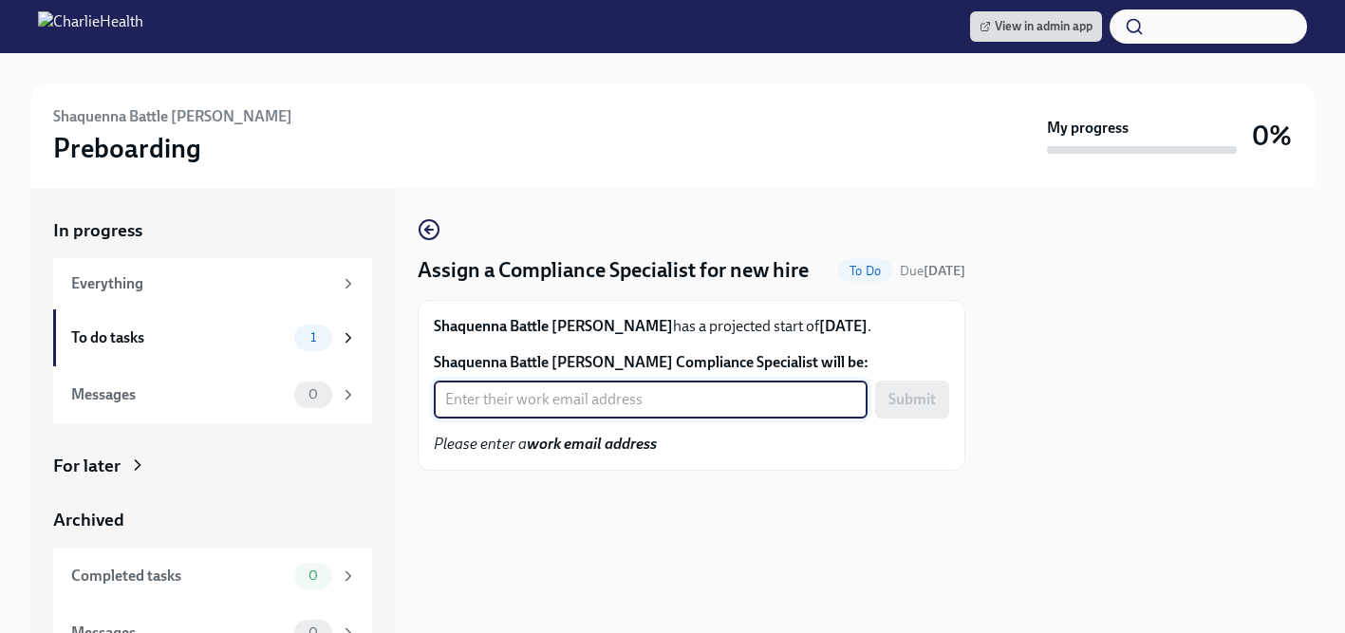
click at [500, 406] on input "Shaquenna Battle [PERSON_NAME] Compliance Specialist will be:" at bounding box center [651, 400] width 434 height 38
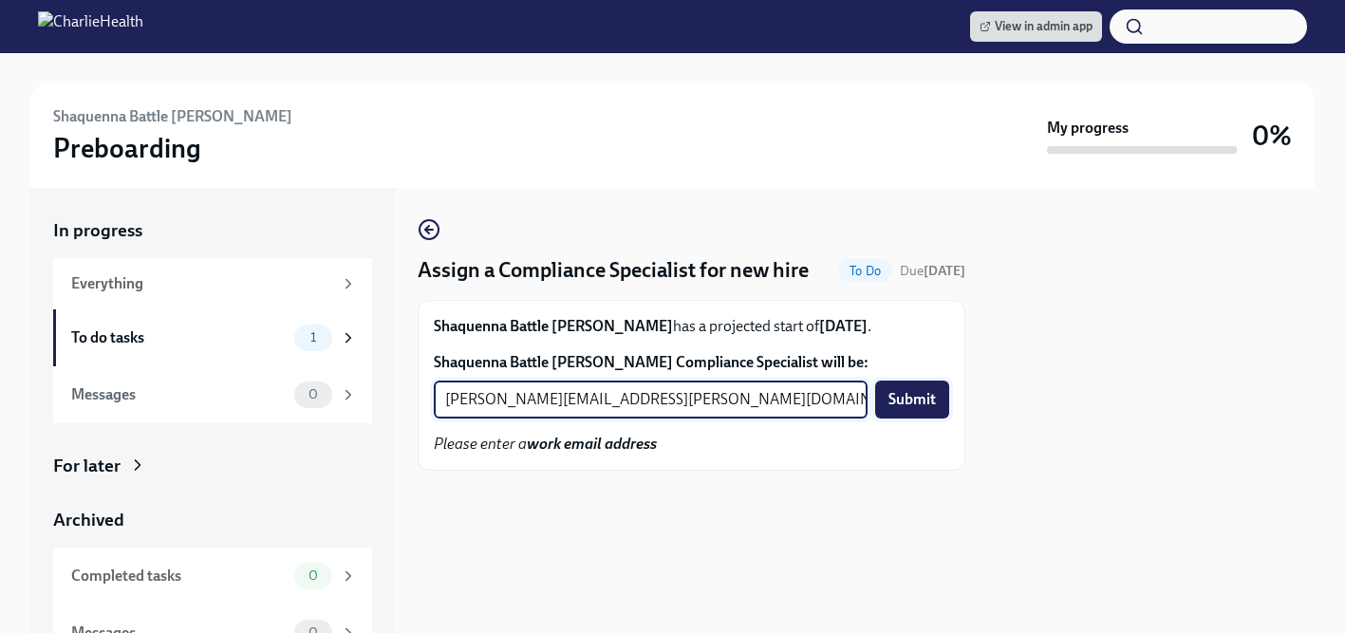
type input "[PERSON_NAME][EMAIL_ADDRESS][PERSON_NAME][DOMAIN_NAME]"
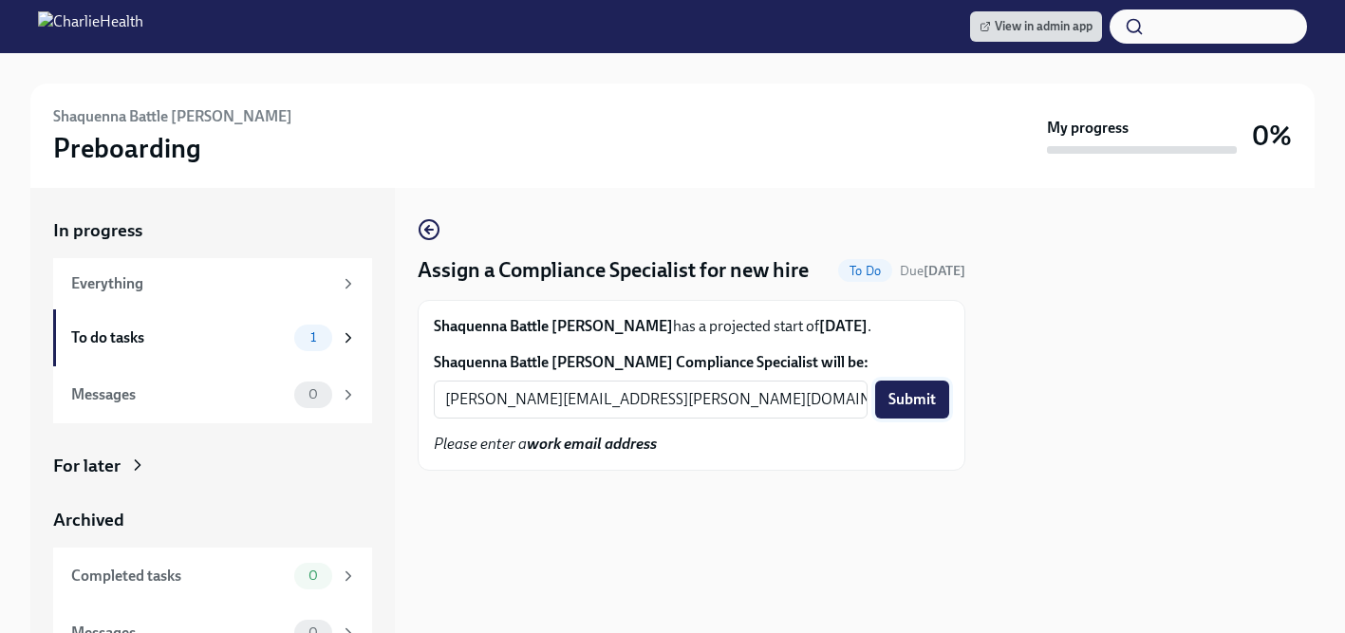
click at [907, 396] on span "Submit" at bounding box center [911, 399] width 47 height 19
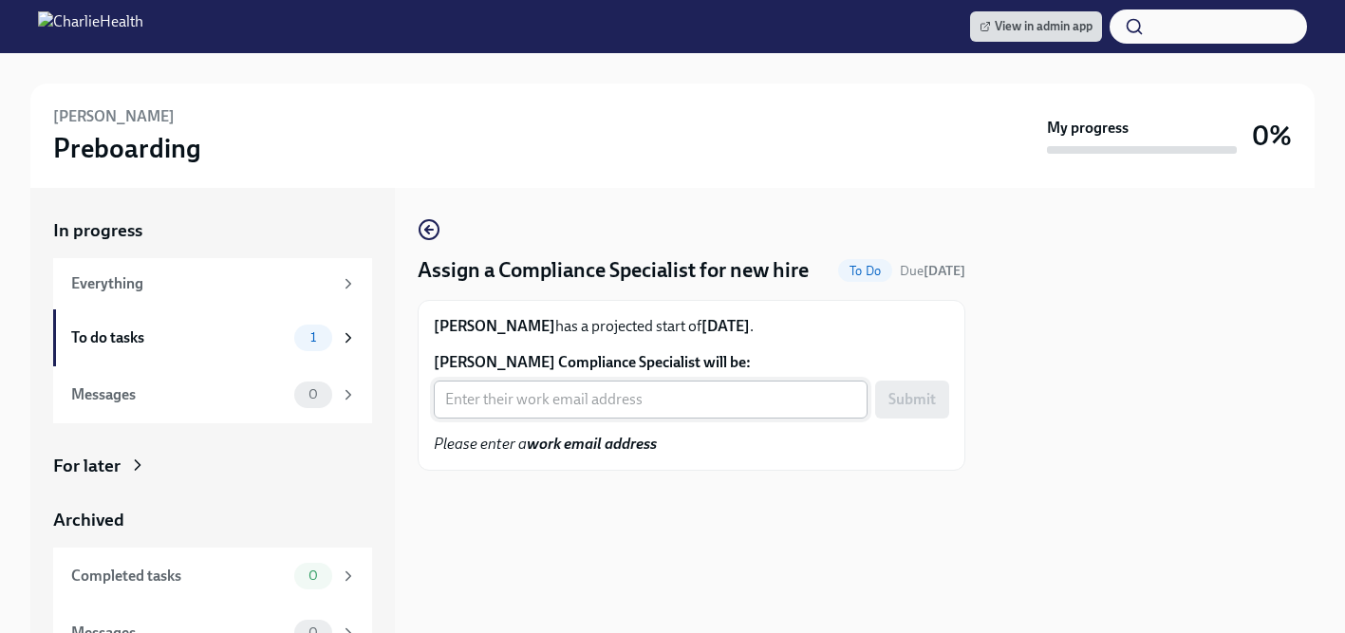
click at [605, 408] on input "[PERSON_NAME] Compliance Specialist will be:" at bounding box center [651, 400] width 434 height 38
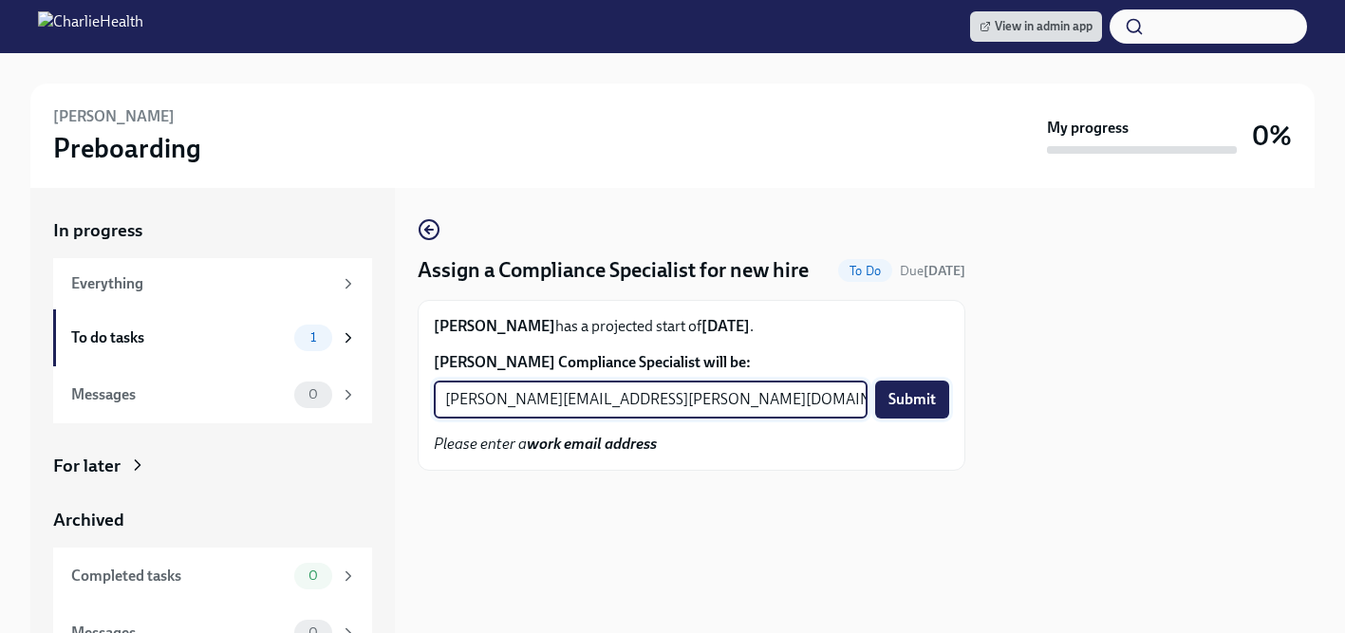
type input "[PERSON_NAME][EMAIL_ADDRESS][PERSON_NAME][DOMAIN_NAME]"
click at [913, 408] on span "Submit" at bounding box center [911, 399] width 47 height 19
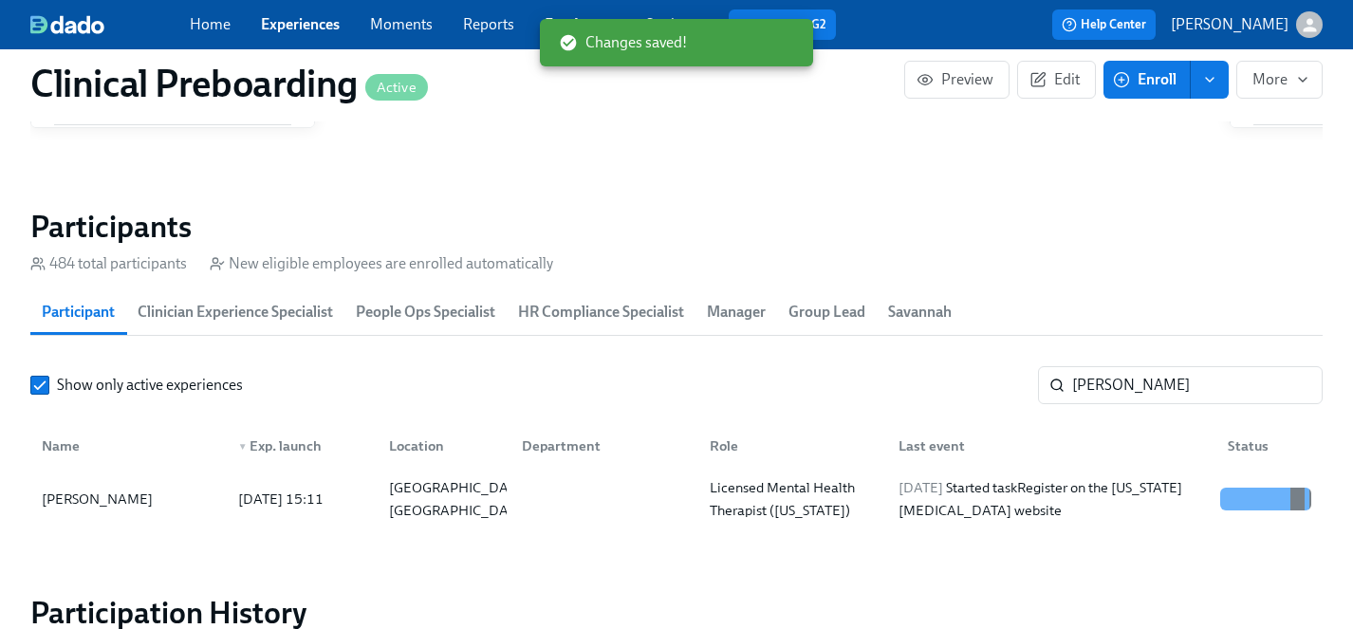
scroll to position [0, 22980]
click at [287, 23] on link "Experiences" at bounding box center [300, 24] width 79 height 18
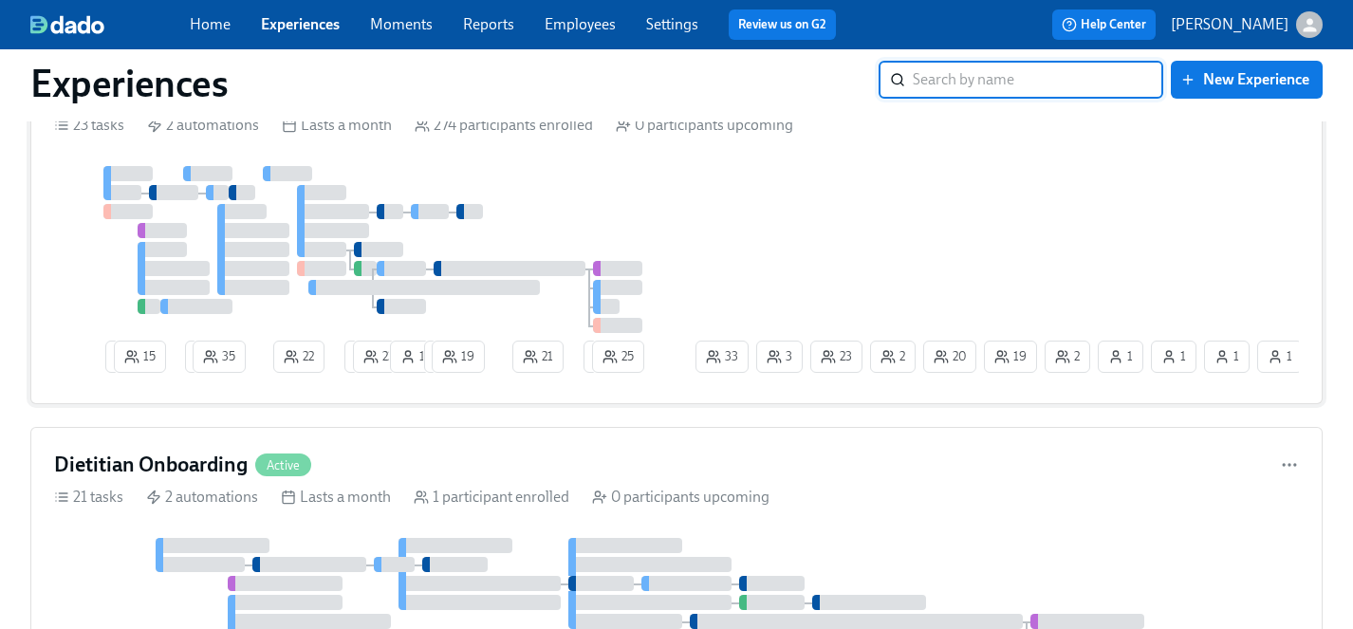
scroll to position [5576, 0]
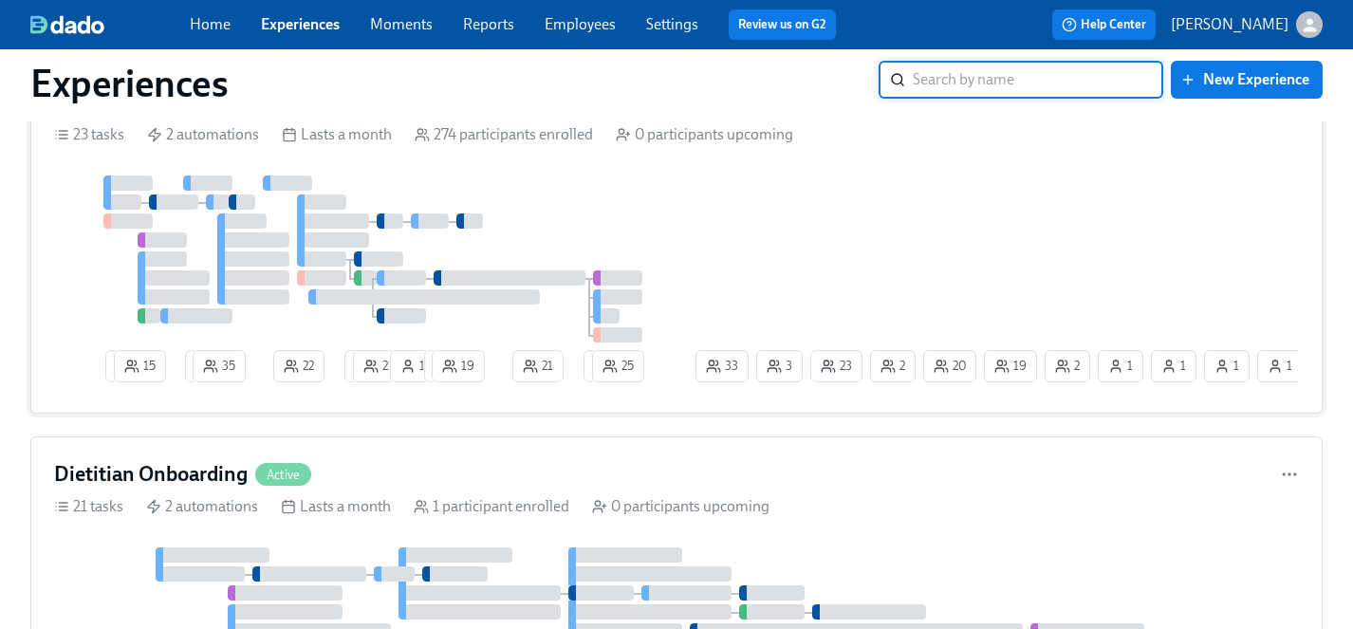
click at [775, 208] on div "2 15 2 35 22 1 23 1 1 19 21 1 25 19 1 1 20 2 23 2 33 1 3 1" at bounding box center [676, 283] width 1245 height 214
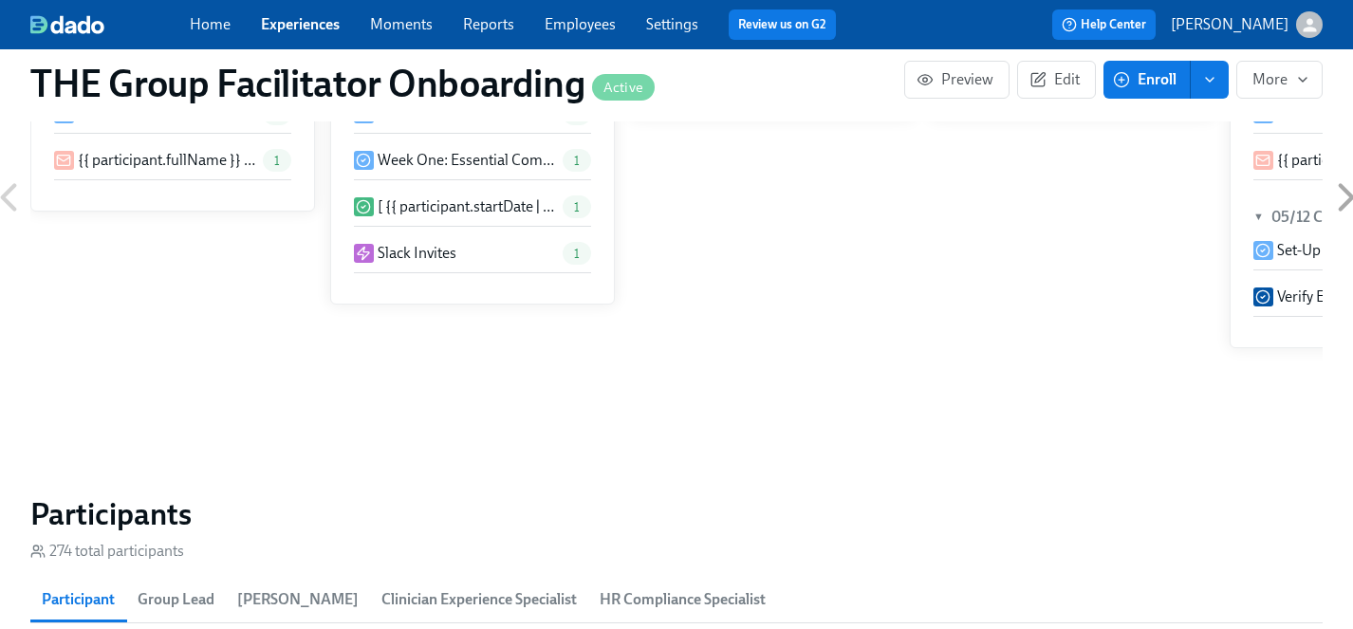
scroll to position [1727, 0]
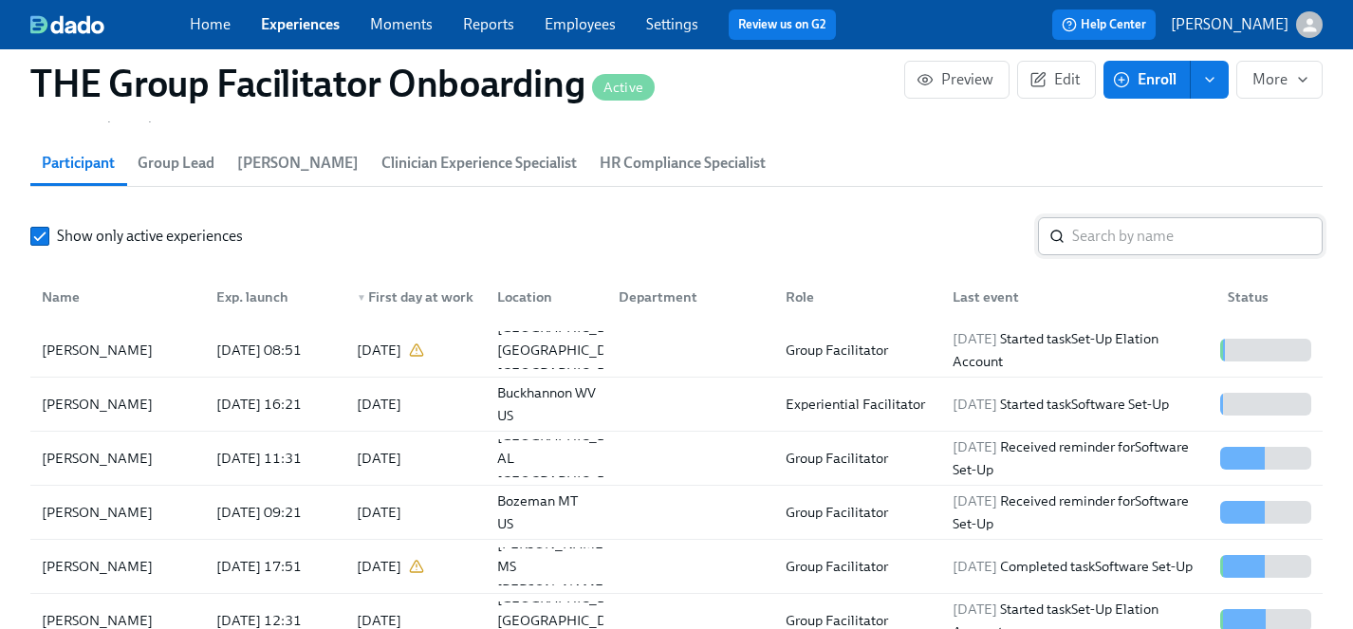
click at [1163, 235] on input "search" at bounding box center [1197, 236] width 251 height 38
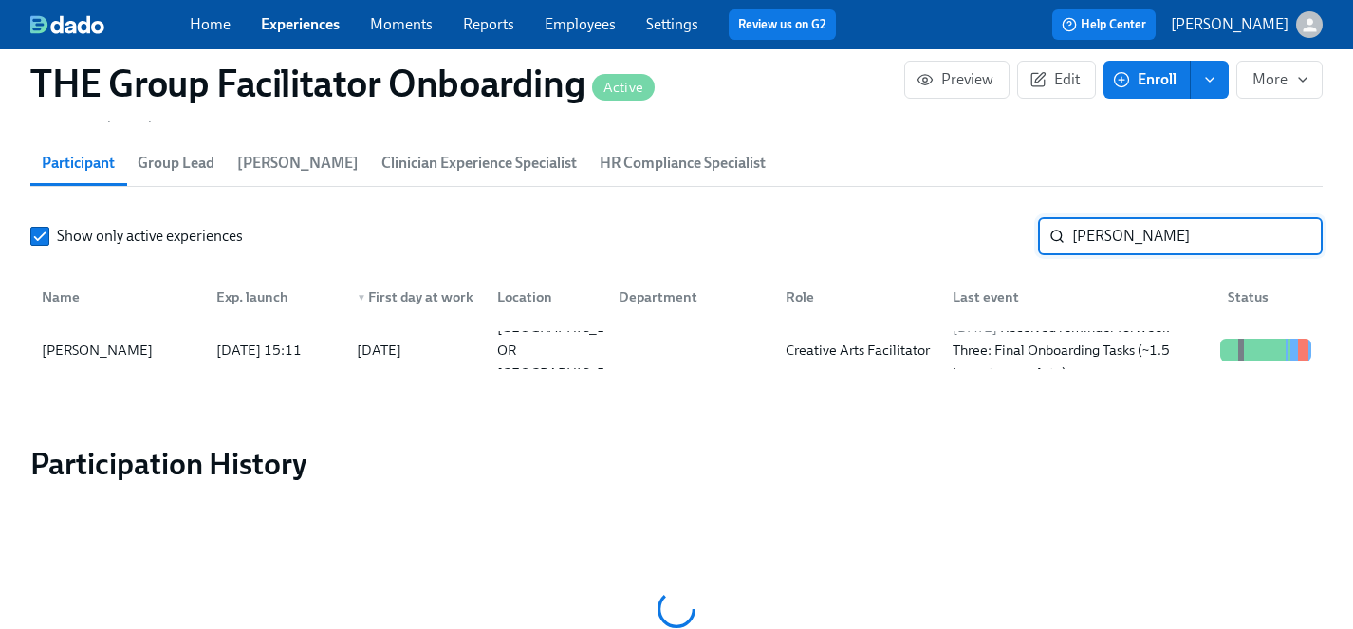
scroll to position [0, 31976]
type input "[PERSON_NAME]"
click at [115, 347] on div "[PERSON_NAME]" at bounding box center [97, 350] width 126 height 23
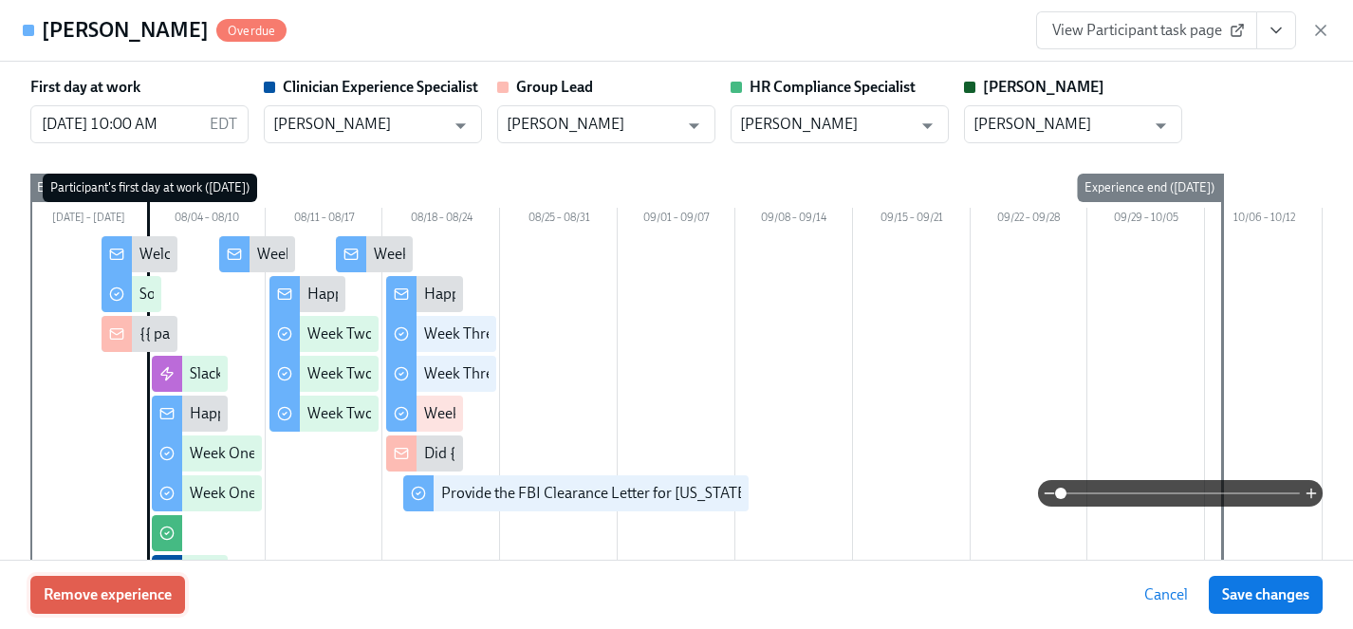
click at [144, 601] on span "Remove experience" at bounding box center [108, 594] width 128 height 19
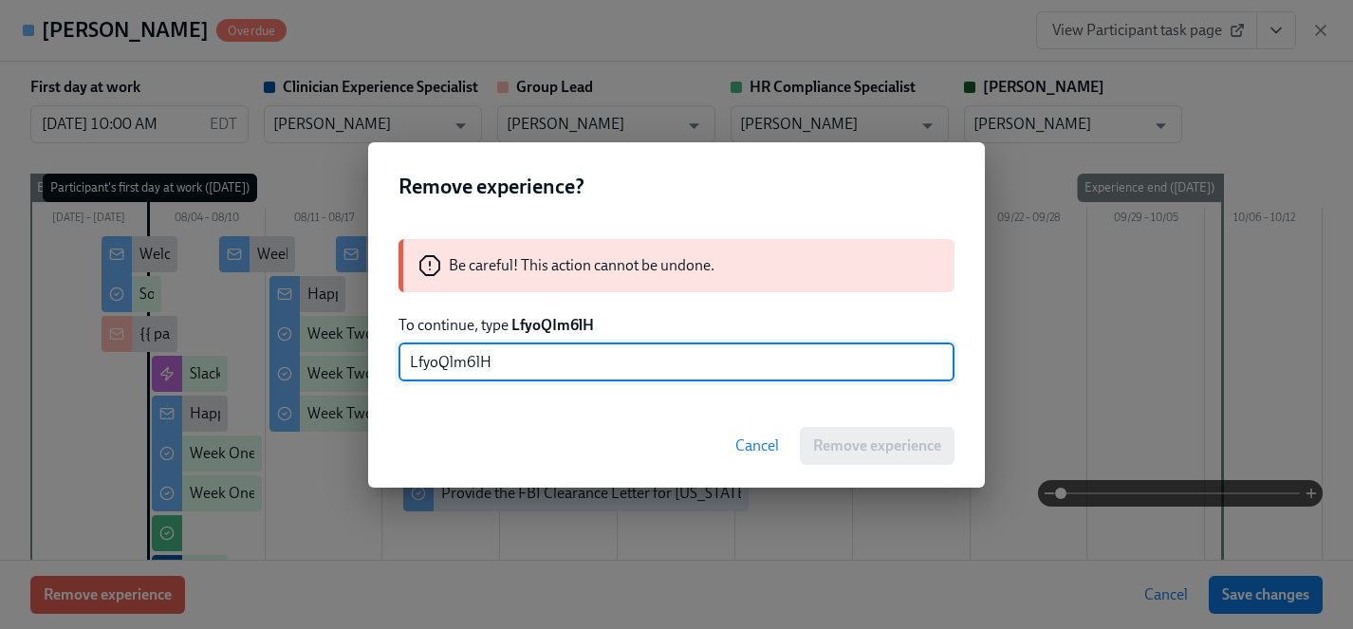
click at [455, 360] on input "LfyoQlm6lH" at bounding box center [677, 362] width 556 height 38
type input "LfyoQIm6lH"
click at [903, 444] on span "Remove experience" at bounding box center [877, 445] width 128 height 19
